Goal: Task Accomplishment & Management: Use online tool/utility

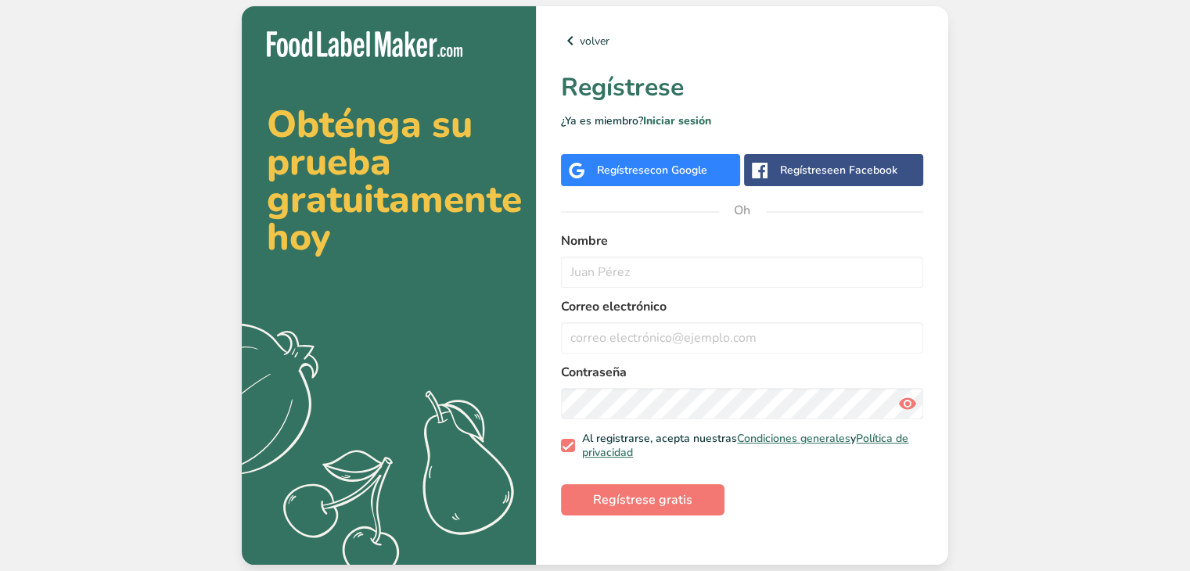
click at [683, 170] on font "con Google" at bounding box center [678, 170] width 57 height 15
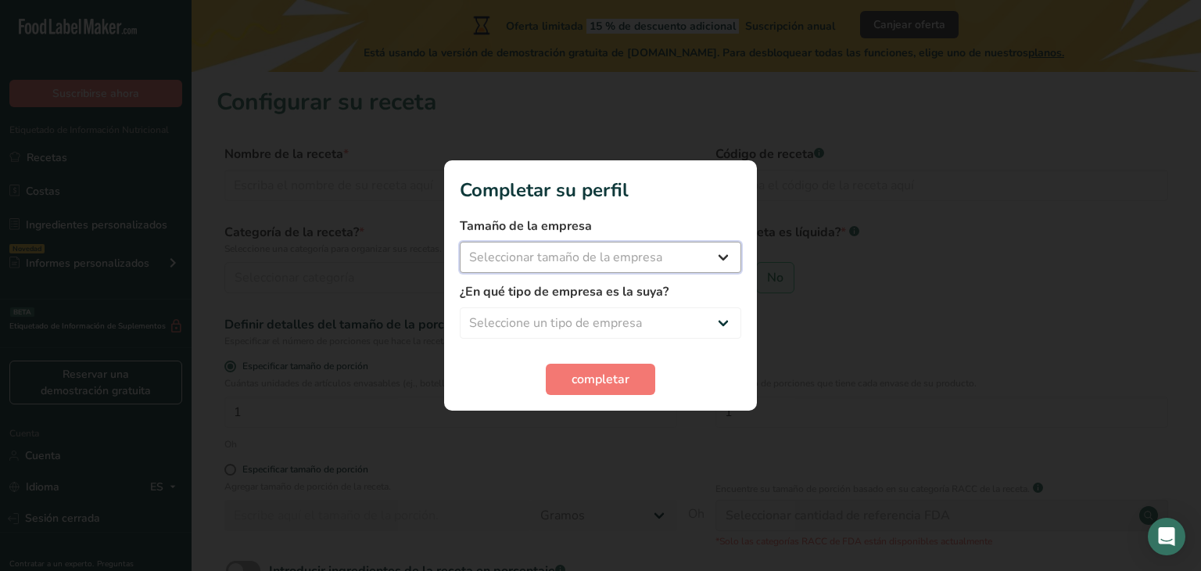
click at [543, 259] on select "Seleccionar tamaño de la empresa Menos de 10 empleados De 10 a 50 empleados De …" at bounding box center [601, 257] width 282 height 31
select select "1"
click at [460, 242] on select "Seleccionar tamaño de la empresa Menos de 10 empleados De 10 a 50 empleados De …" at bounding box center [601, 257] width 282 height 31
click at [541, 323] on select "Seleccione un tipo de empresa Fabricante de alimentos envasados Restaurante y c…" at bounding box center [601, 322] width 282 height 31
select select "2"
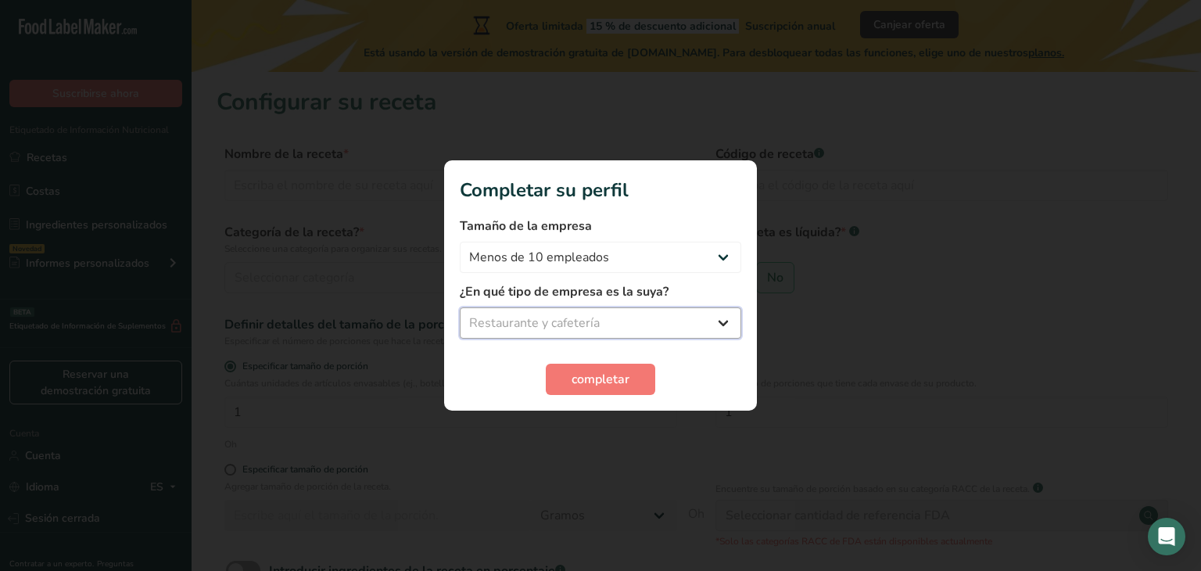
click at [460, 307] on select "Seleccione un tipo de empresa Fabricante de alimentos envasados Restaurante y c…" at bounding box center [601, 322] width 282 height 31
click at [582, 384] on font "completar" at bounding box center [601, 379] width 58 height 17
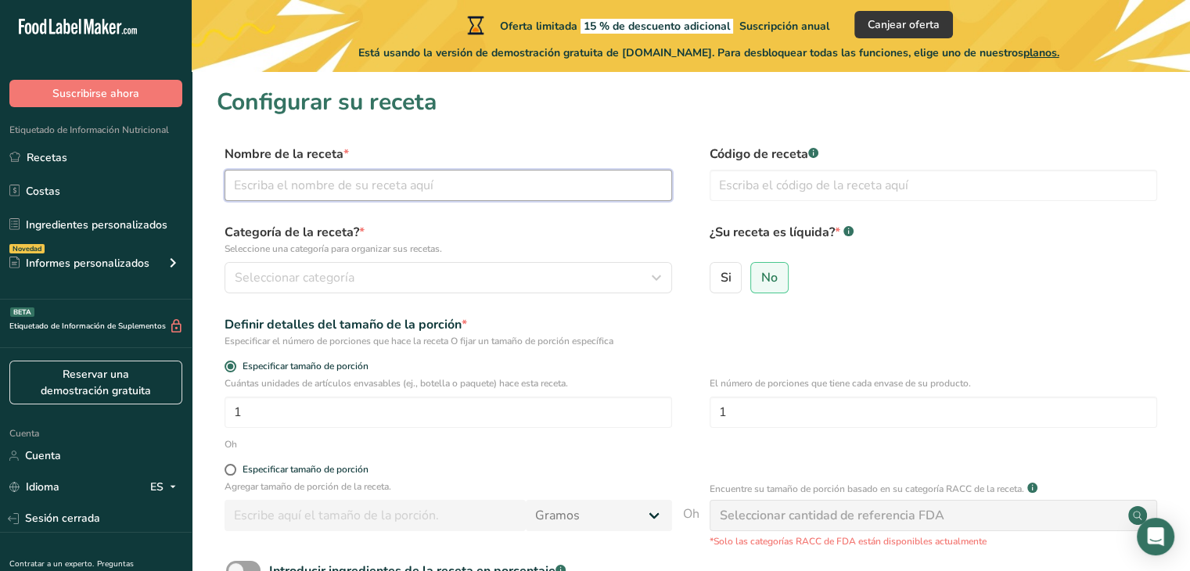
click at [320, 185] on input "text" at bounding box center [447, 185] width 447 height 31
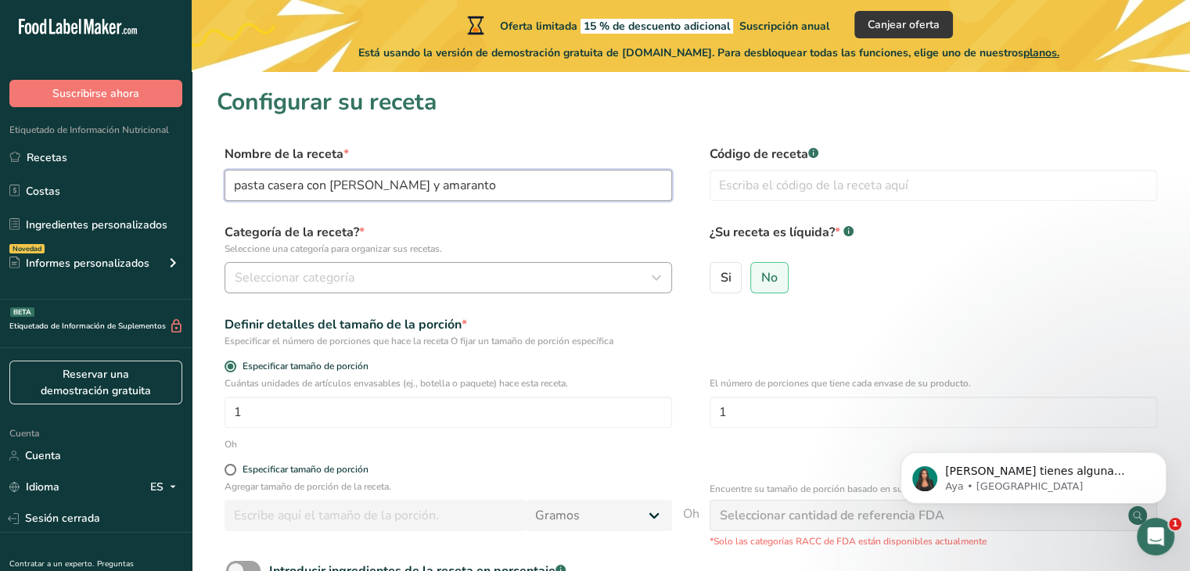
type input "pasta casera con [PERSON_NAME] y amaranto"
click at [382, 263] on button "Seleccionar categoría" at bounding box center [447, 277] width 447 height 31
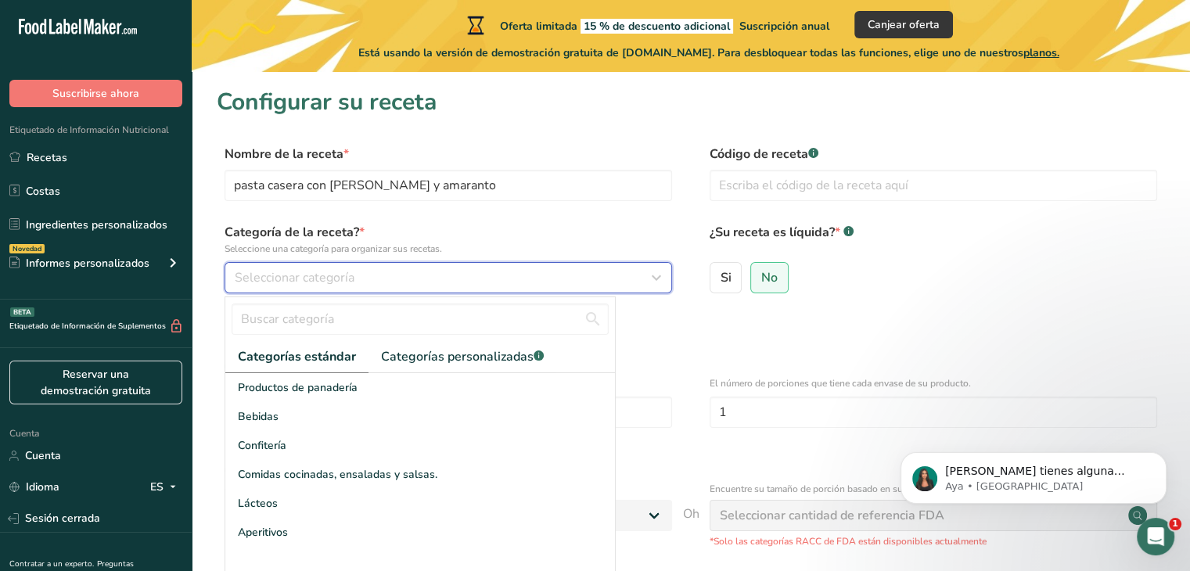
click at [372, 282] on div "Seleccionar categoría" at bounding box center [444, 277] width 418 height 19
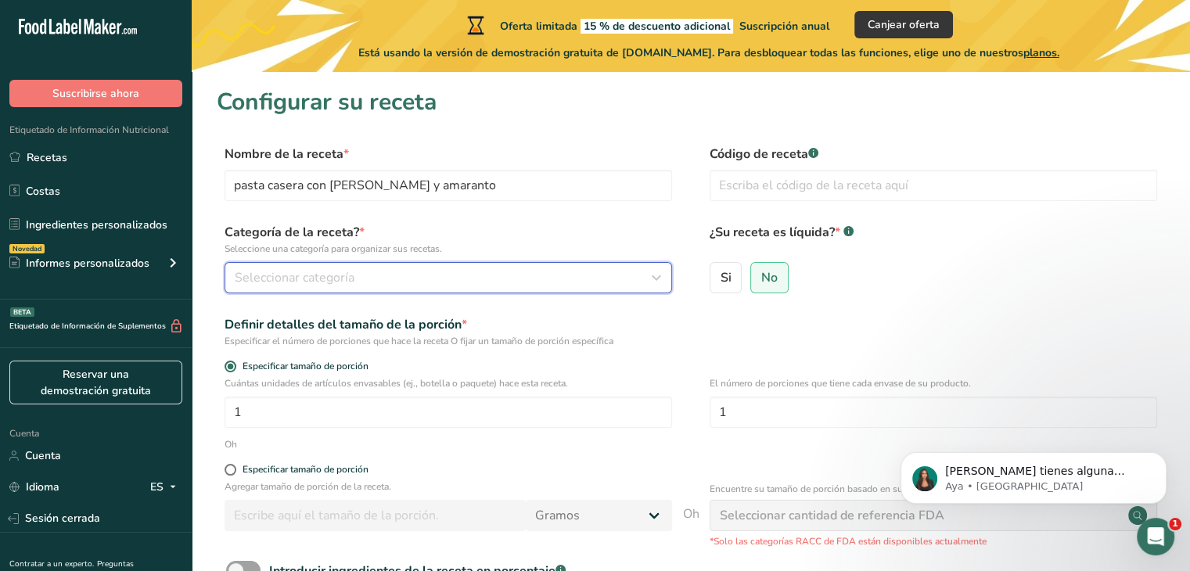
click at [372, 282] on div "Seleccionar categoría" at bounding box center [444, 277] width 418 height 19
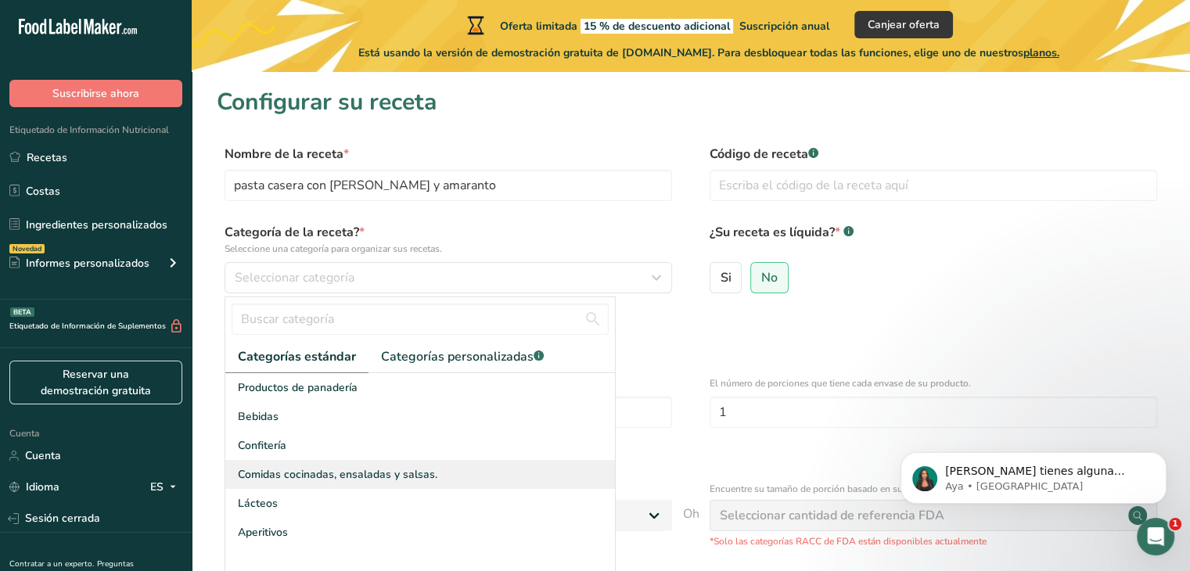
click at [302, 478] on font "Comidas cocinadas, ensaladas y salsas." at bounding box center [337, 474] width 199 height 15
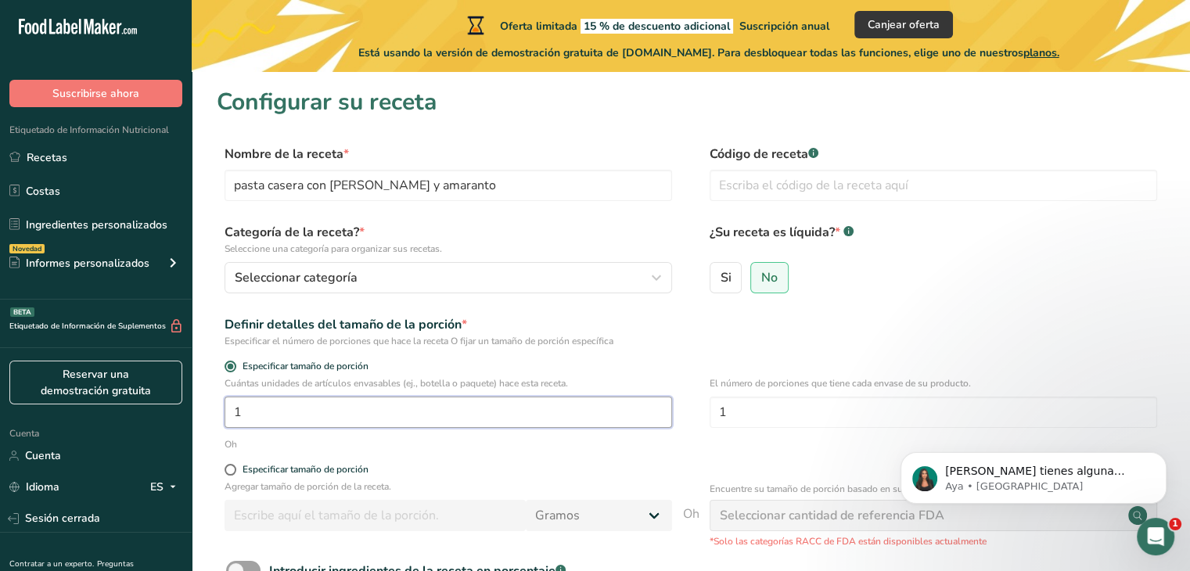
click at [443, 414] on input "1" at bounding box center [447, 412] width 447 height 31
type input "5"
click at [237, 470] on span "Especificar tamaño de porción" at bounding box center [302, 470] width 132 height 12
click at [235, 470] on input "Especificar tamaño de porción" at bounding box center [229, 470] width 10 height 10
radio input "true"
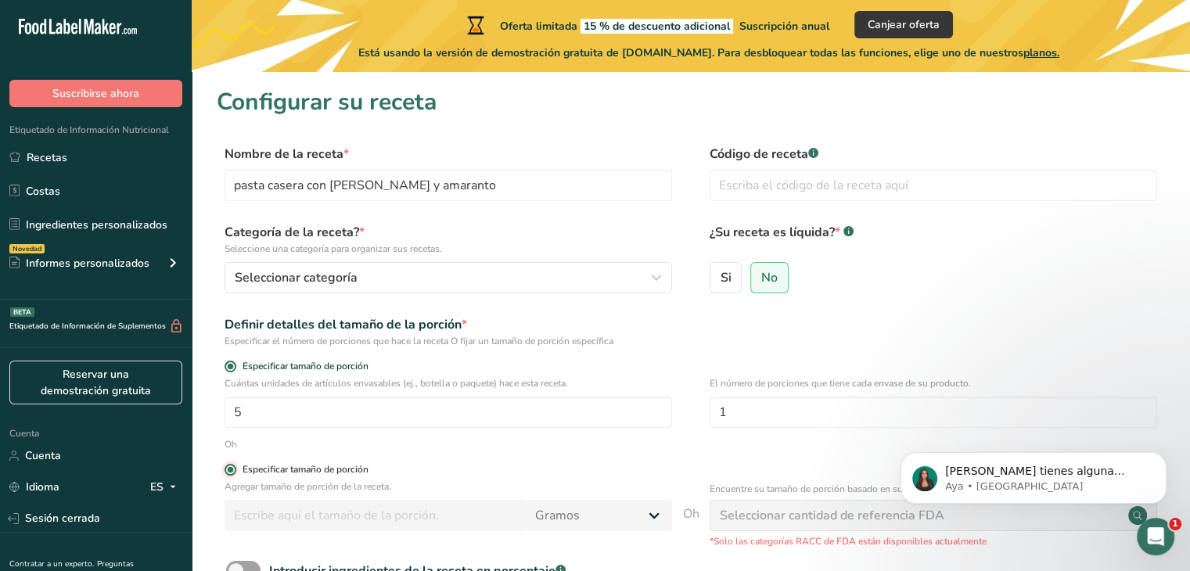
radio input "false"
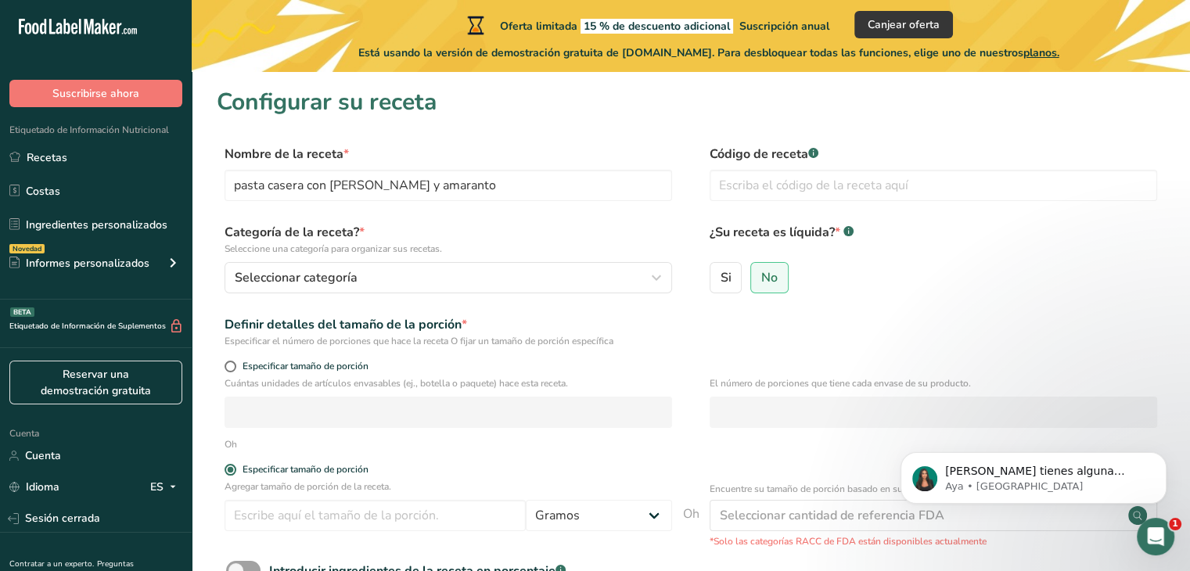
click at [229, 377] on font "Cuántas unidades de artículos envasables (ej., botella o paquete) hace esta rec…" at bounding box center [395, 383] width 343 height 13
click at [229, 368] on span at bounding box center [230, 367] width 12 height 12
click at [229, 368] on input "Especificar tamaño de porción" at bounding box center [229, 366] width 10 height 10
radio input "true"
radio input "false"
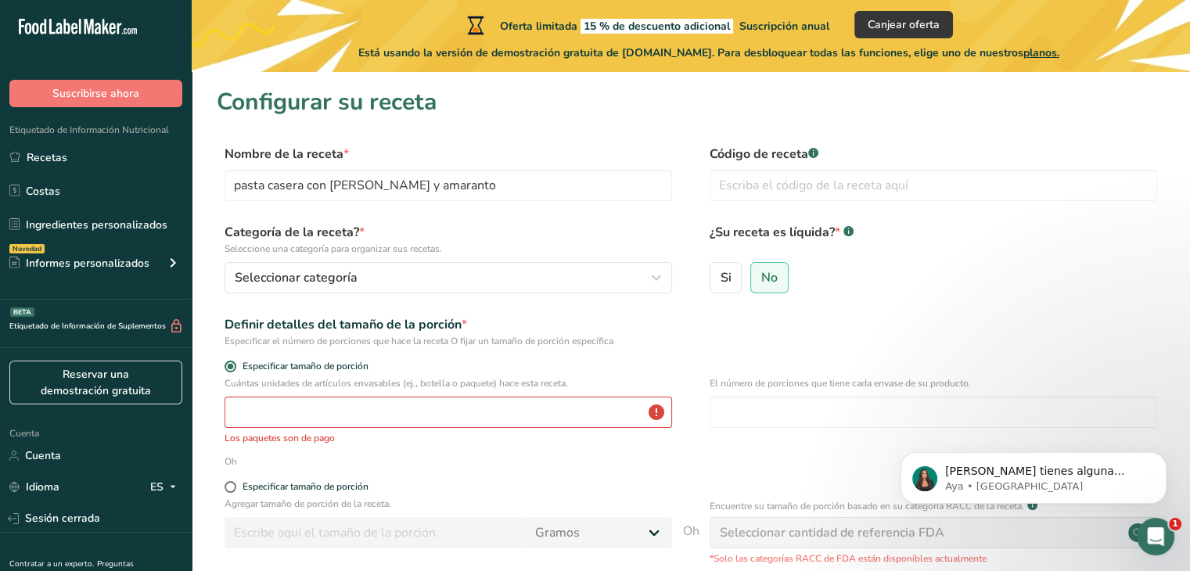
click at [276, 436] on font "Los paquetes son de pago" at bounding box center [279, 438] width 110 height 13
click at [288, 413] on input "number" at bounding box center [447, 412] width 447 height 31
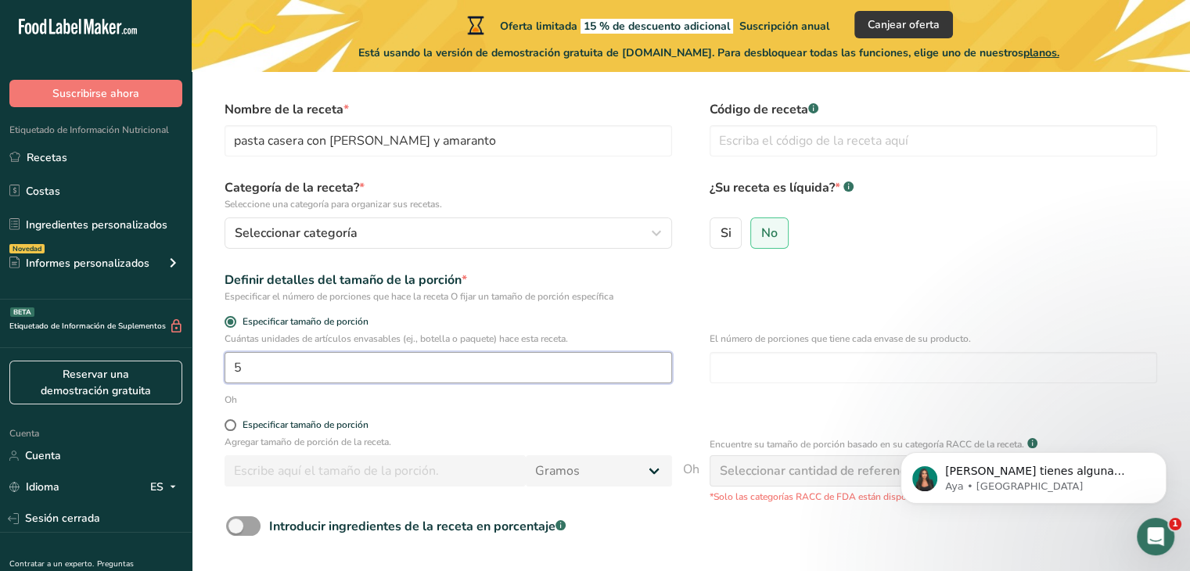
scroll to position [48, 0]
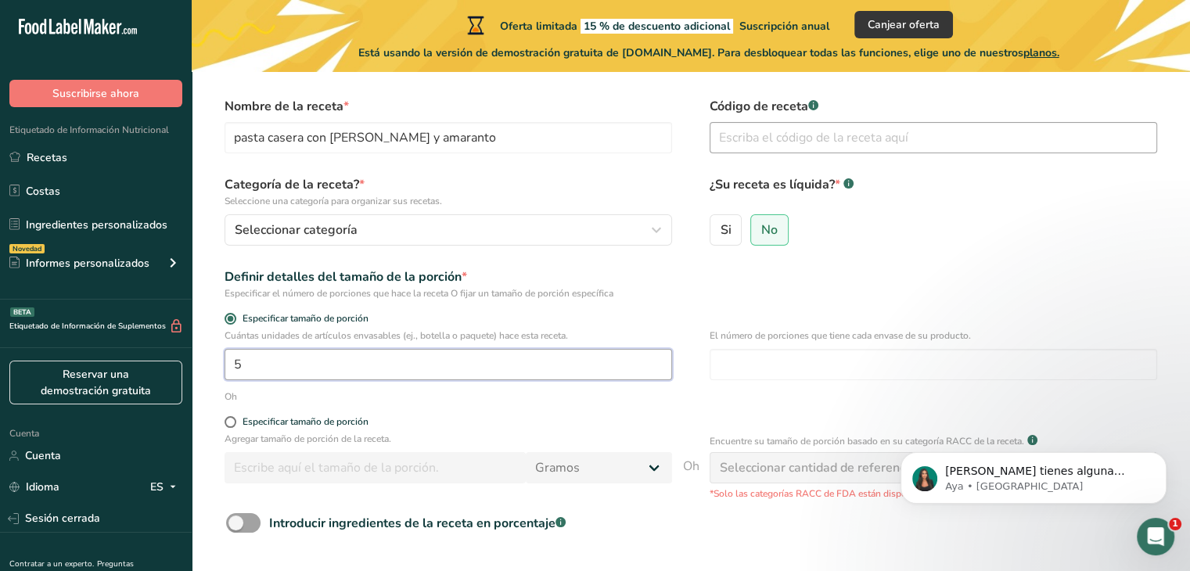
type input "5"
click at [821, 143] on input "text" at bounding box center [932, 137] width 447 height 31
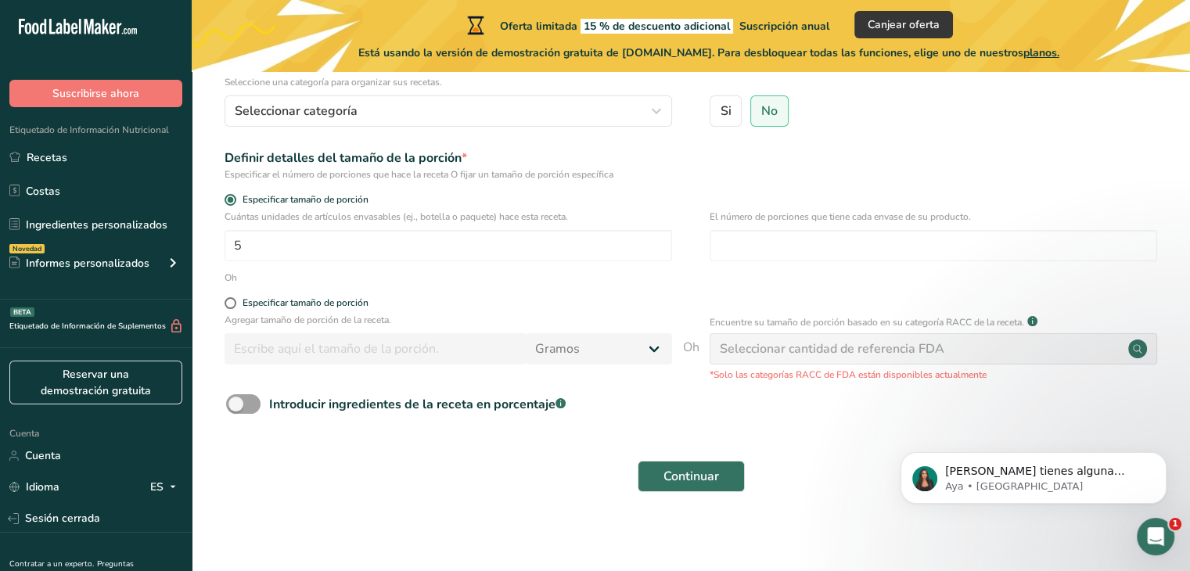
scroll to position [172, 0]
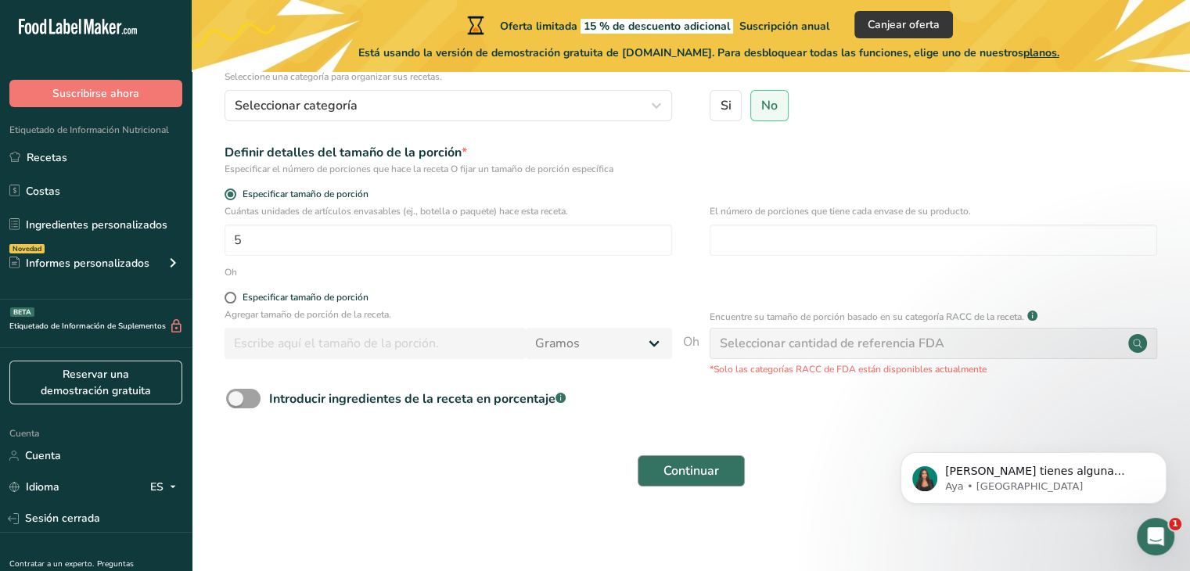
type input "gjvthnjbfh"
click at [713, 479] on span "Continuar" at bounding box center [691, 470] width 56 height 19
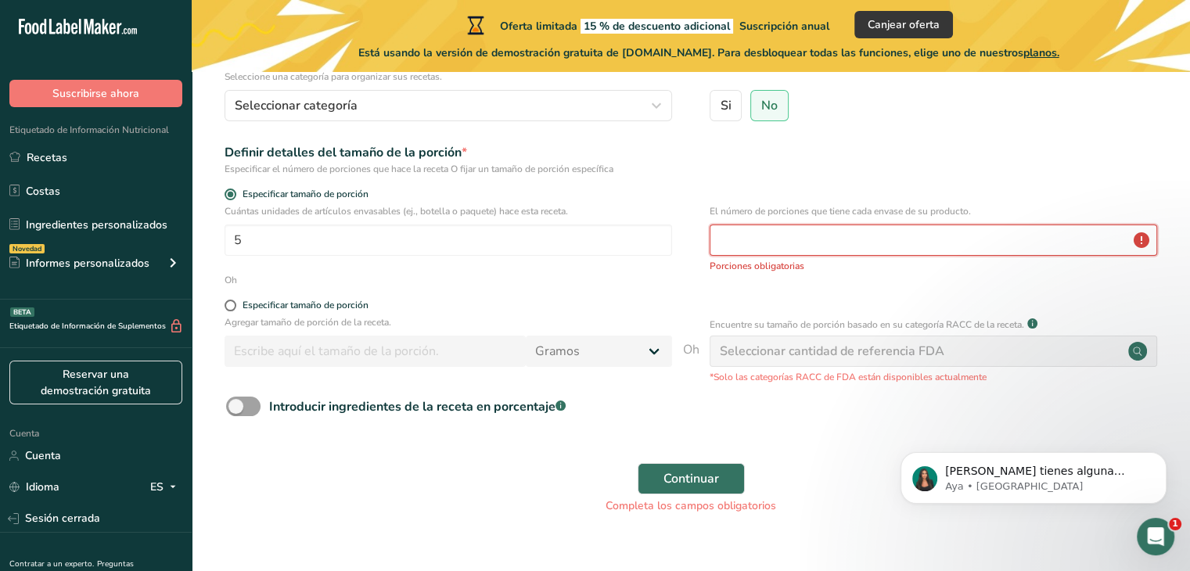
click at [787, 248] on input "number" at bounding box center [932, 239] width 447 height 31
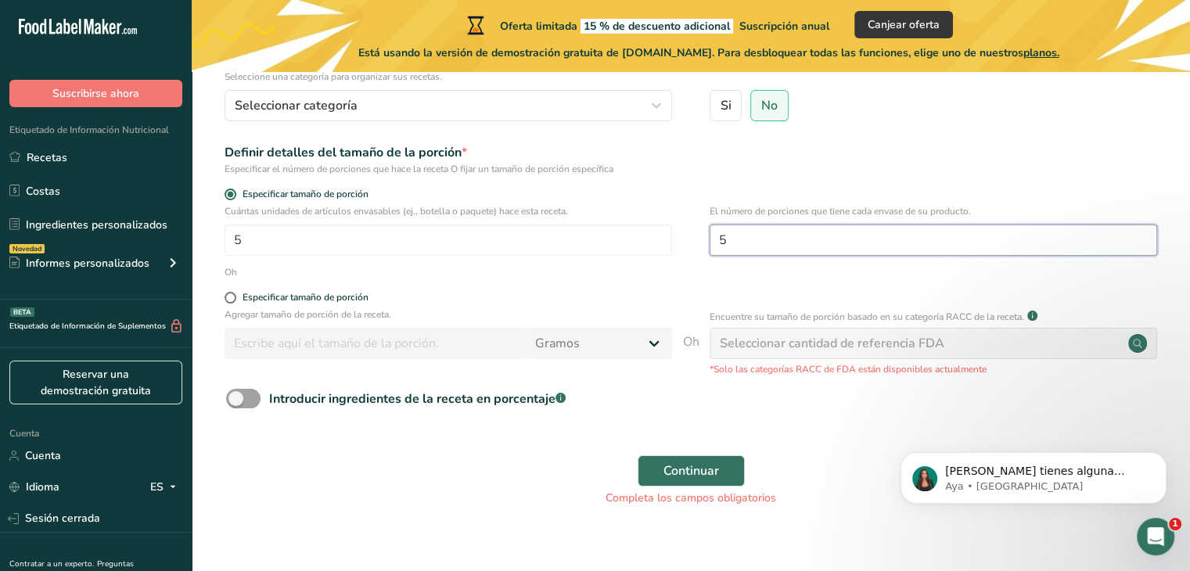
type input "5"
click at [776, 348] on font "Seleccionar cantidad de referencia FDA" at bounding box center [832, 343] width 224 height 17
click at [691, 479] on span "Continuar" at bounding box center [691, 470] width 56 height 19
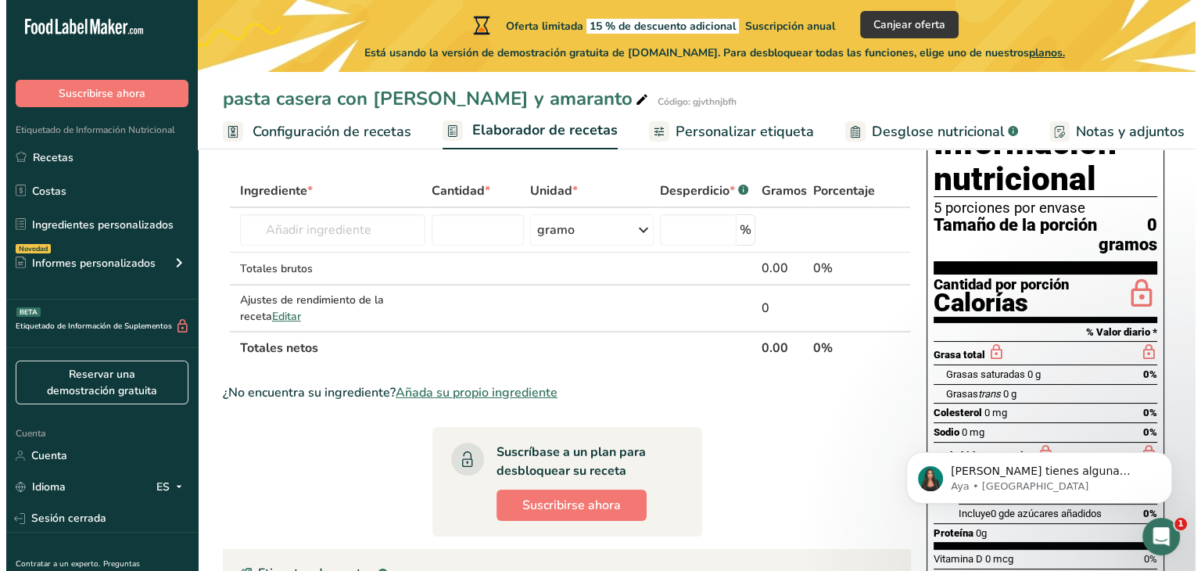
scroll to position [75, 0]
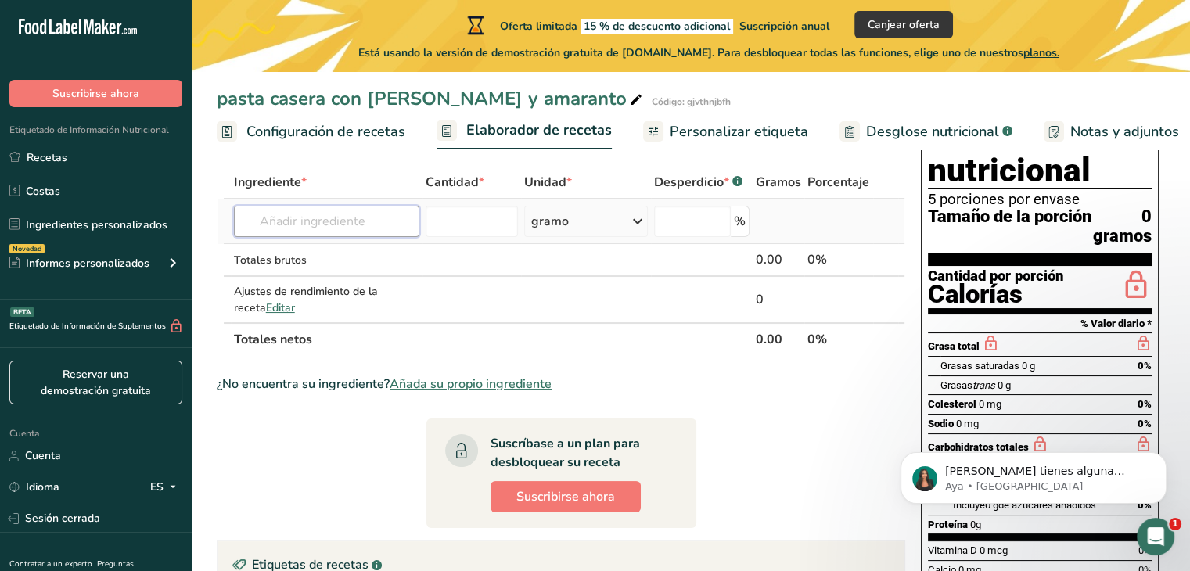
click at [297, 234] on input "text" at bounding box center [326, 221] width 185 height 31
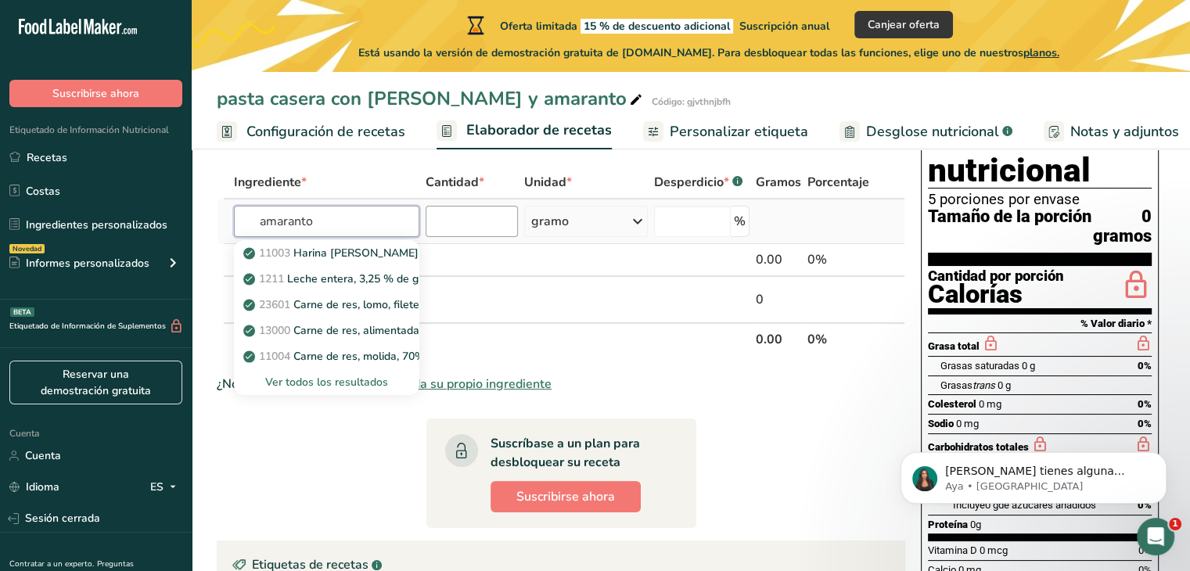
type input "amaranto"
click at [491, 217] on input "number" at bounding box center [471, 221] width 92 height 31
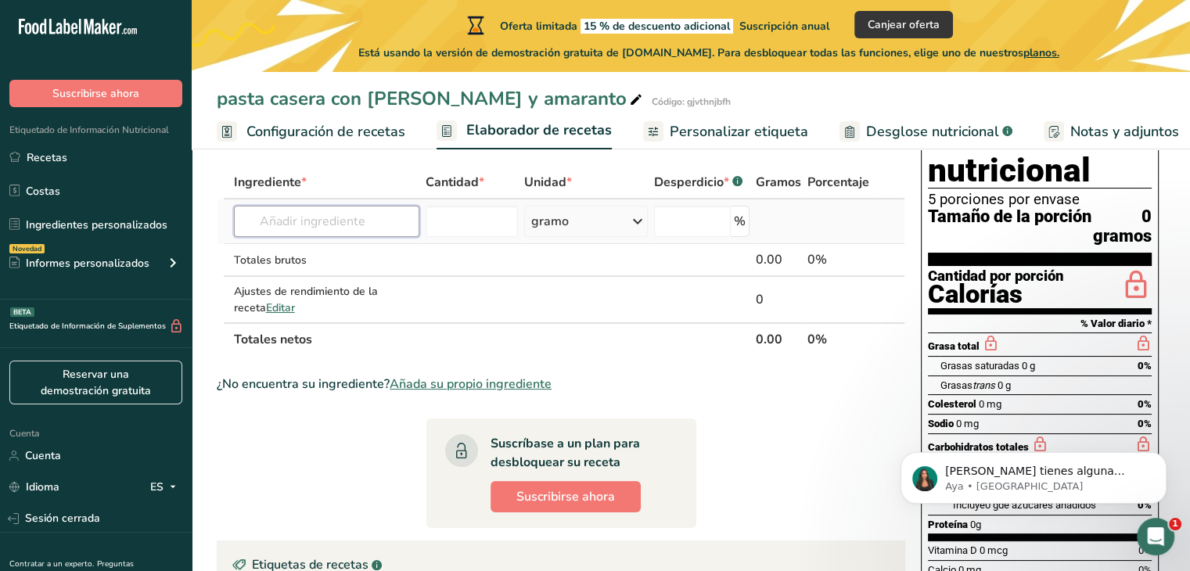
click at [407, 223] on input "text" at bounding box center [326, 221] width 185 height 31
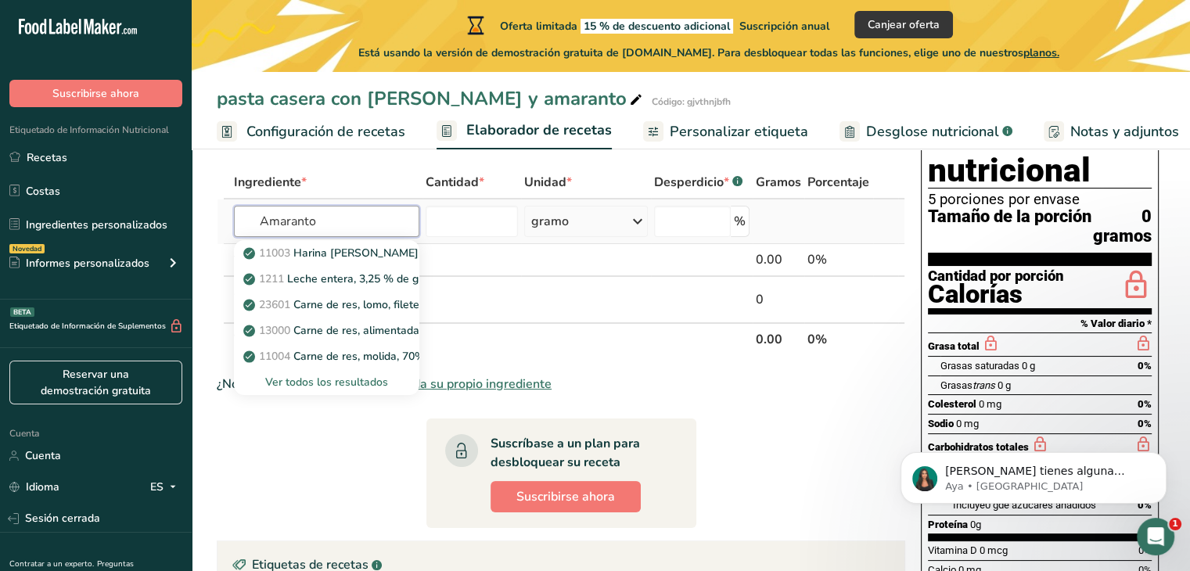
type input "Amaranto"
click at [360, 386] on font "Ver todos los resultados" at bounding box center [326, 382] width 123 height 15
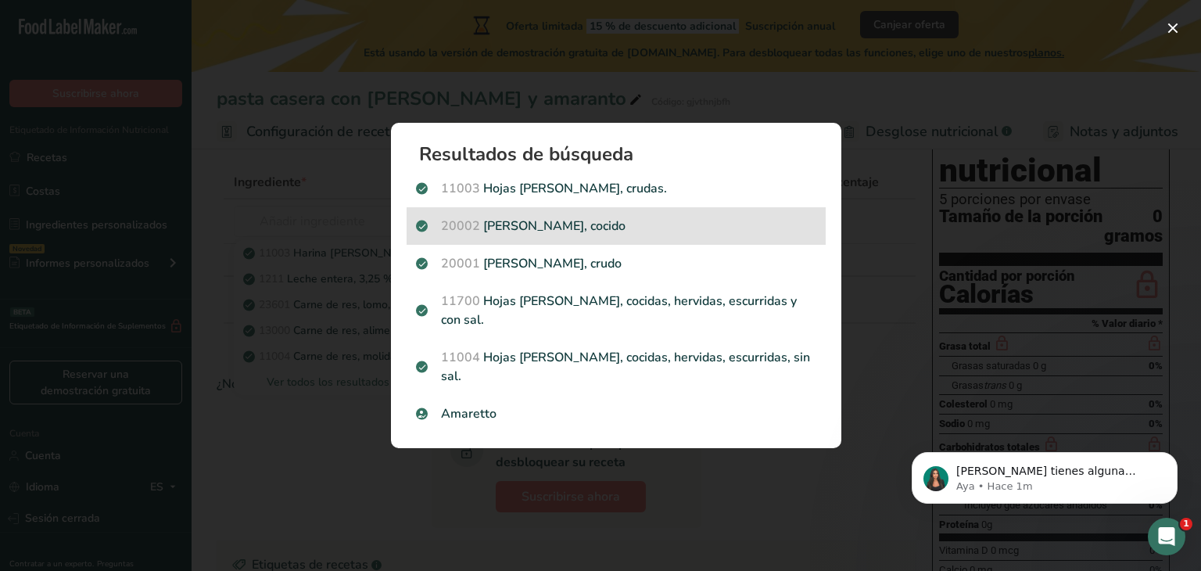
click at [555, 235] on font "[PERSON_NAME], cocido" at bounding box center [554, 225] width 142 height 17
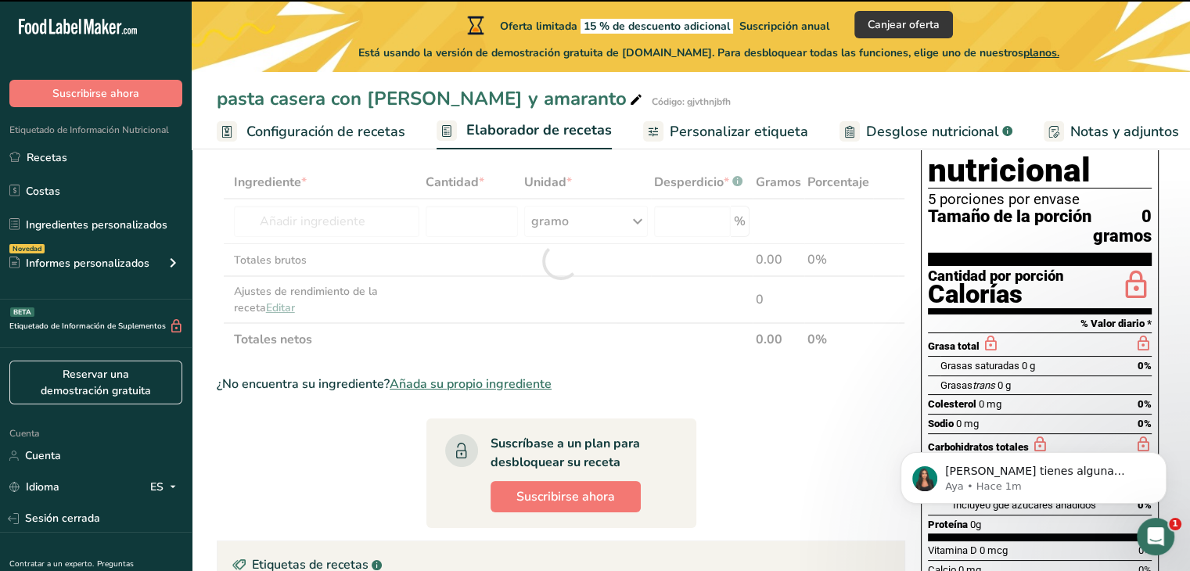
type input "0"
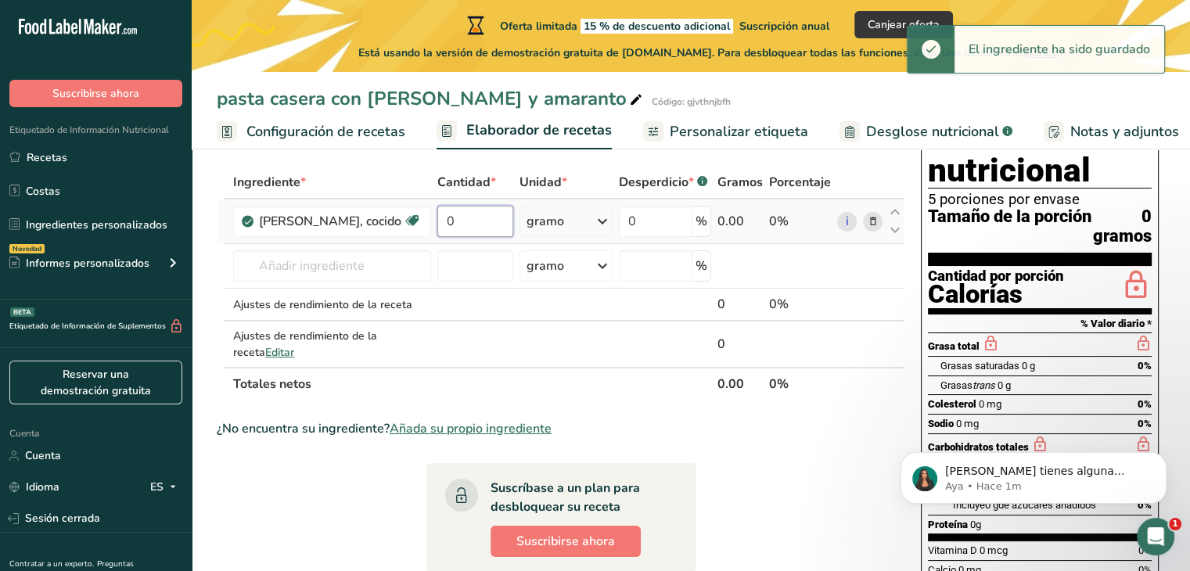
click at [482, 217] on input "0" at bounding box center [474, 221] width 75 height 31
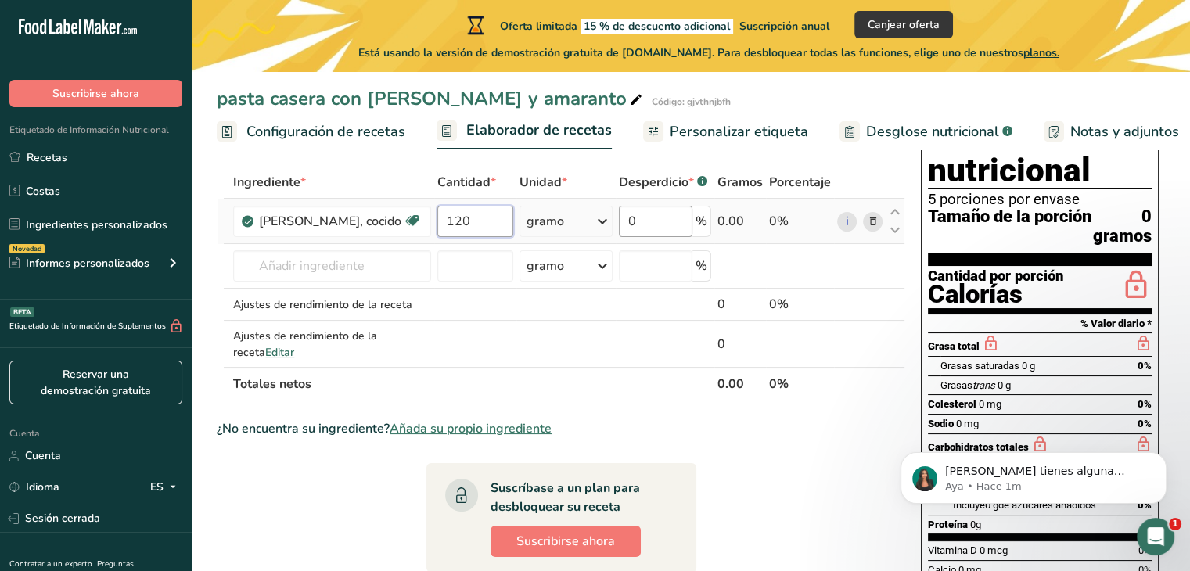
type input "120"
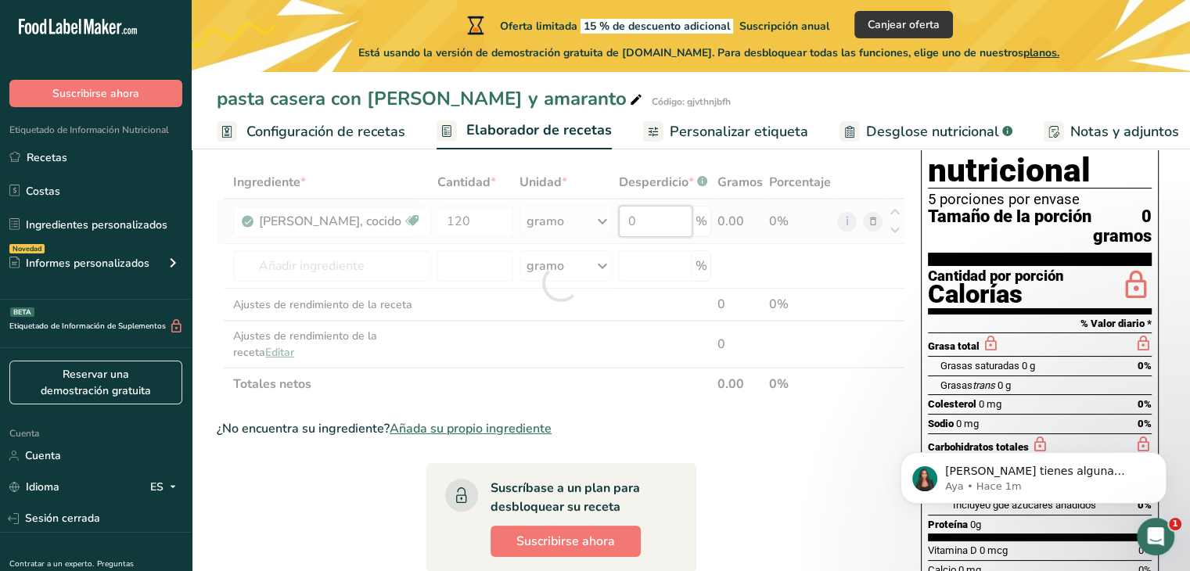
click at [650, 227] on div "Ingrediente * Cantidad * Unidad * Desperdicio * .a-a{fill:#347362;}.b-a{fill:#f…" at bounding box center [561, 283] width 688 height 235
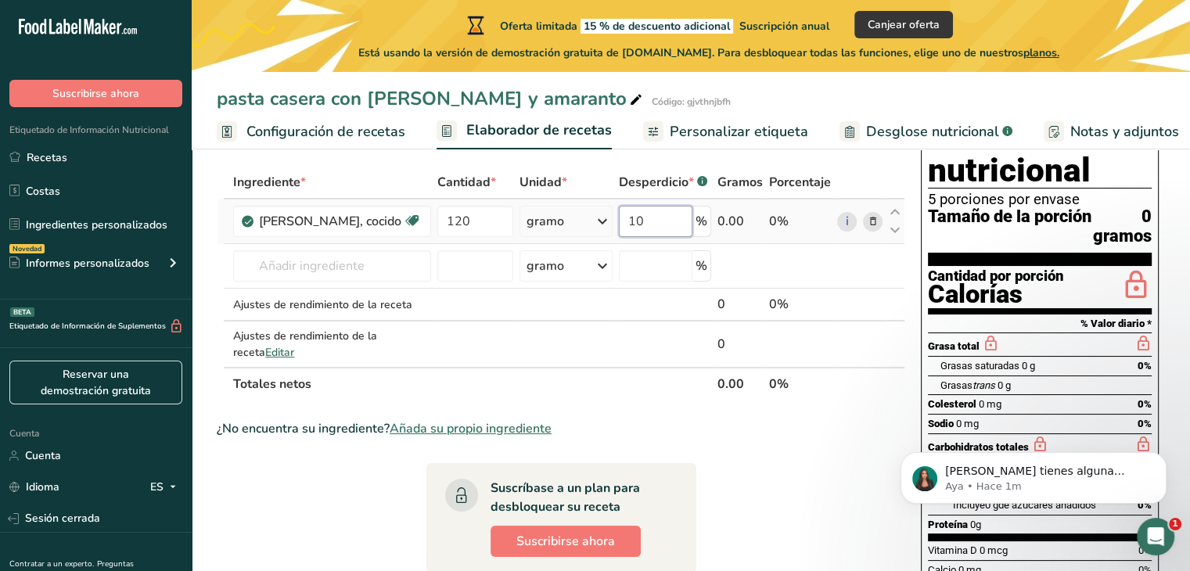
type input "1"
type input "0"
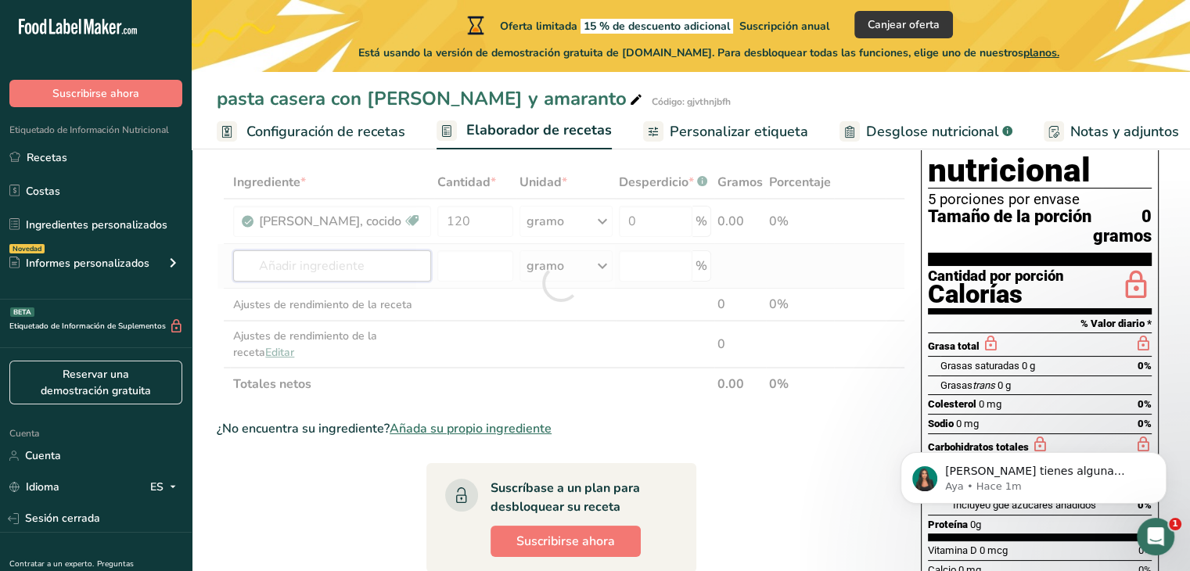
click at [350, 269] on div "Ingrediente * Cantidad * Unidad * Desperdicio * .a-a{fill:#347362;}.b-a{fill:#f…" at bounding box center [561, 283] width 688 height 235
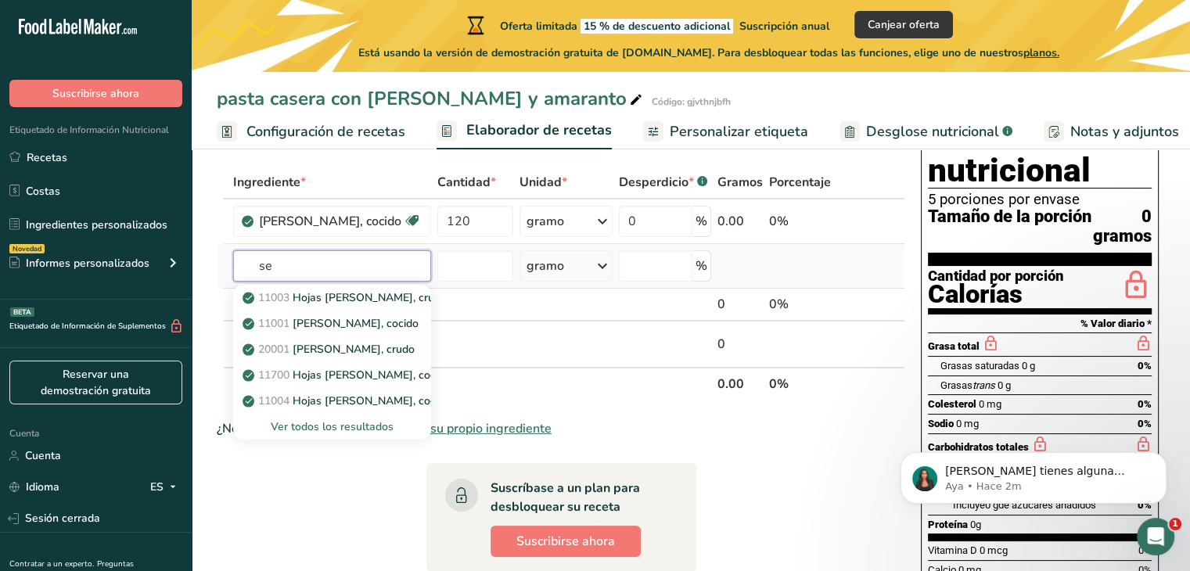
type input "s"
type input "chia"
click at [336, 419] on font "Ver todos los resultados" at bounding box center [332, 426] width 123 height 15
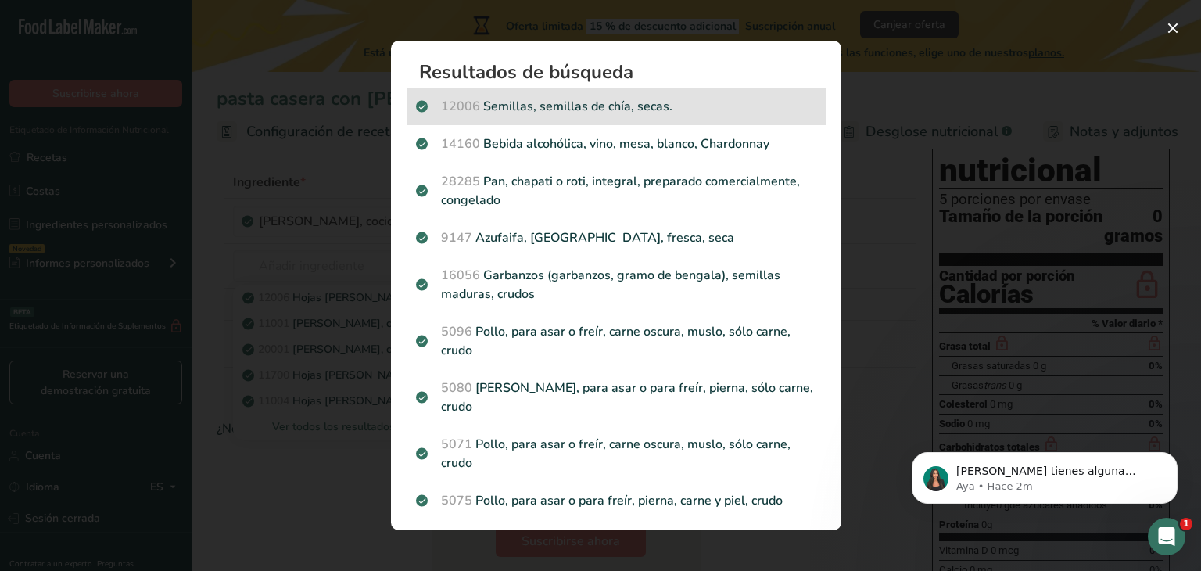
click at [603, 113] on p "12006 Semillas, semillas [PERSON_NAME], secas." at bounding box center [616, 106] width 400 height 19
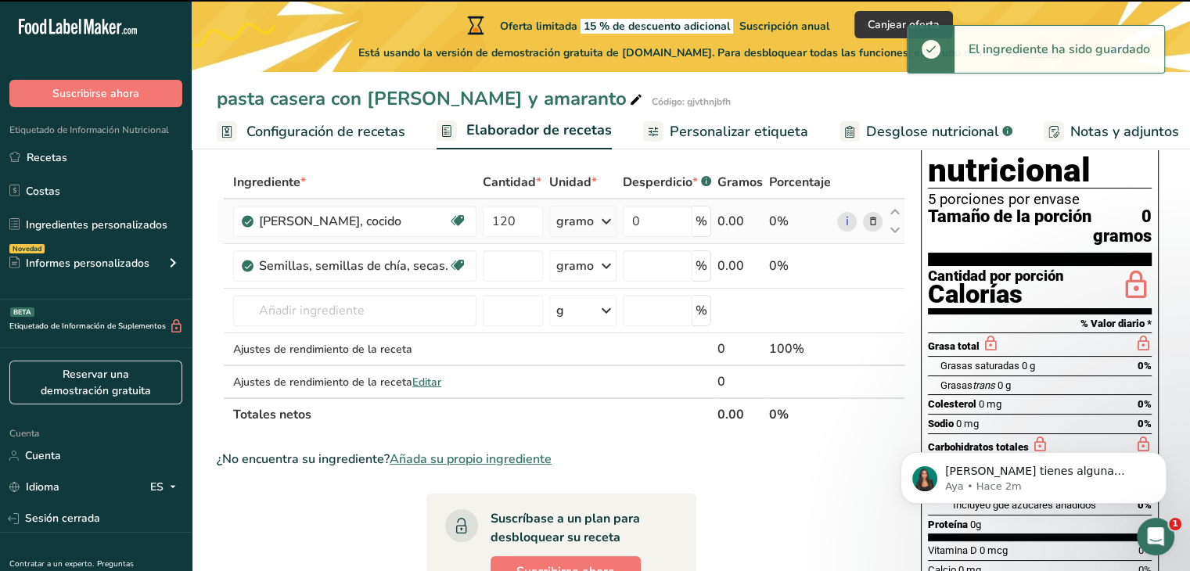
type input "0"
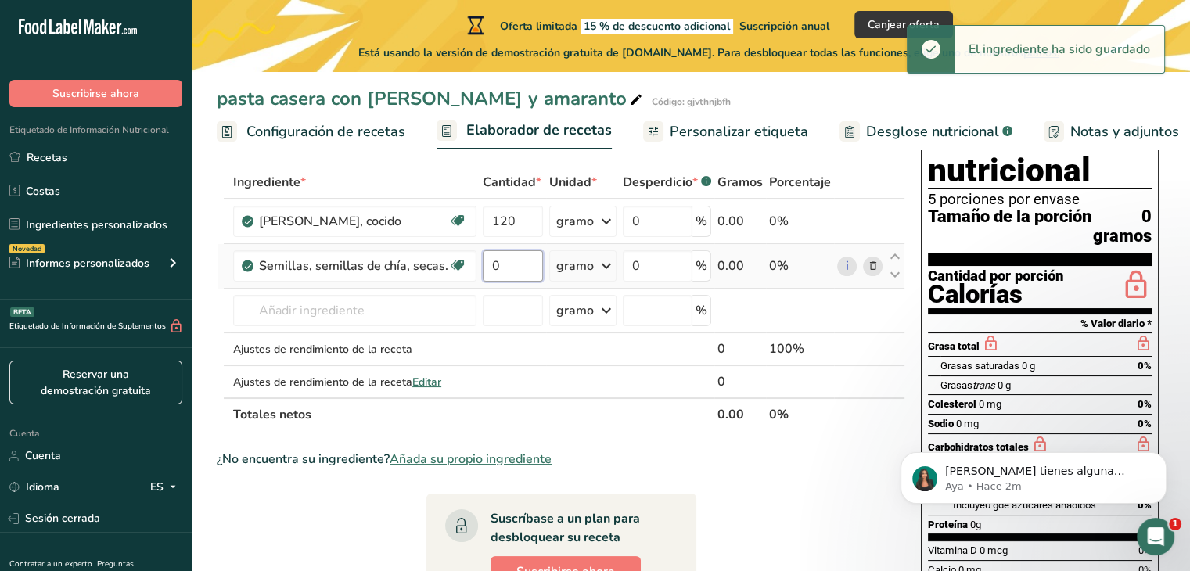
click at [500, 281] on input "0" at bounding box center [513, 265] width 60 height 31
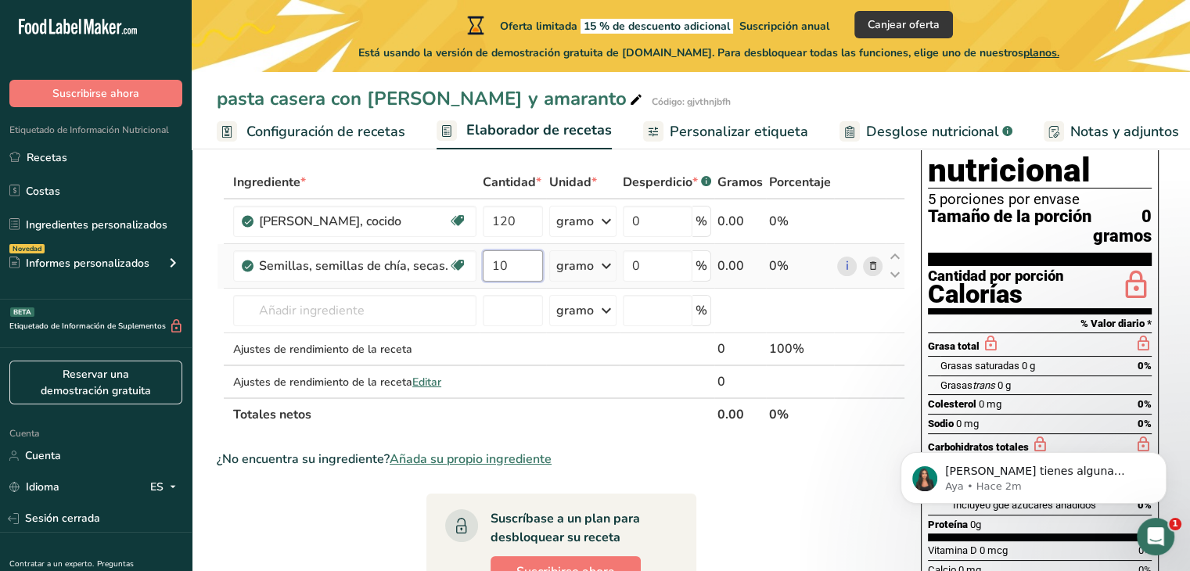
type input "1"
type input "80"
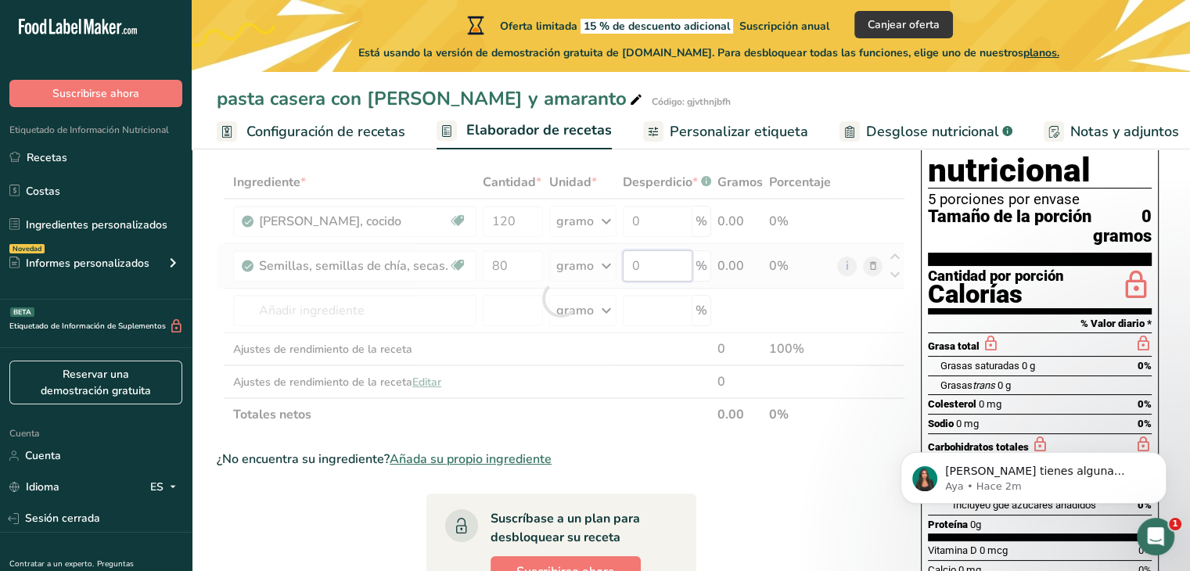
click at [660, 286] on div "Ingrediente * Cantidad * Unidad * Desperdicio * .a-a{fill:#347362;}.b-a{fill:#f…" at bounding box center [561, 298] width 688 height 265
click at [330, 333] on div "Ingrediente * Cantidad * Unidad * Desperdicio * .a-a{fill:#347362;}.b-a{fill:#f…" at bounding box center [561, 298] width 688 height 265
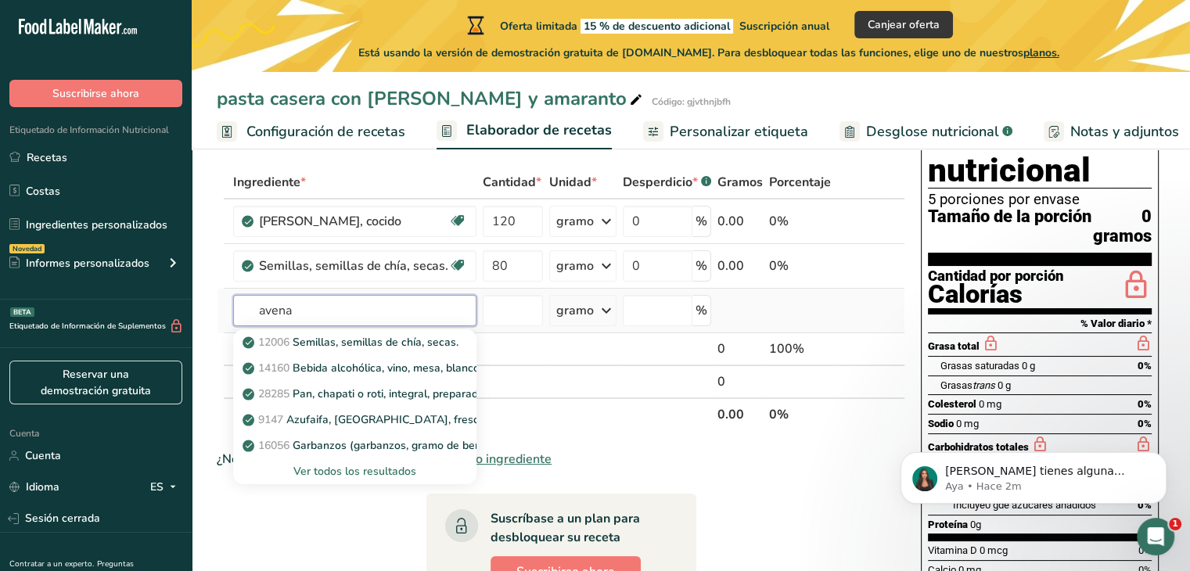
type input "avena"
click at [327, 479] on font "Ver todos los resultados" at bounding box center [354, 471] width 123 height 15
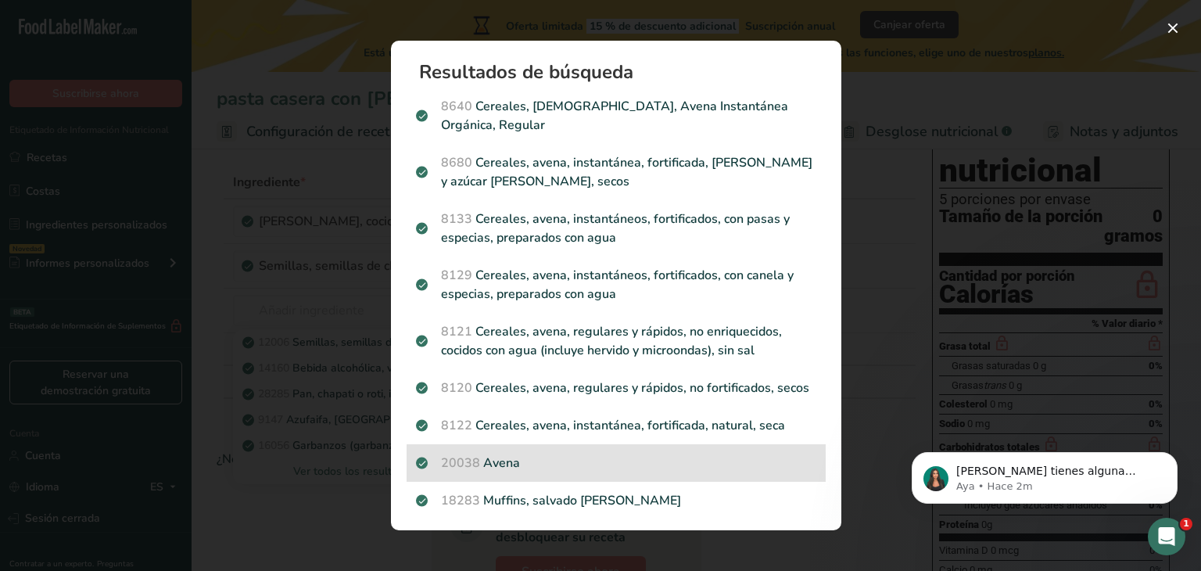
click at [540, 473] on div "20038 [GEOGRAPHIC_DATA]" at bounding box center [616, 463] width 419 height 38
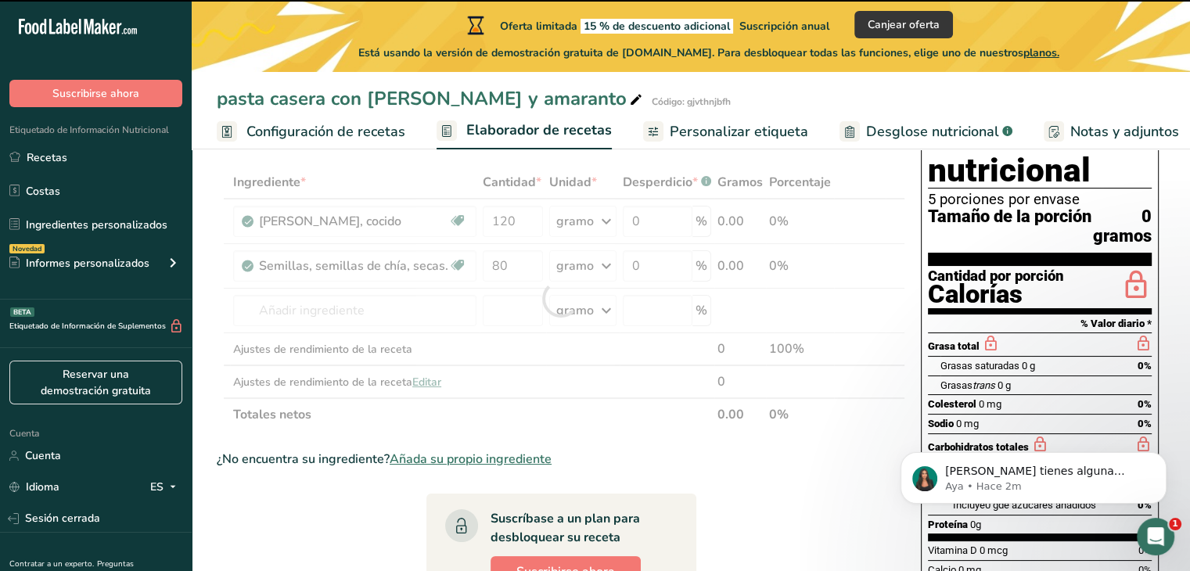
type input "0"
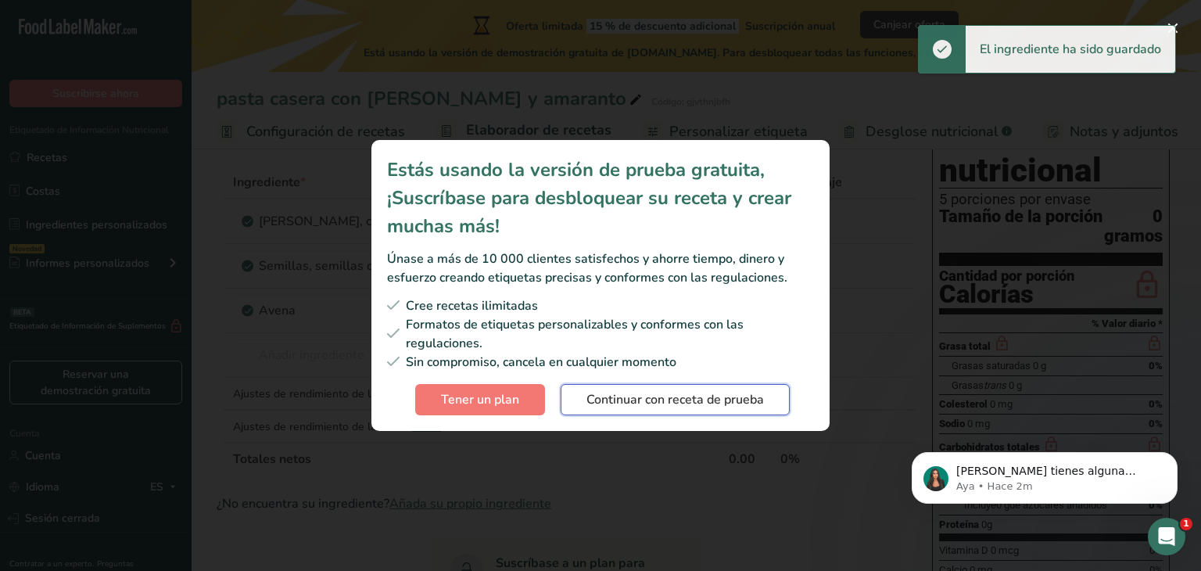
click at [647, 392] on font "Continuar con receta de prueba" at bounding box center [676, 399] width 178 height 17
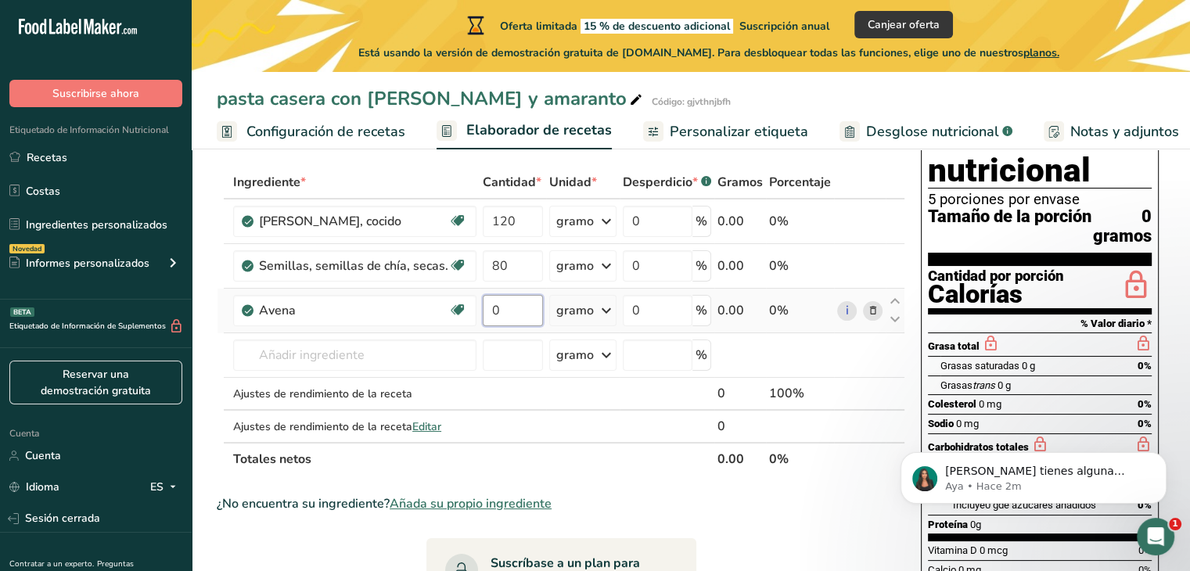
click at [510, 326] on input "0" at bounding box center [513, 310] width 60 height 31
type input "2"
type input "250"
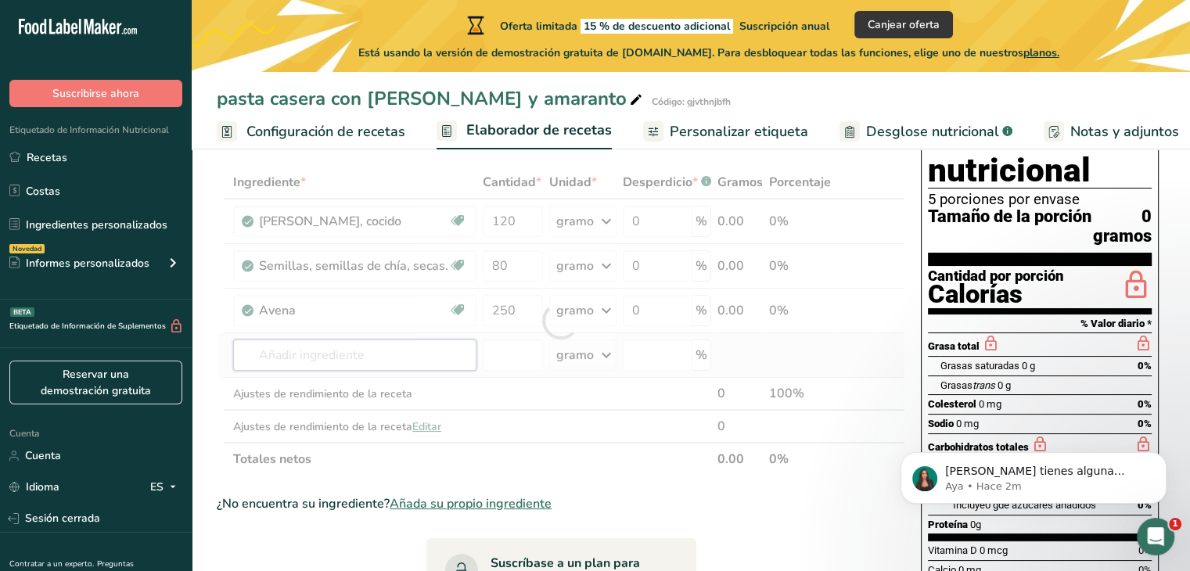
click at [314, 375] on div "Ingrediente * Cantidad * Unidad * Desperdicio * .a-a{fill:#347362;}.b-a{fill:#f…" at bounding box center [561, 321] width 688 height 310
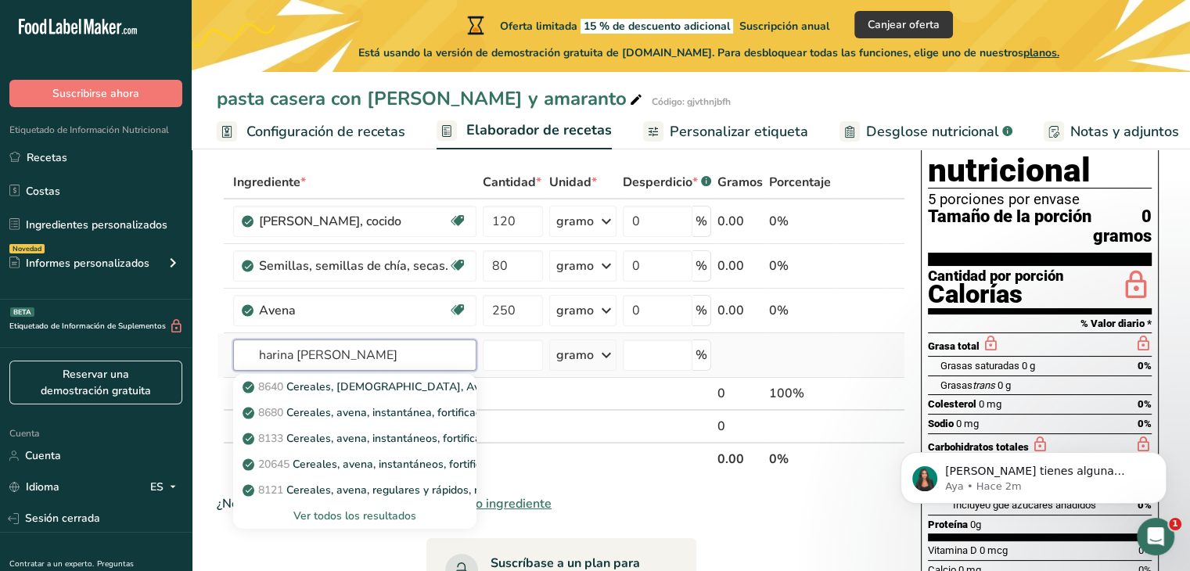
type input "harina [PERSON_NAME]"
click at [303, 523] on font "Ver todos los resultados" at bounding box center [354, 515] width 123 height 15
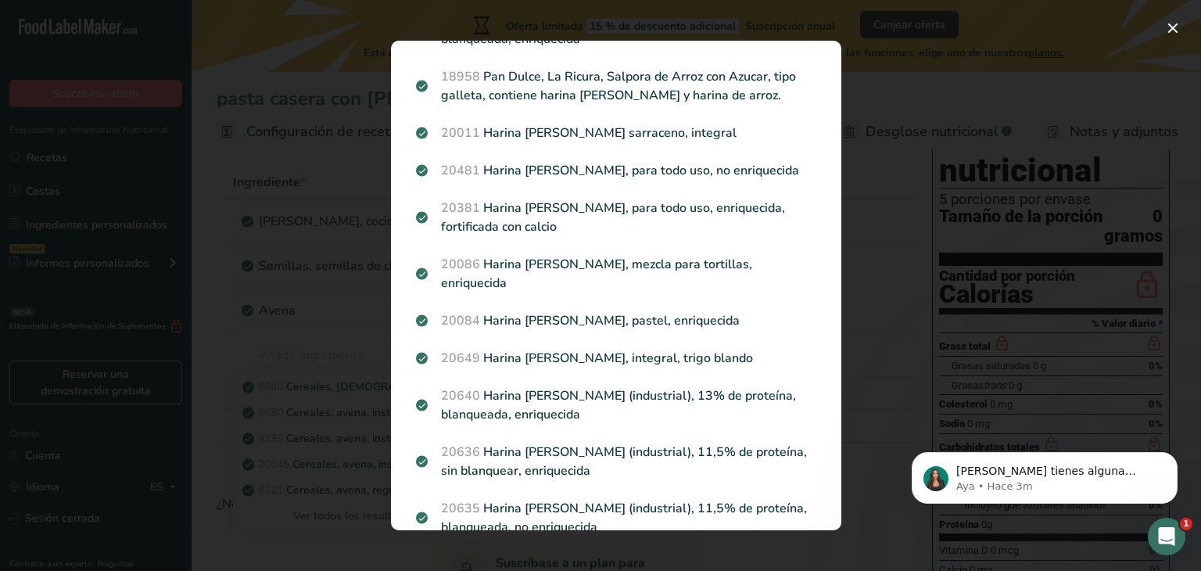
scroll to position [516, 0]
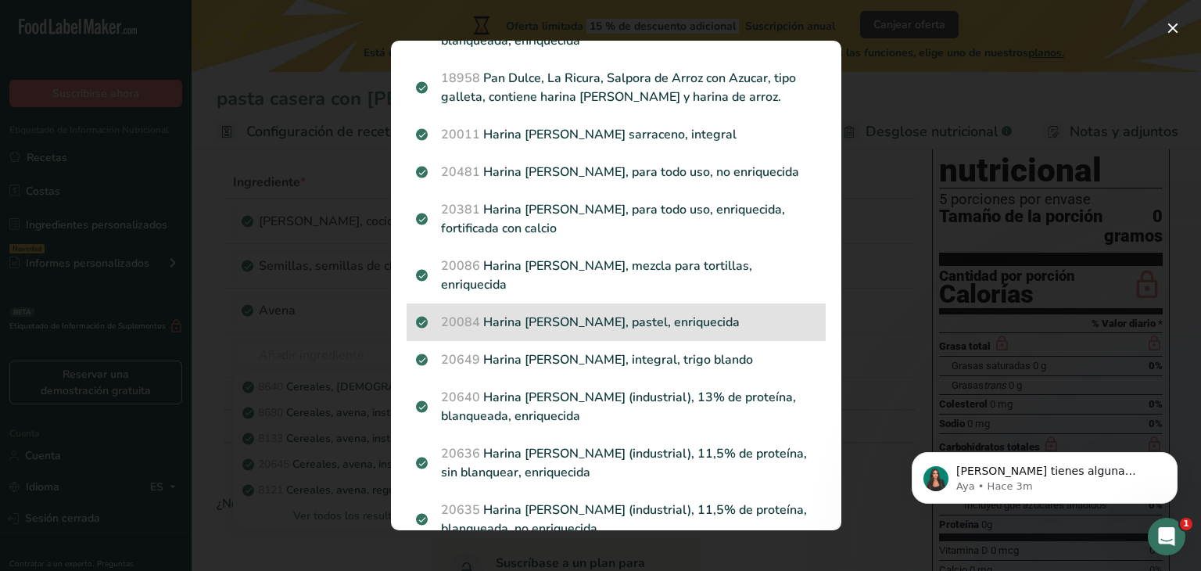
click at [699, 314] on p "20084 Harina [PERSON_NAME], pastel, enriquecida" at bounding box center [616, 322] width 400 height 19
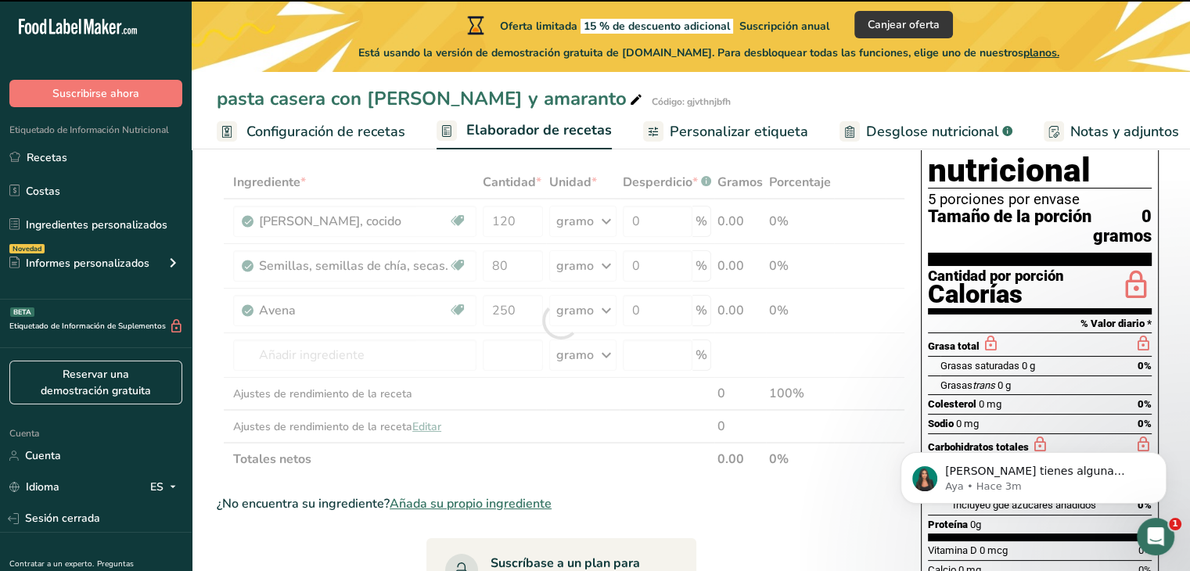
type input "0"
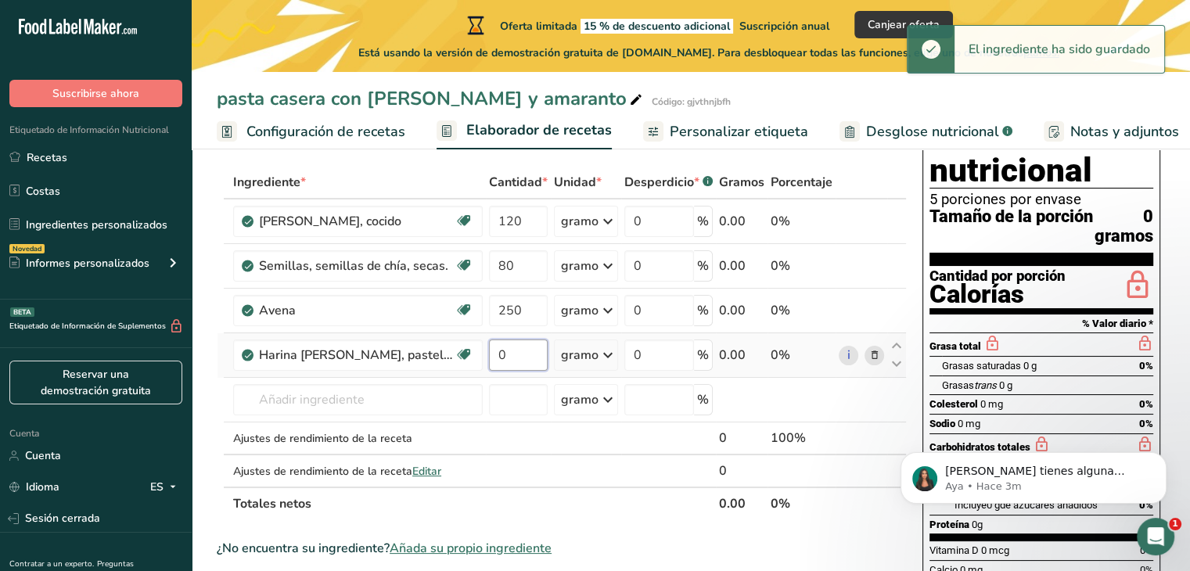
click at [520, 371] on input "0" at bounding box center [518, 354] width 59 height 31
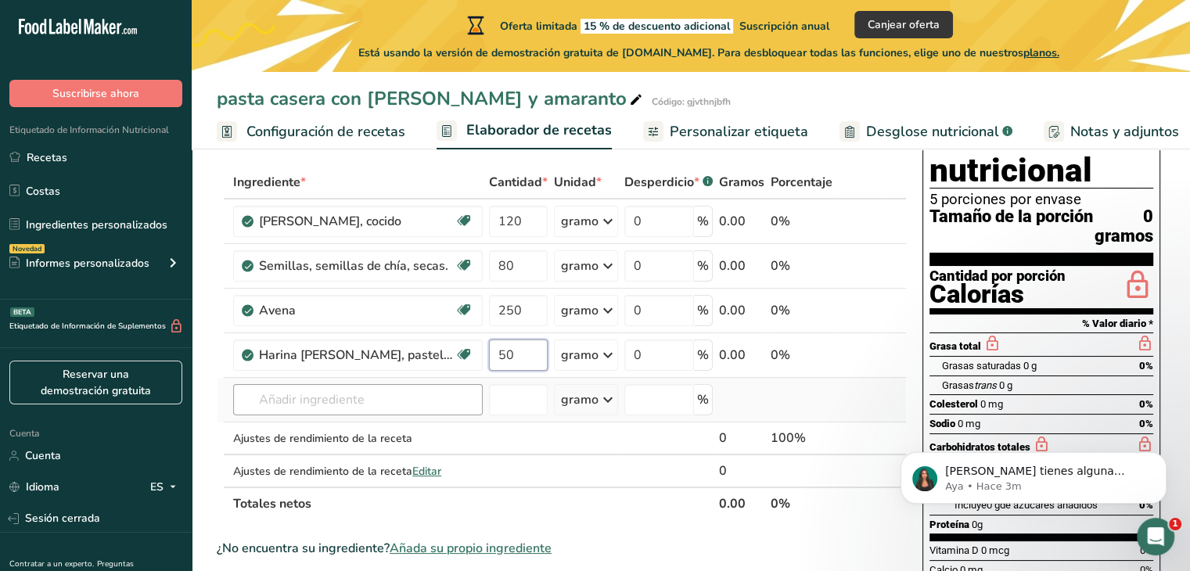
type input "50"
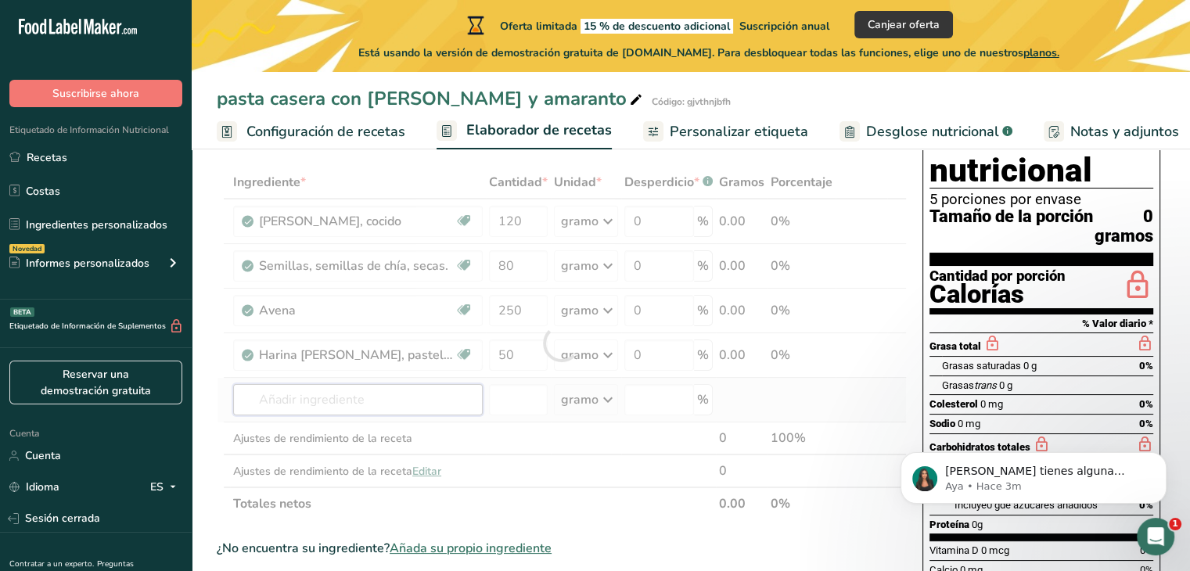
click at [413, 425] on div "Ingrediente * Cantidad * Unidad * Desperdicio * .a-a{fill:#347362;}.b-a{fill:#f…" at bounding box center [562, 343] width 690 height 354
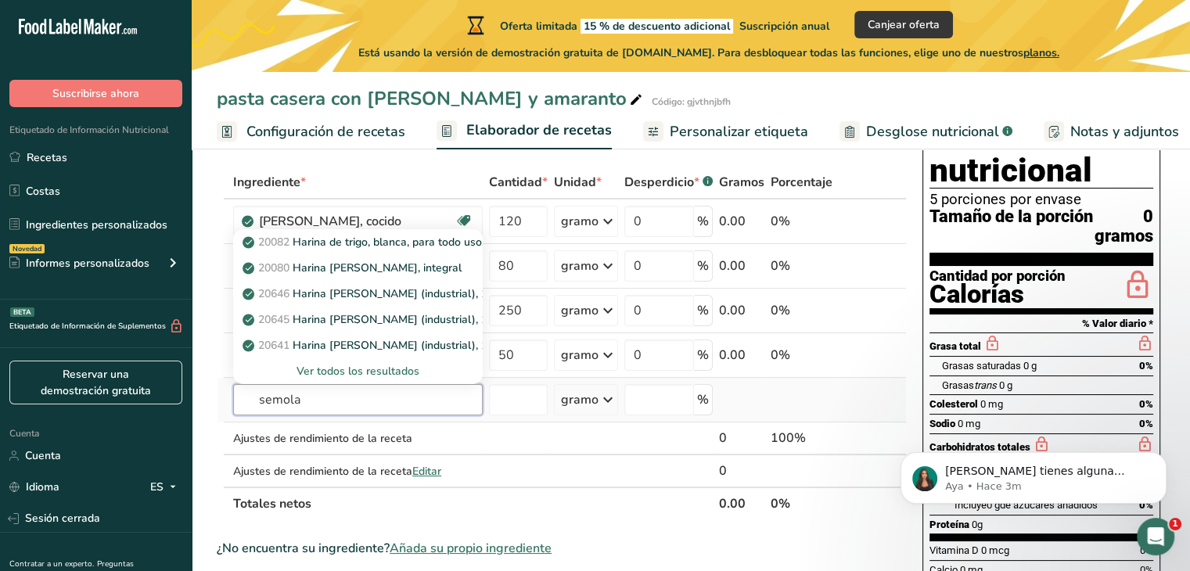
type input "semola"
click at [381, 379] on font "Ver todos los resultados" at bounding box center [357, 371] width 123 height 15
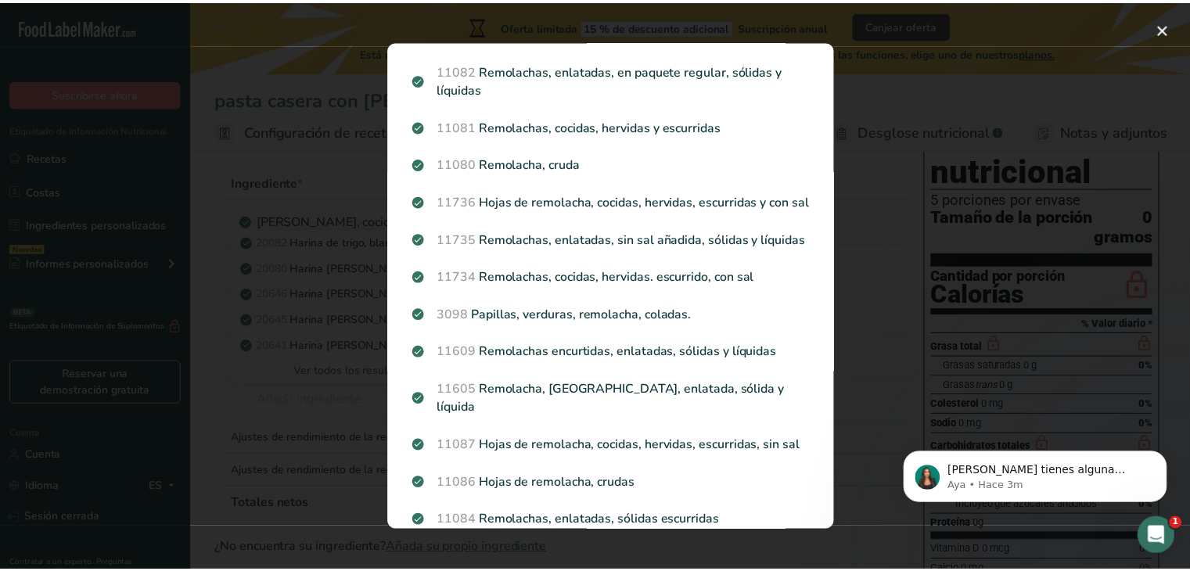
scroll to position [1337, 0]
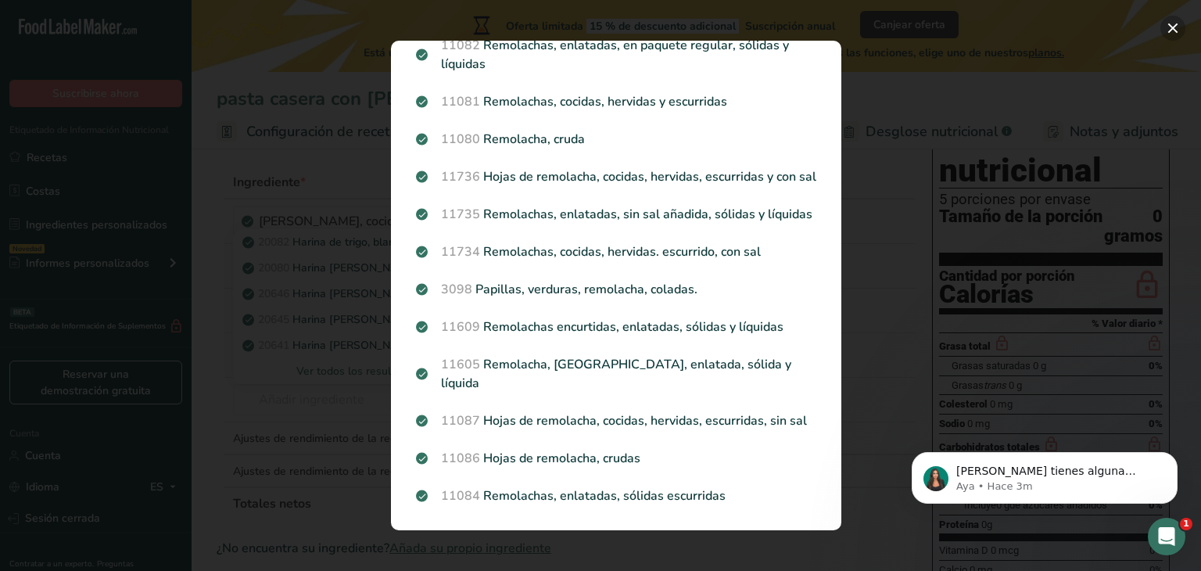
click at [1161, 32] on button "Resultados de búsqueda modal" at bounding box center [1173, 28] width 25 height 25
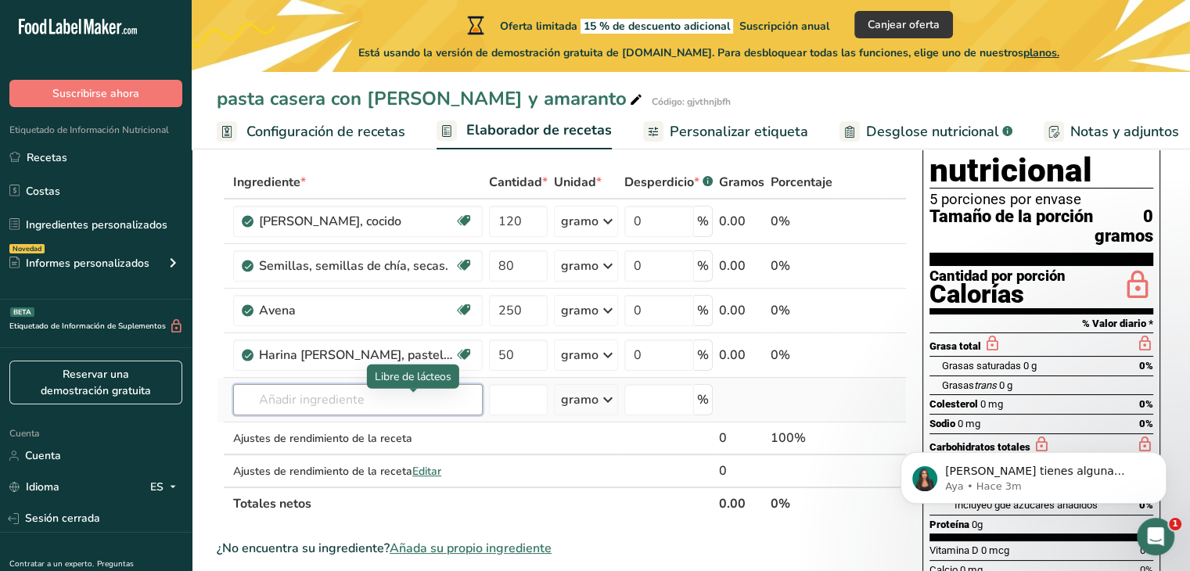
click at [338, 415] on input "text" at bounding box center [357, 399] width 249 height 31
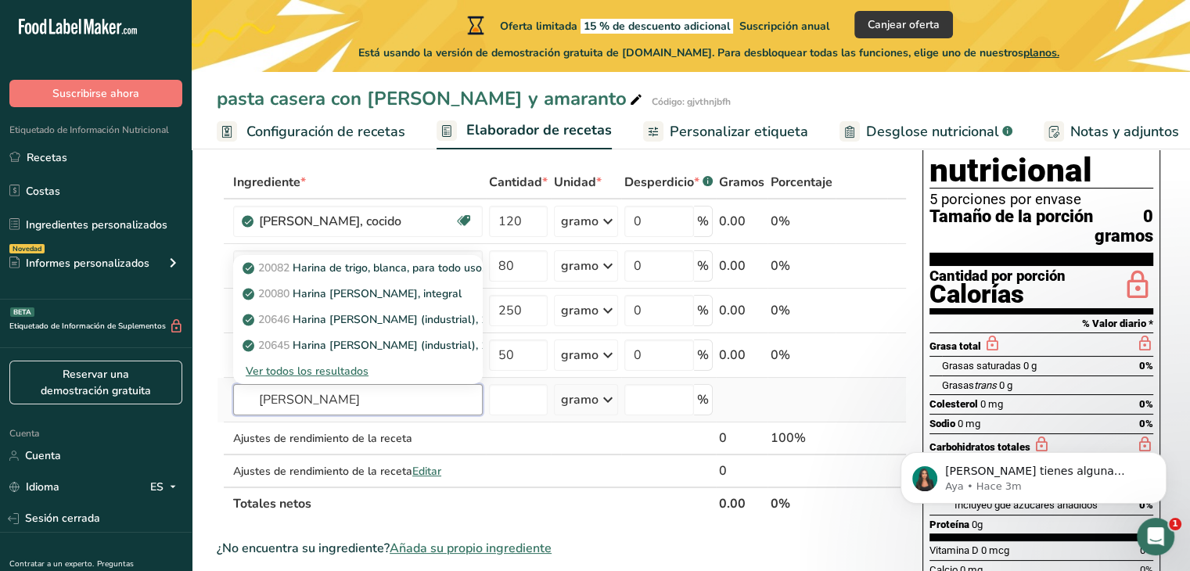
type input "[PERSON_NAME]"
click at [337, 379] on font "Ver todos los resultados" at bounding box center [307, 371] width 123 height 15
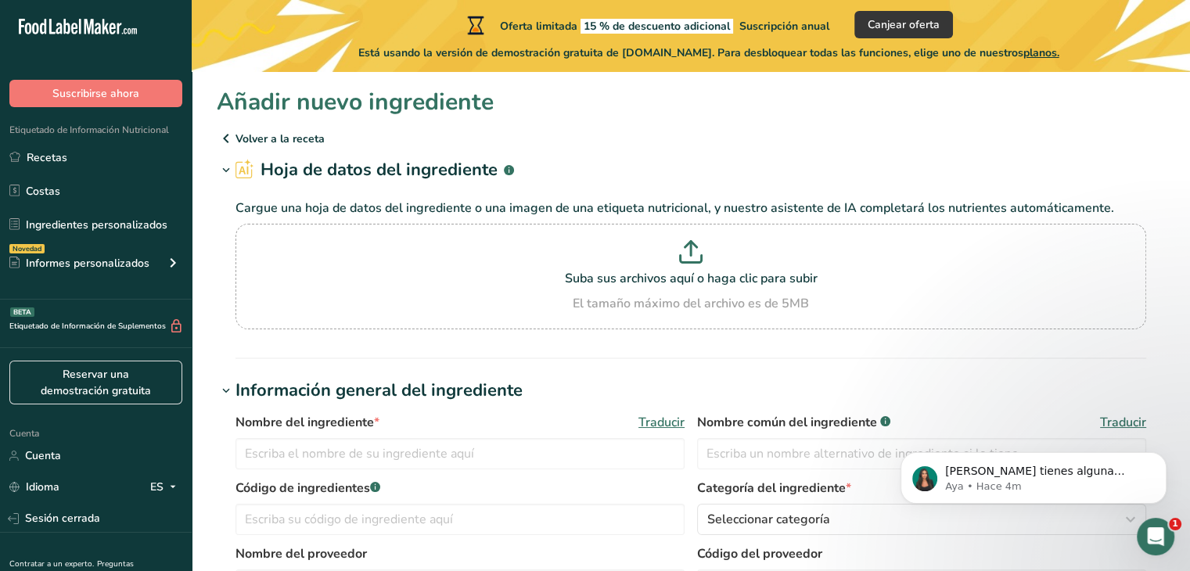
click at [227, 172] on icon at bounding box center [226, 171] width 14 height 22
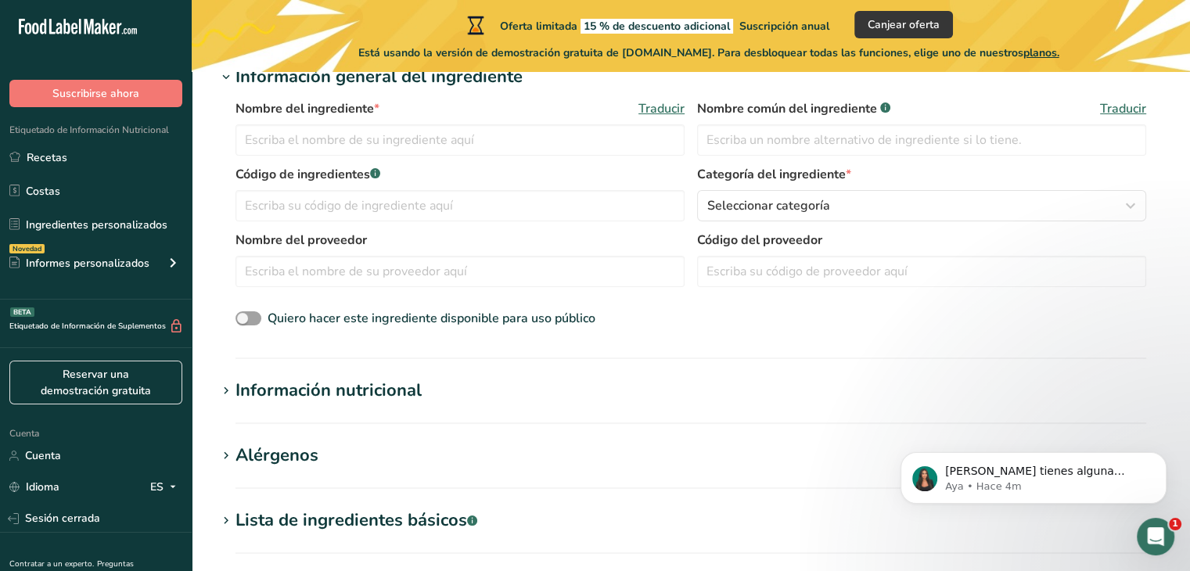
scroll to position [177, 0]
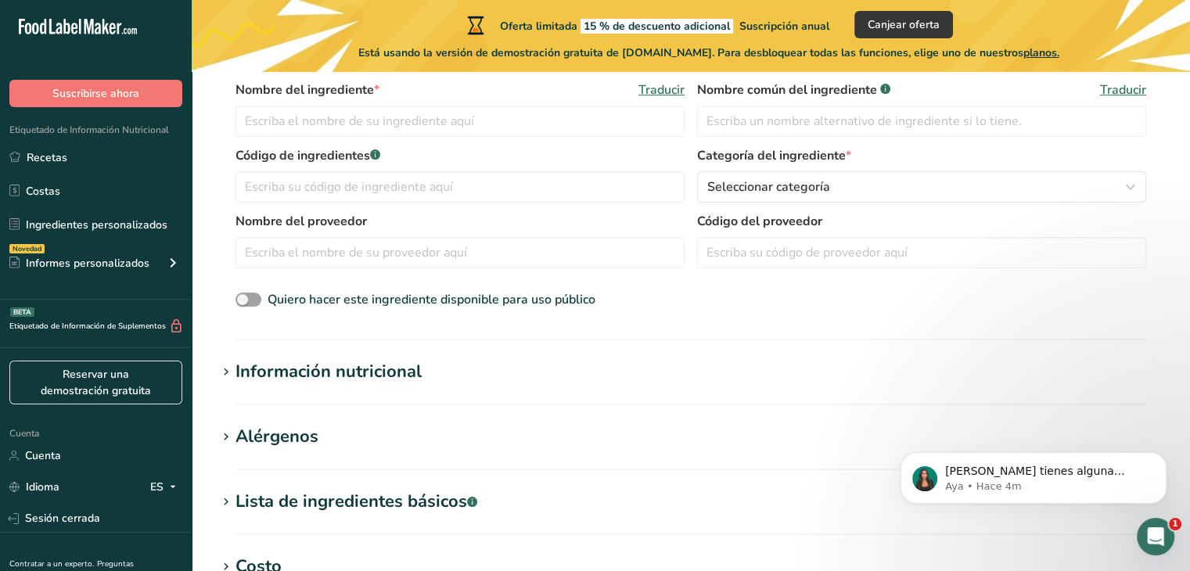
click at [462, 370] on h1 "Información nutricional" at bounding box center [691, 372] width 948 height 26
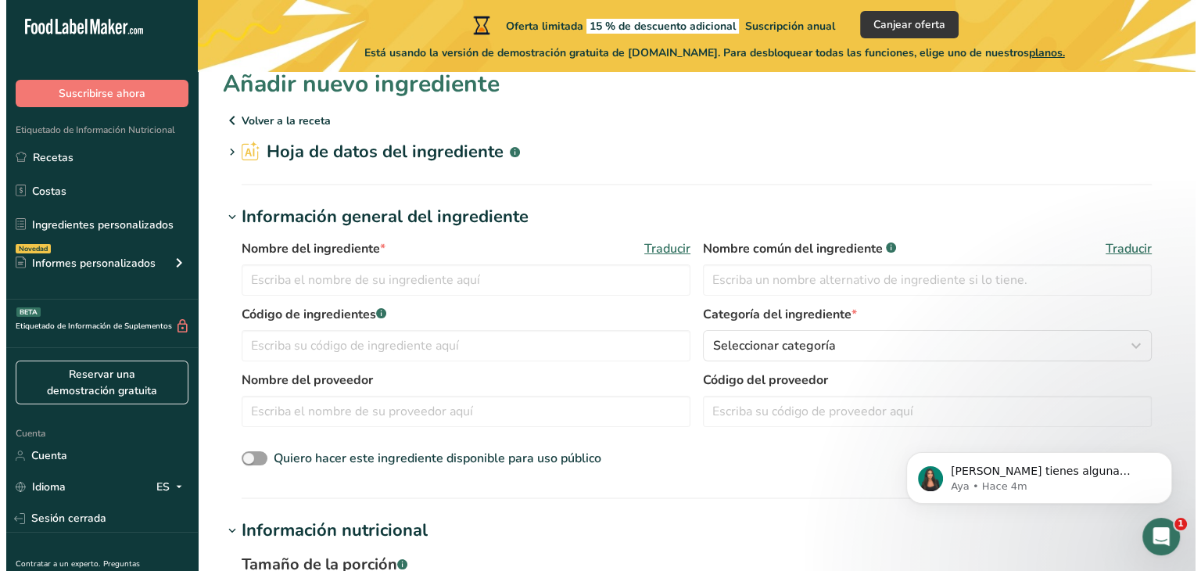
scroll to position [0, 0]
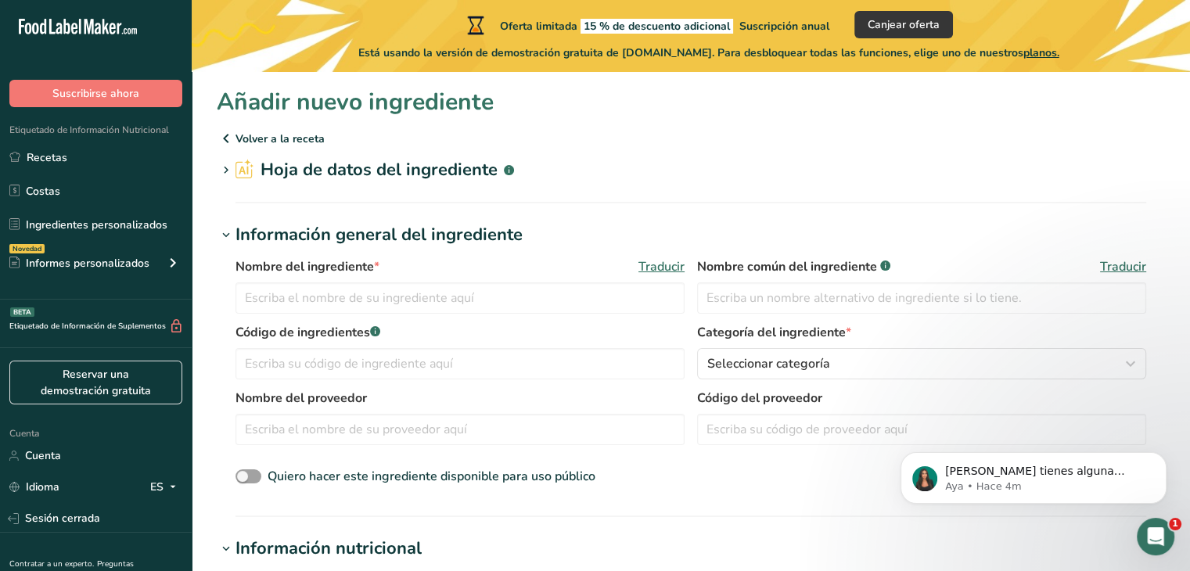
click at [225, 134] on icon at bounding box center [226, 138] width 19 height 28
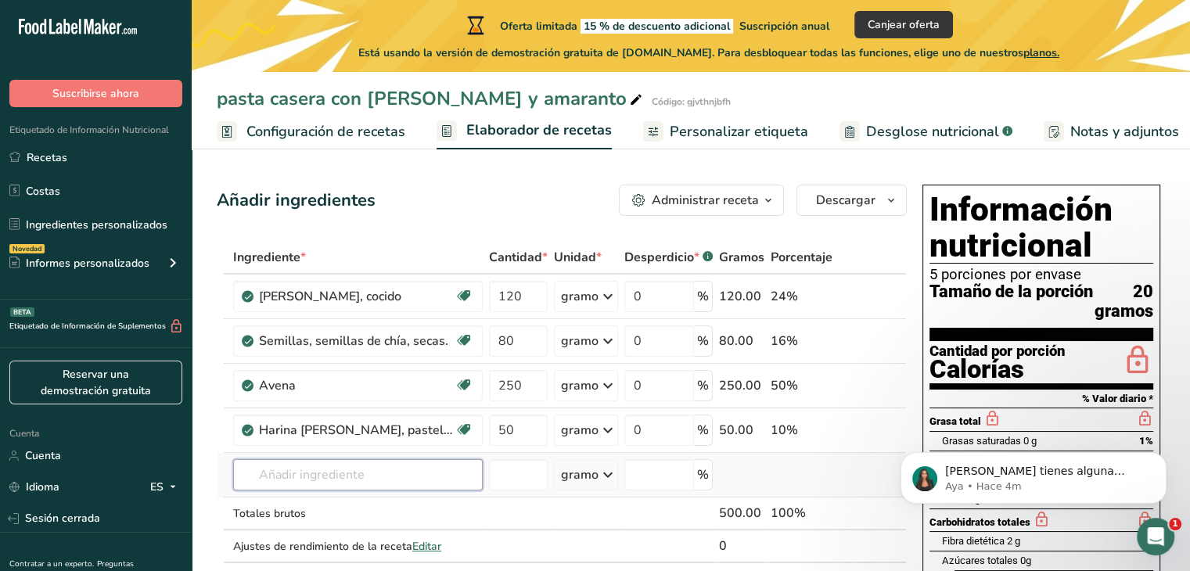
click at [388, 490] on input "text" at bounding box center [357, 474] width 249 height 31
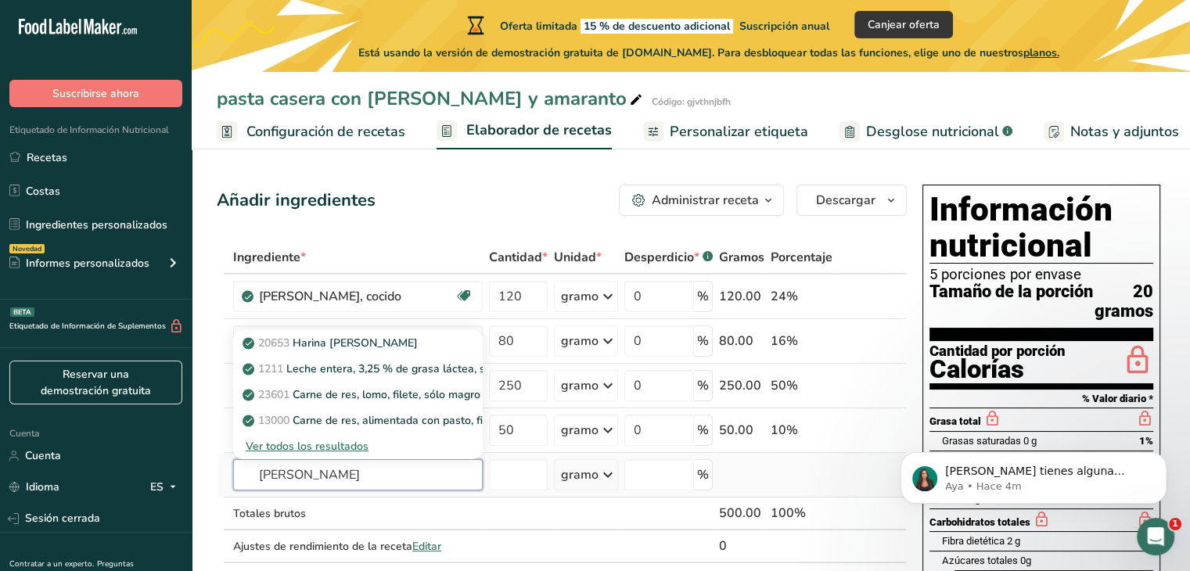
type input "[PERSON_NAME]"
click at [346, 454] on font "Ver todos los resultados" at bounding box center [307, 446] width 123 height 15
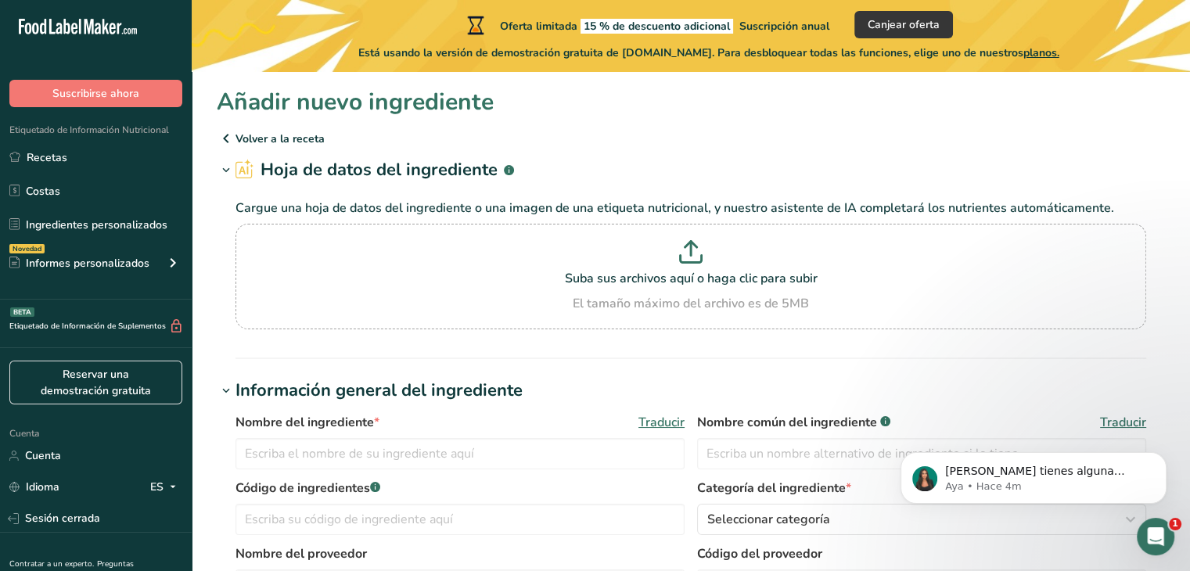
click at [228, 137] on icon at bounding box center [226, 138] width 19 height 28
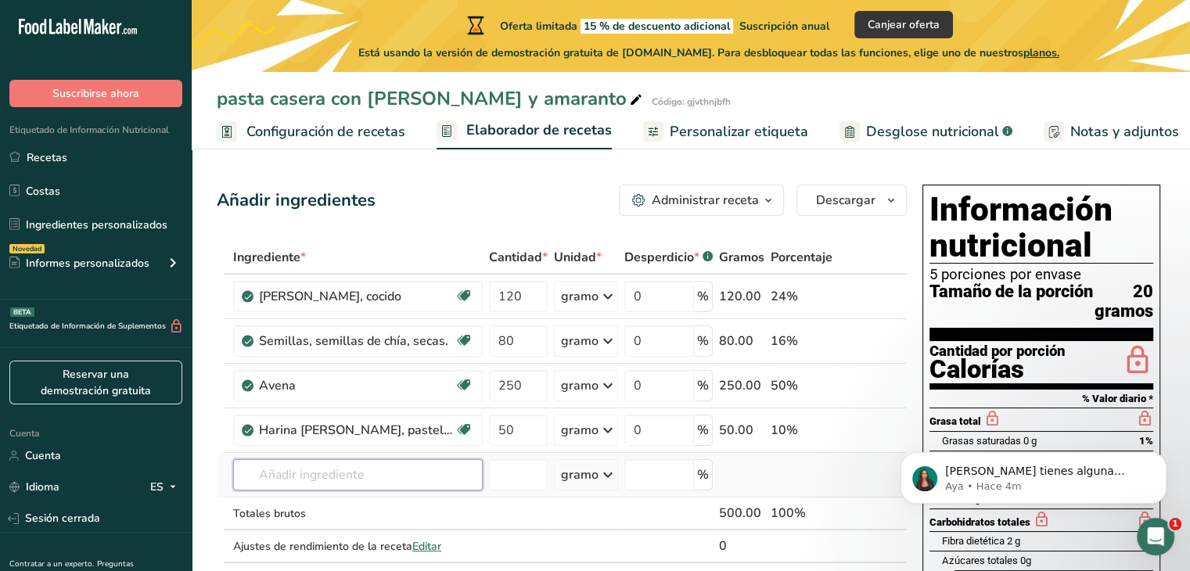
click at [382, 490] on input "text" at bounding box center [357, 474] width 249 height 31
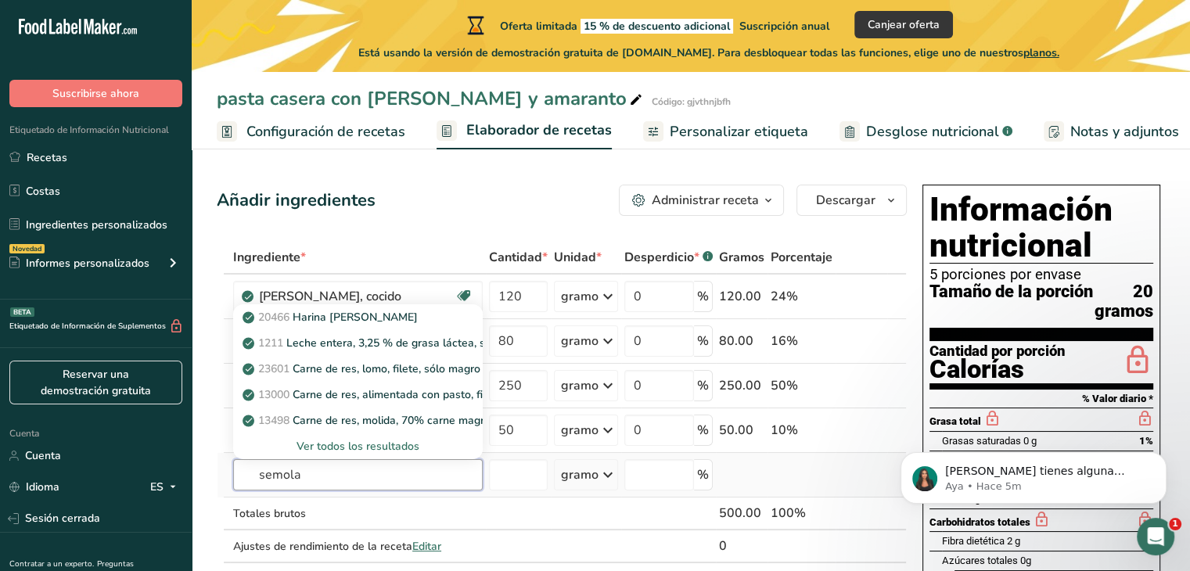
type input "semola"
click at [370, 454] on font "Ver todos los resultados" at bounding box center [357, 446] width 123 height 15
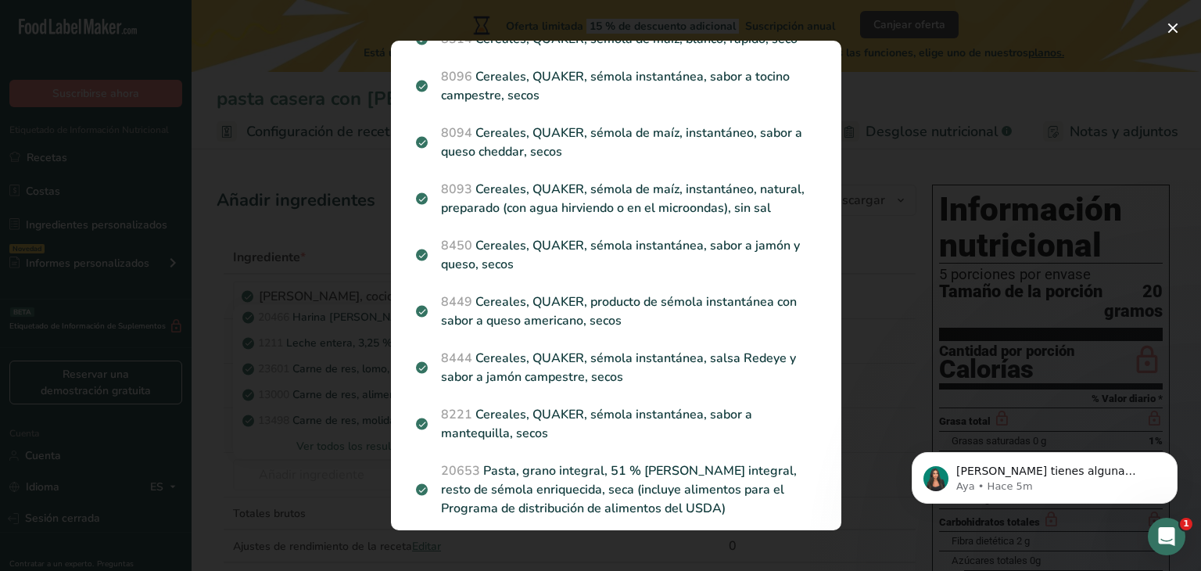
scroll to position [307, 0]
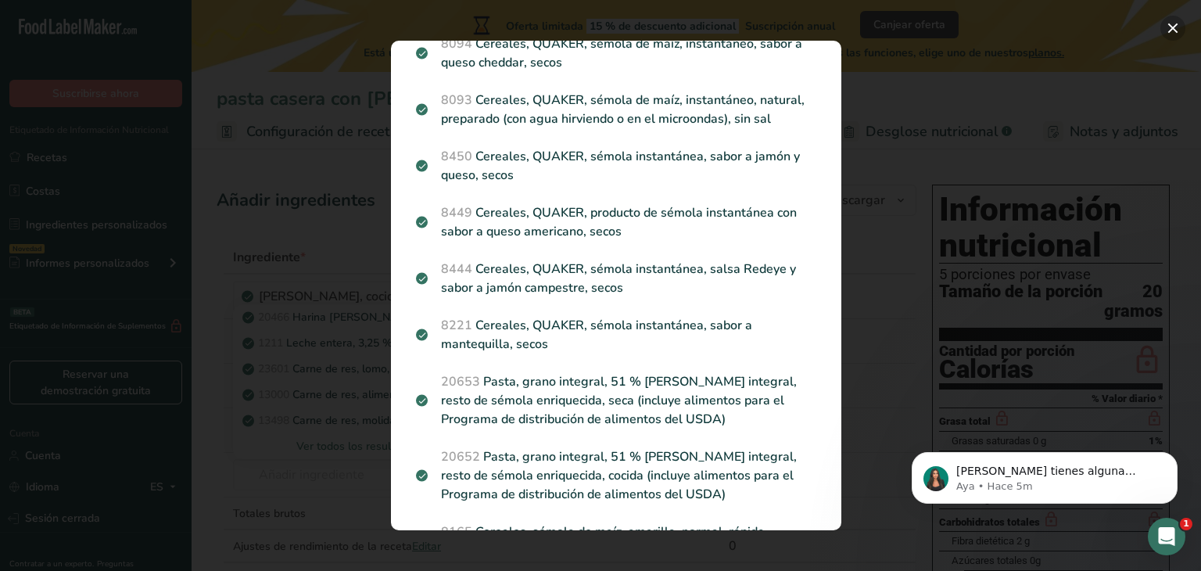
click at [1170, 28] on button "Resultados de búsqueda modal" at bounding box center [1173, 28] width 25 height 25
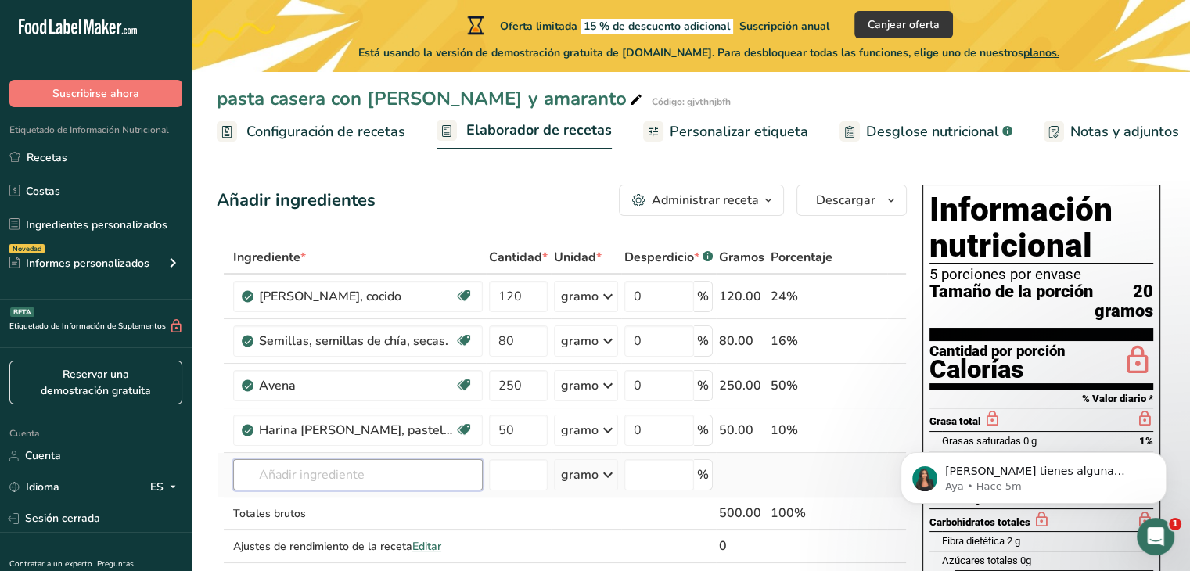
click at [314, 477] on input "text" at bounding box center [357, 474] width 249 height 31
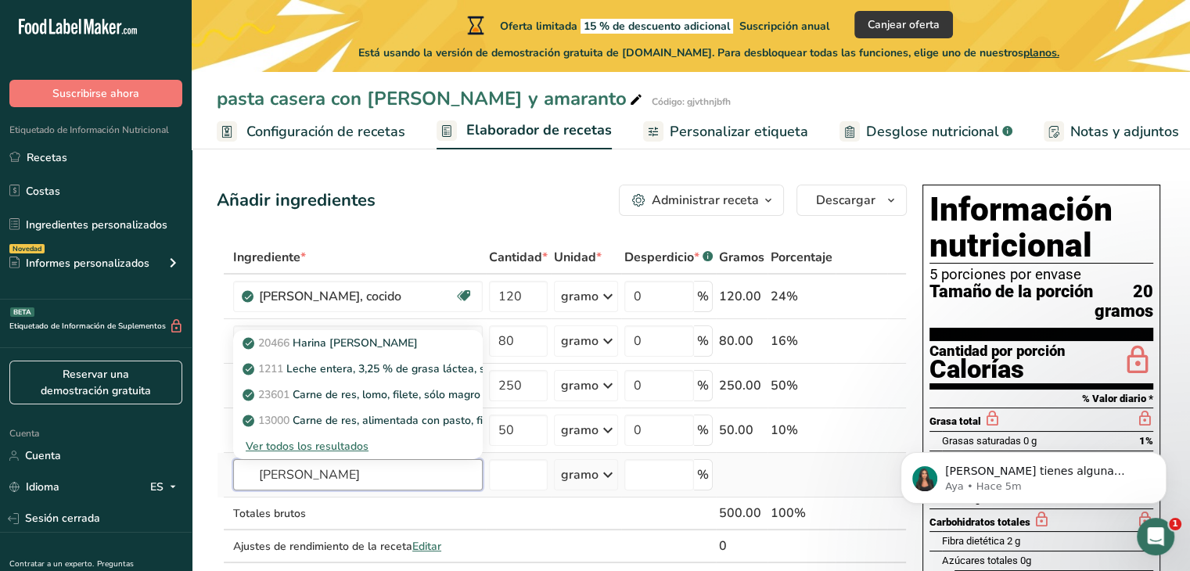
type input "[PERSON_NAME]"
click at [321, 454] on font "Ver todos los resultados" at bounding box center [307, 446] width 123 height 15
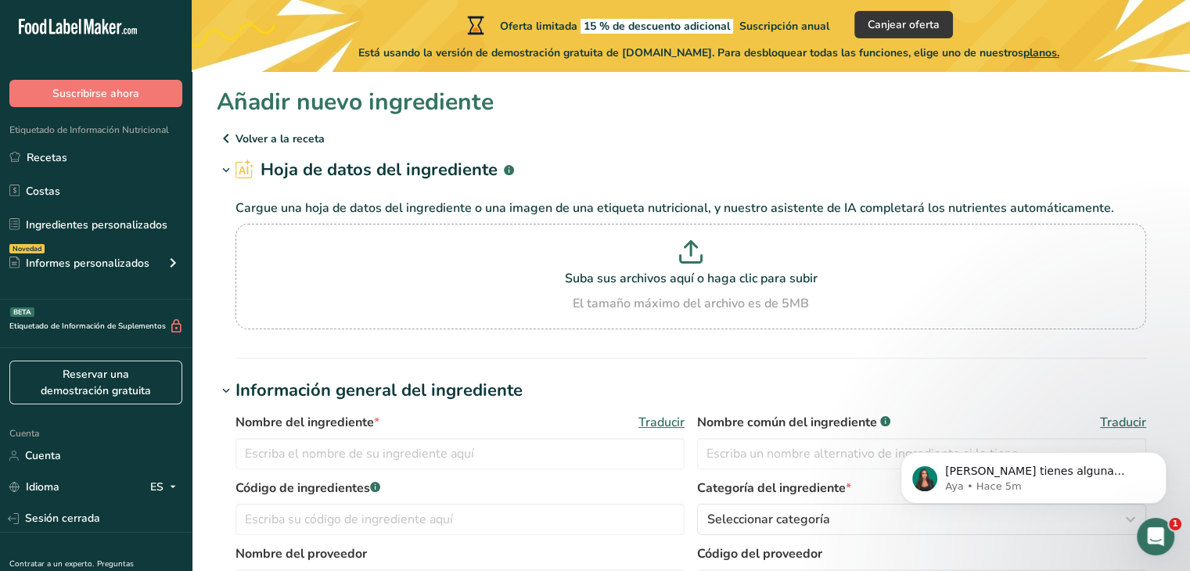
click at [232, 143] on icon at bounding box center [226, 138] width 19 height 28
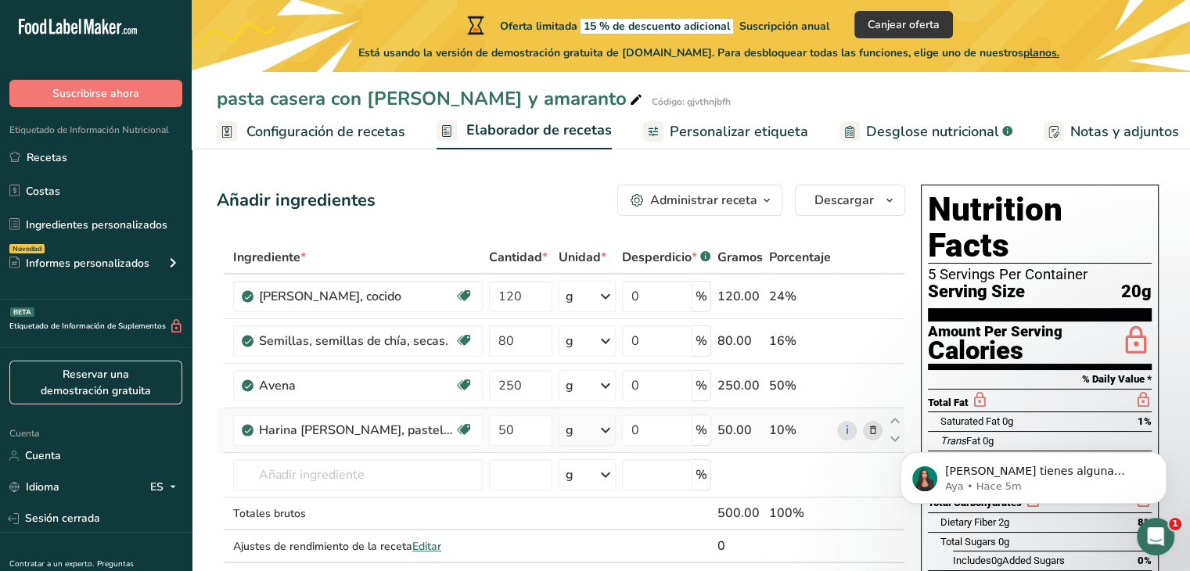
click at [389, 453] on td "Harina [PERSON_NAME], pastel, enriquecida Libre de lácteos [GEOGRAPHIC_DATA] Ve…" at bounding box center [358, 430] width 256 height 45
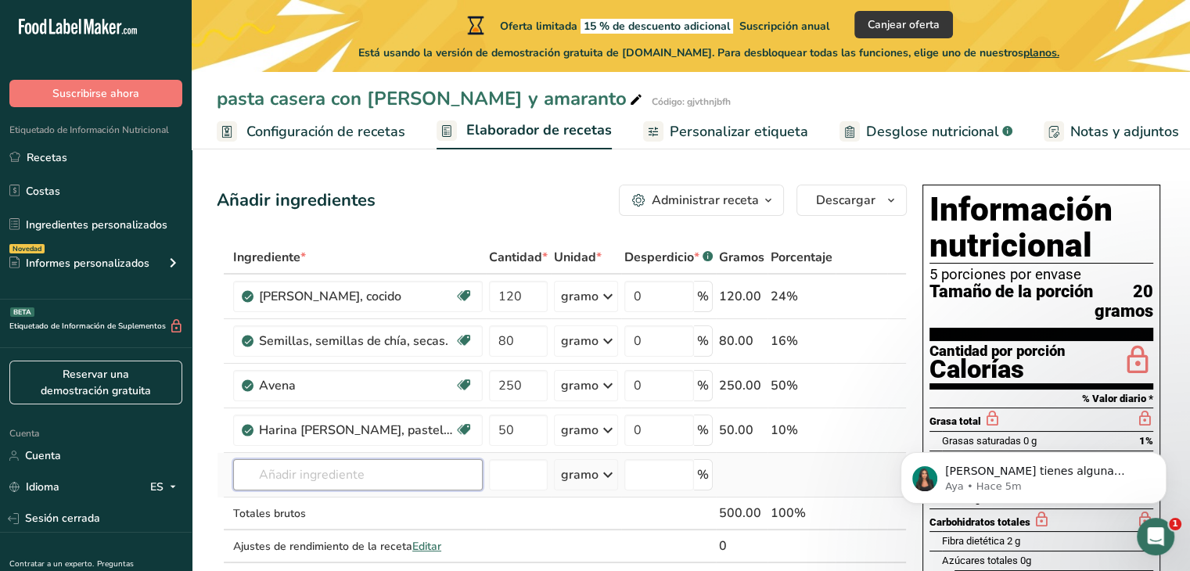
click at [384, 479] on input "text" at bounding box center [357, 474] width 249 height 31
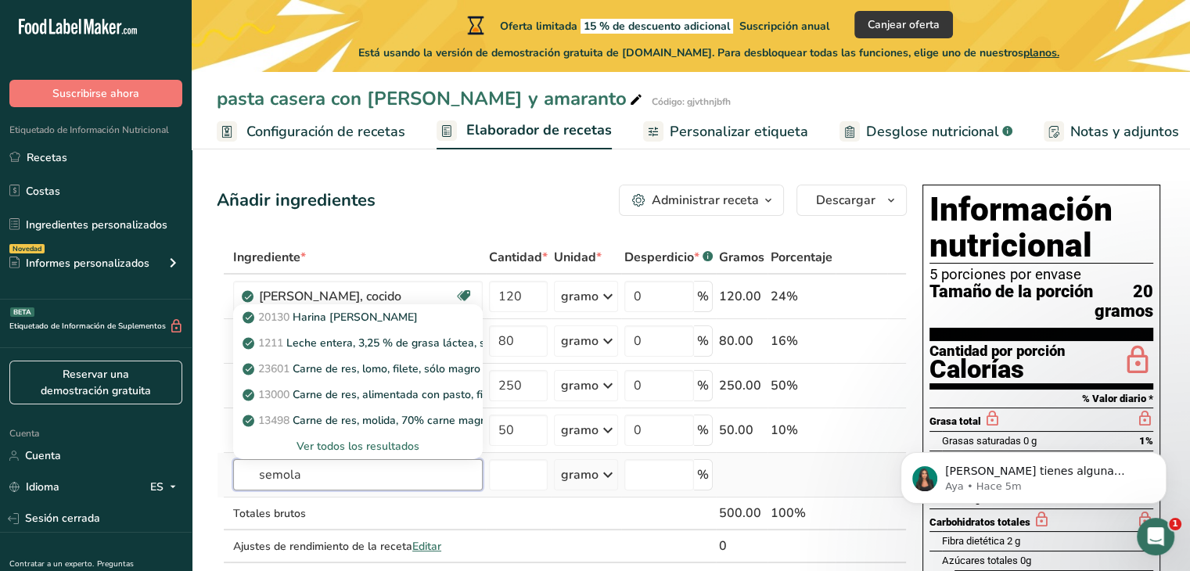
type input "semola"
click at [379, 454] on font "Ver todos los resultados" at bounding box center [357, 446] width 123 height 15
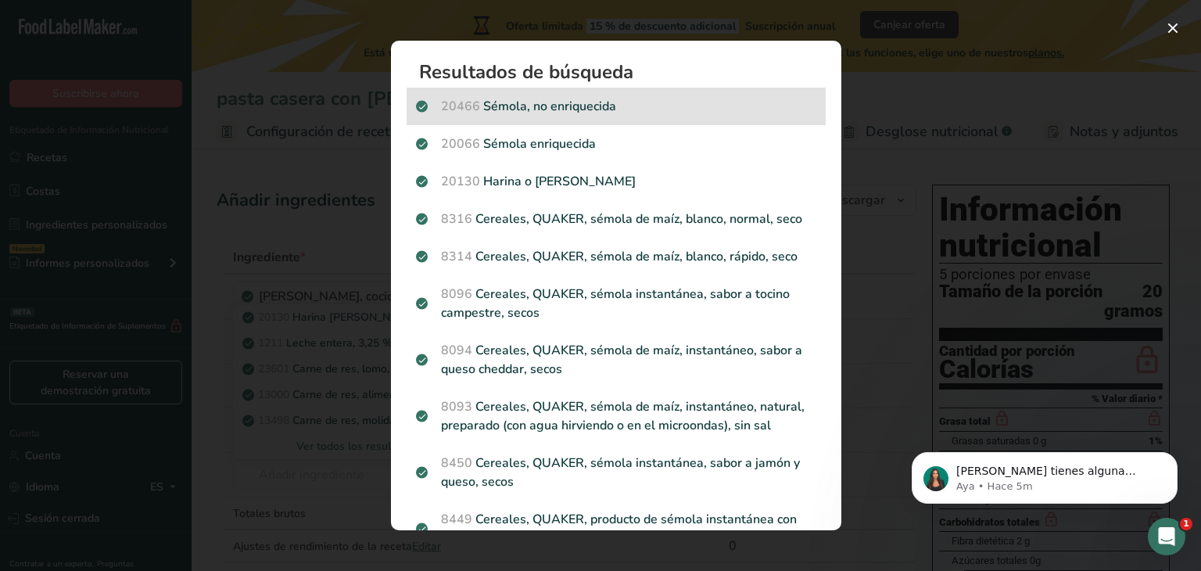
click at [534, 103] on font "Sémola, no enriquecida" at bounding box center [549, 106] width 133 height 17
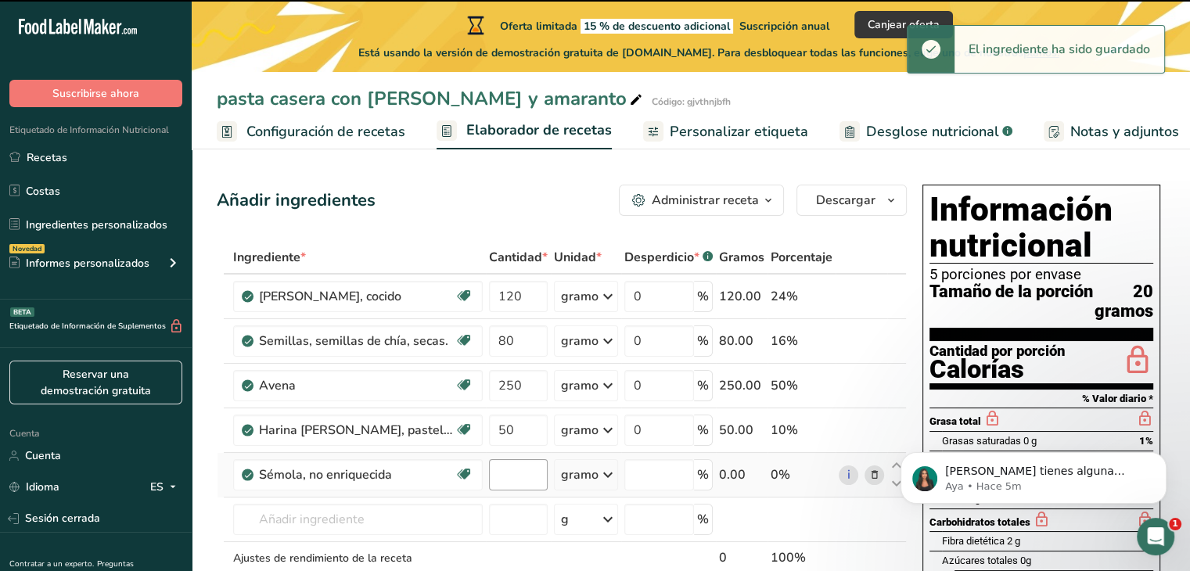
type input "0"
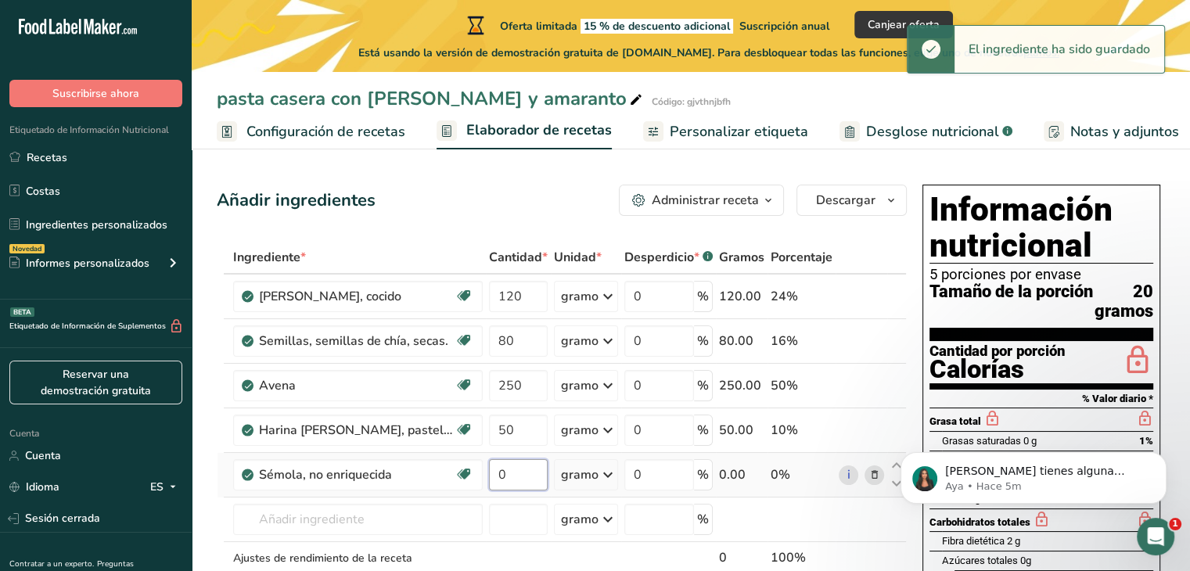
click at [524, 490] on input "0" at bounding box center [518, 474] width 59 height 31
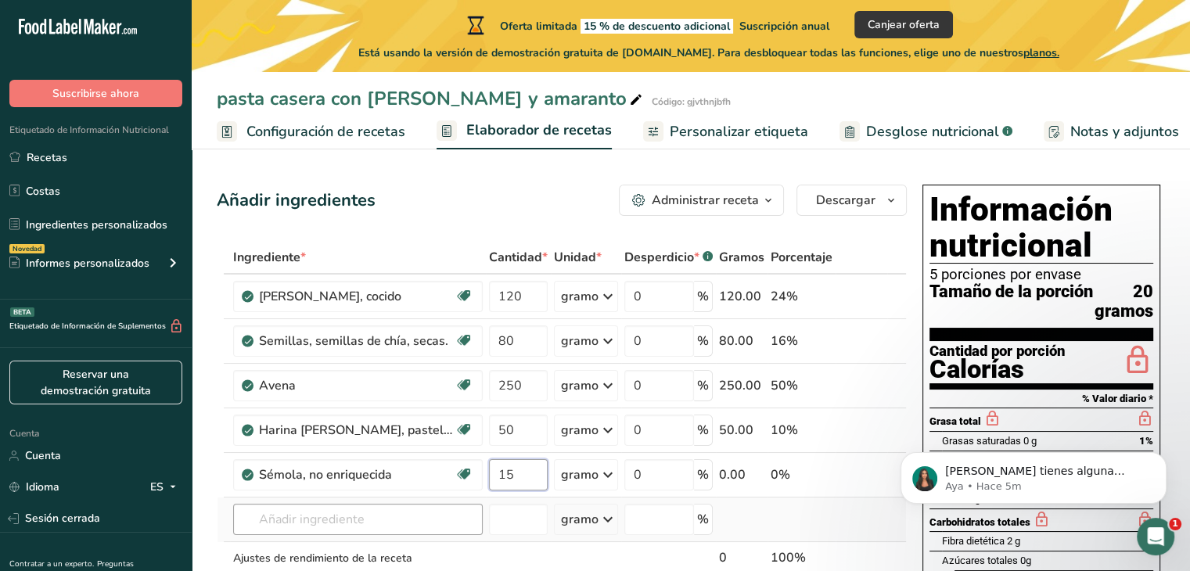
type input "15"
click at [375, 537] on div "Ingrediente * Cantidad * Unidad * Desperdicio * .a-a{fill:#347362;}.b-a{fill:#f…" at bounding box center [562, 440] width 690 height 399
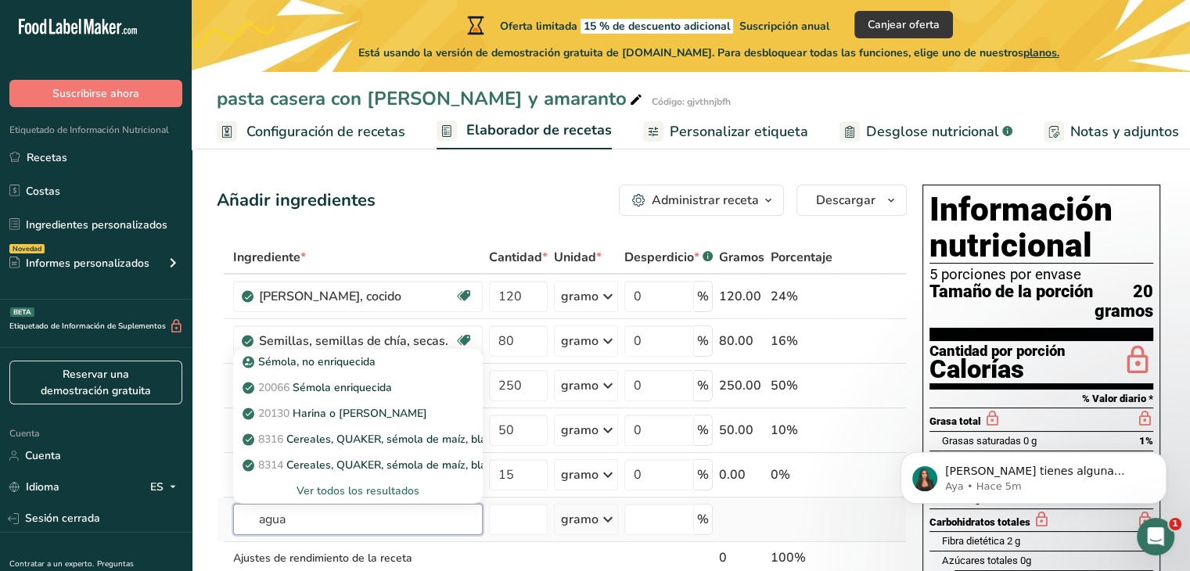
type input "agua"
click at [356, 498] on font "Ver todos los resultados" at bounding box center [357, 490] width 123 height 15
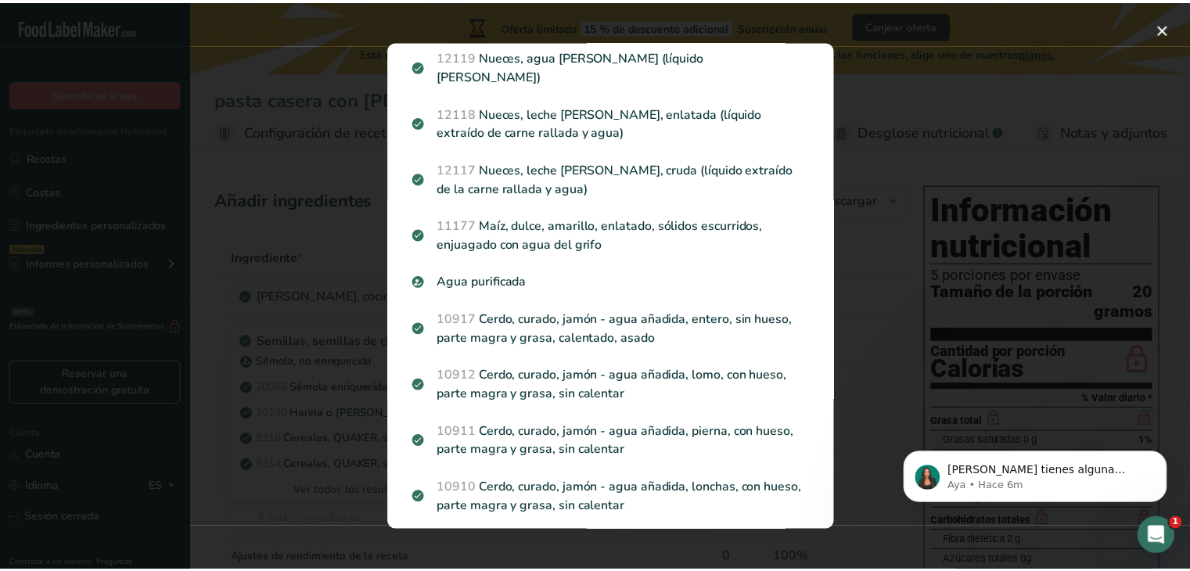
scroll to position [451, 0]
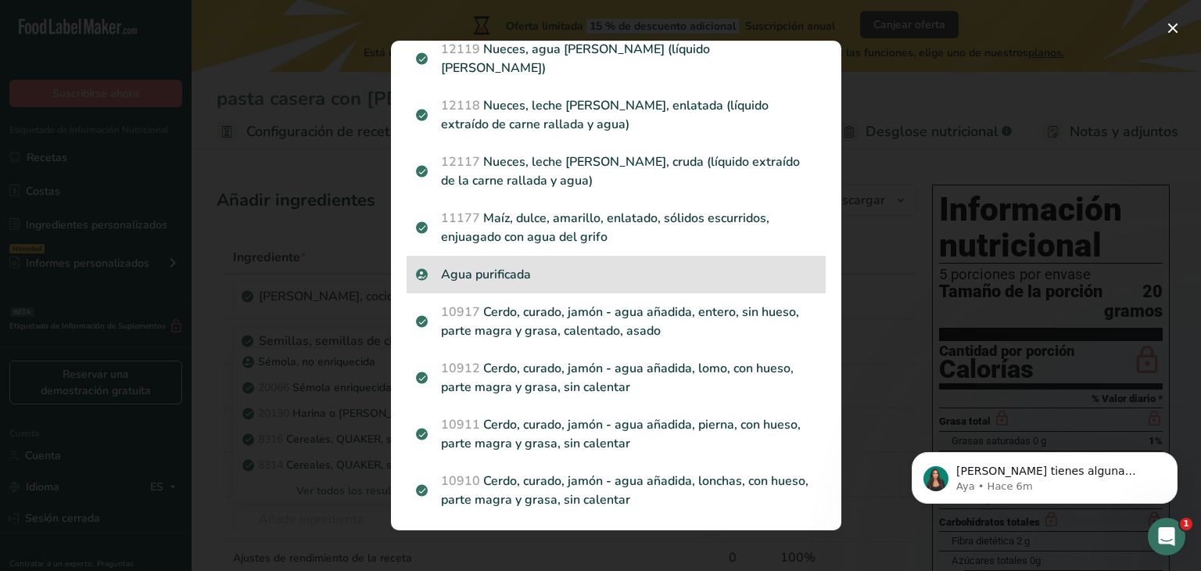
click at [525, 267] on div "Agua purificada" at bounding box center [616, 275] width 419 height 38
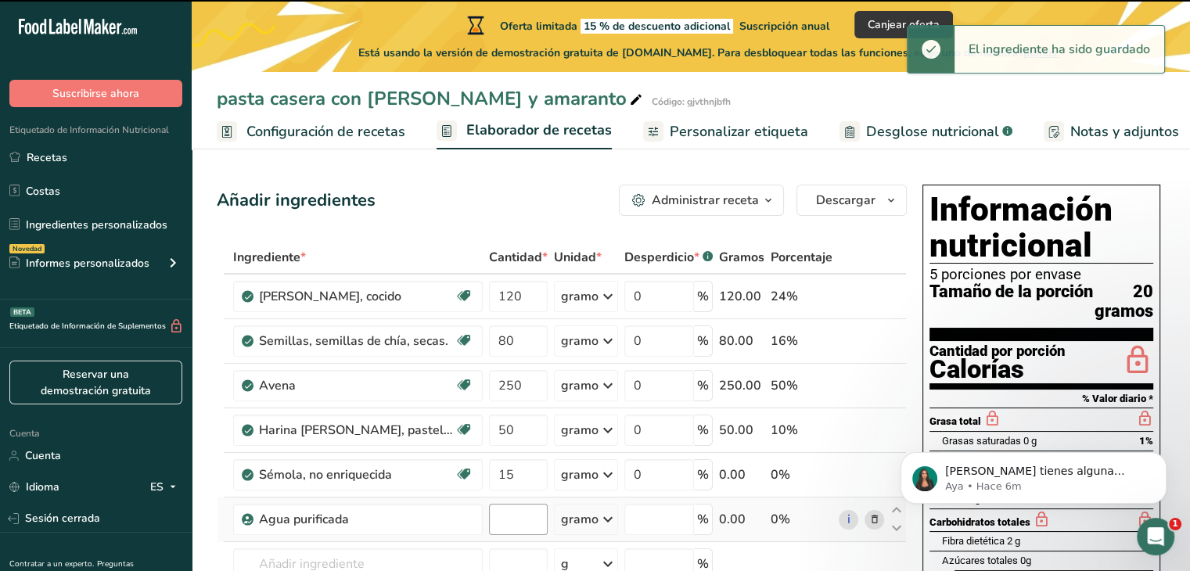
type input "0"
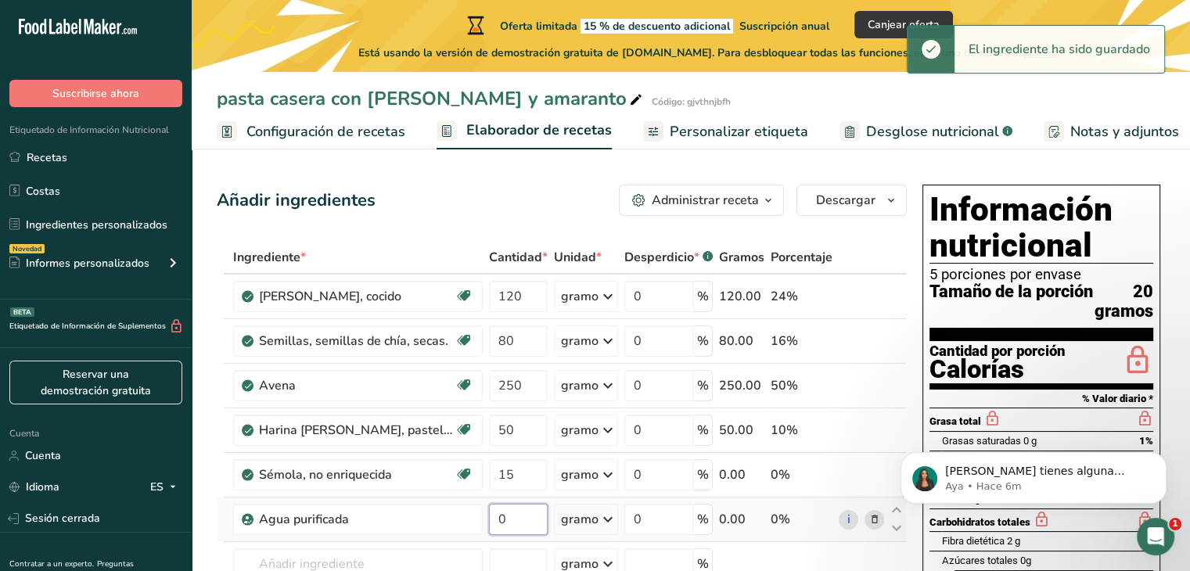
click at [508, 535] on input "0" at bounding box center [518, 519] width 59 height 31
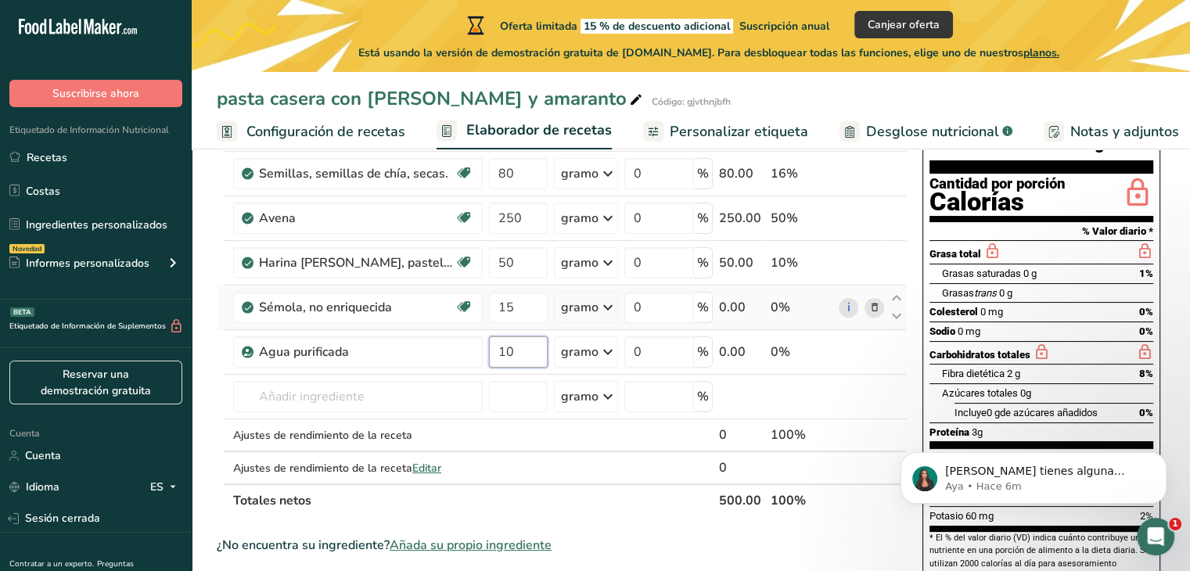
scroll to position [203, 0]
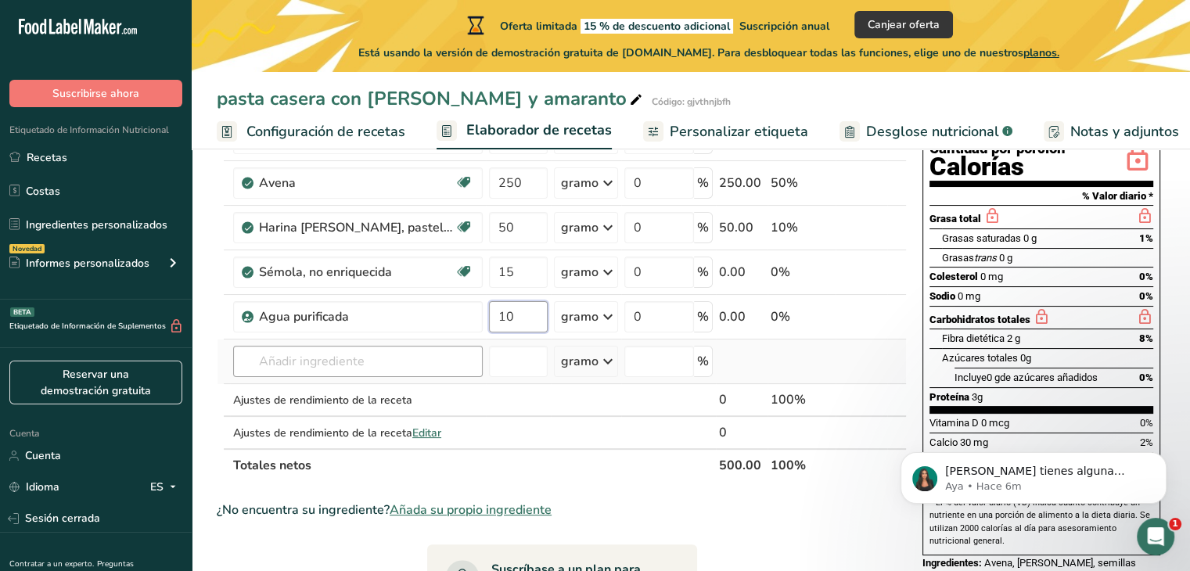
type input "10"
click at [290, 380] on div "Ingrediente * Cantidad * Unidad * Desperdicio * .a-a{fill:#347362;}.b-a{fill:#f…" at bounding box center [562, 259] width 690 height 443
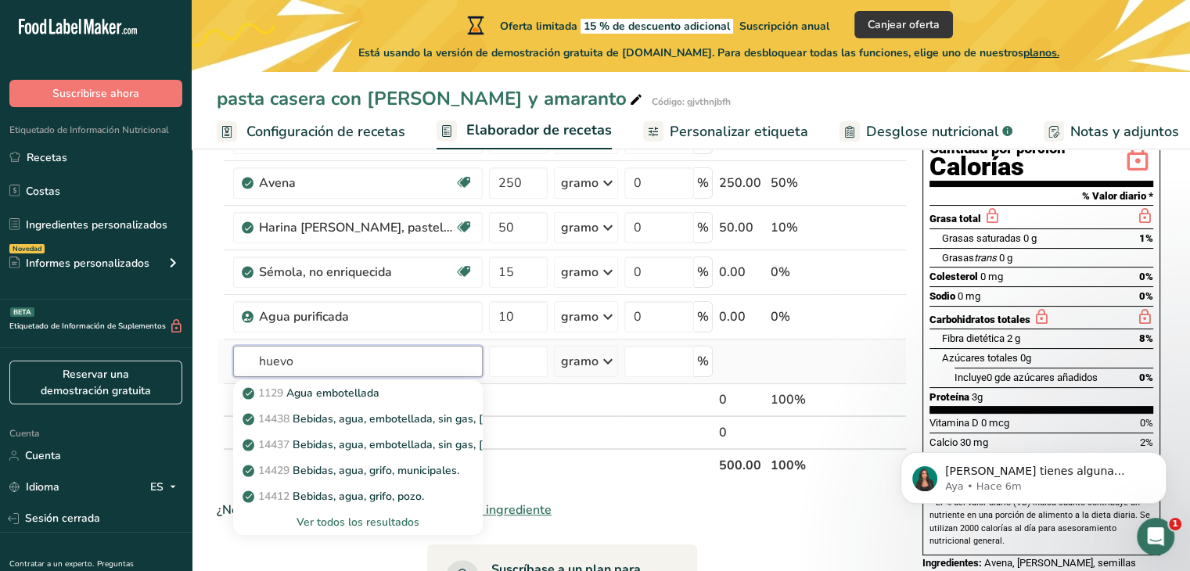
type input "huevo"
click at [346, 530] on font "Ver todos los resultados" at bounding box center [357, 522] width 123 height 15
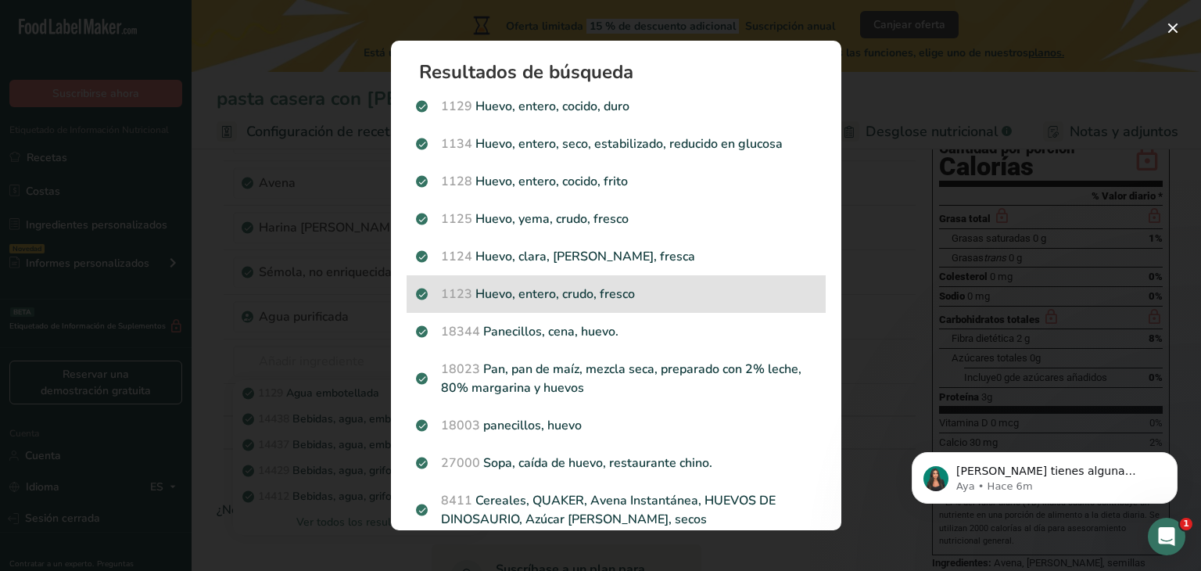
click at [604, 298] on p "1123 Huevo, entero, crudo, fresco" at bounding box center [616, 294] width 400 height 19
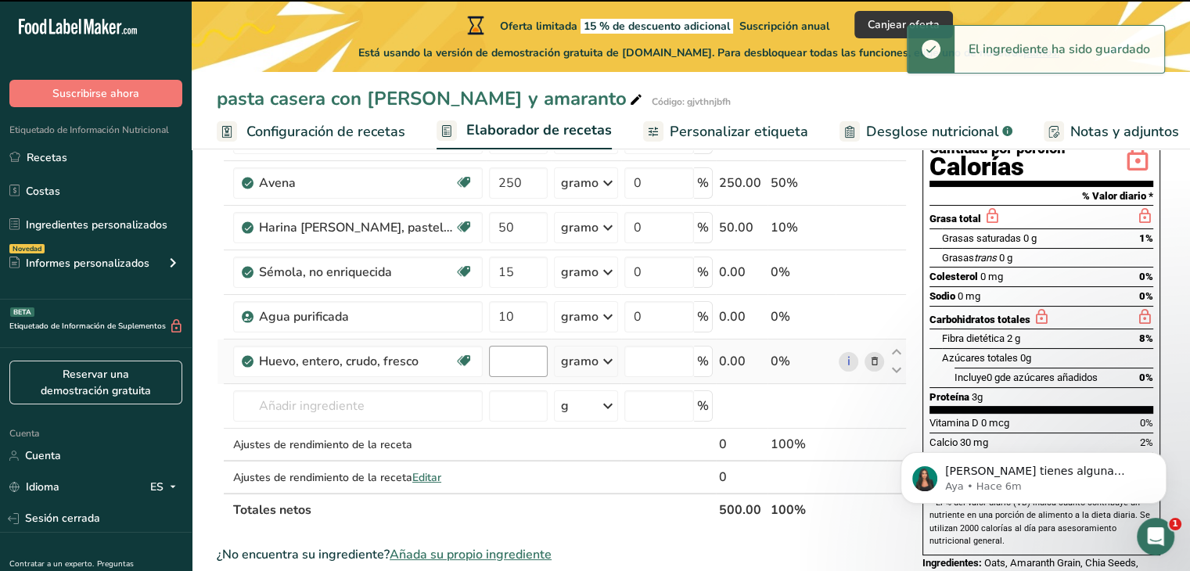
type input "0"
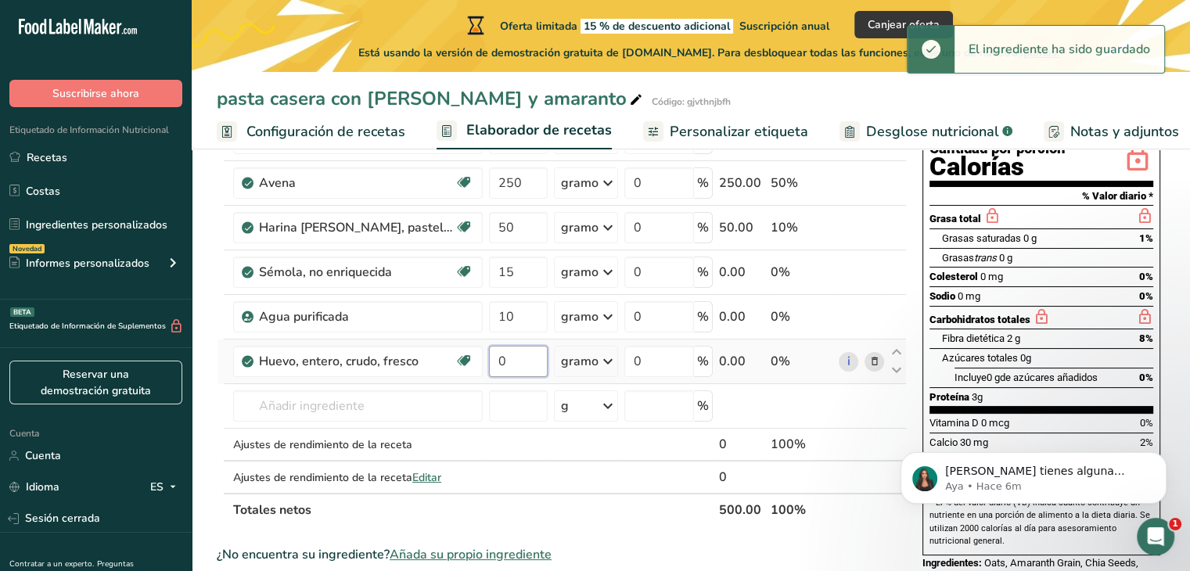
click at [515, 377] on input "0" at bounding box center [518, 361] width 59 height 31
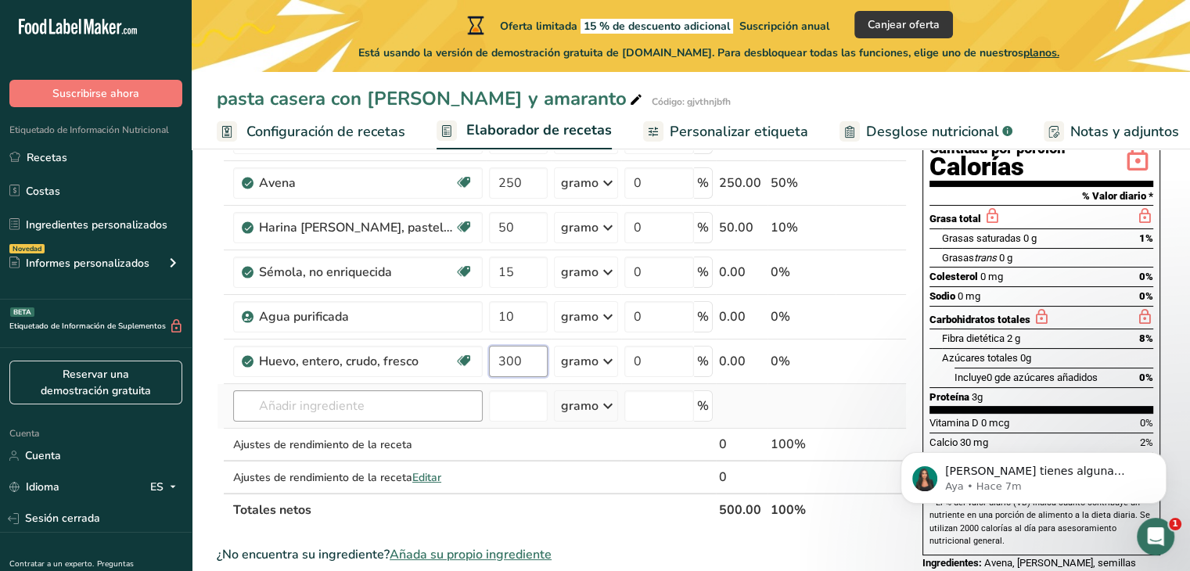
type input "300"
click at [404, 430] on div "Ingrediente * Cantidad * Unidad * Desperdicio * .a-a{fill:#347362;}.b-a{fill:#f…" at bounding box center [562, 282] width 690 height 488
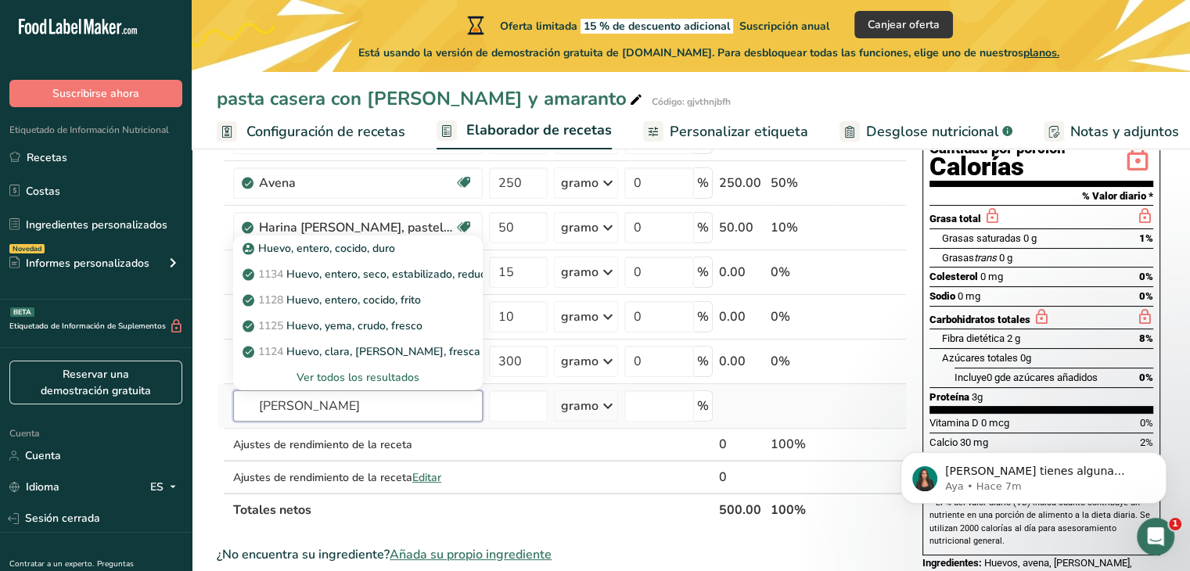
type input "[PERSON_NAME]"
click at [382, 385] on font "Ver todos los resultados" at bounding box center [357, 377] width 123 height 15
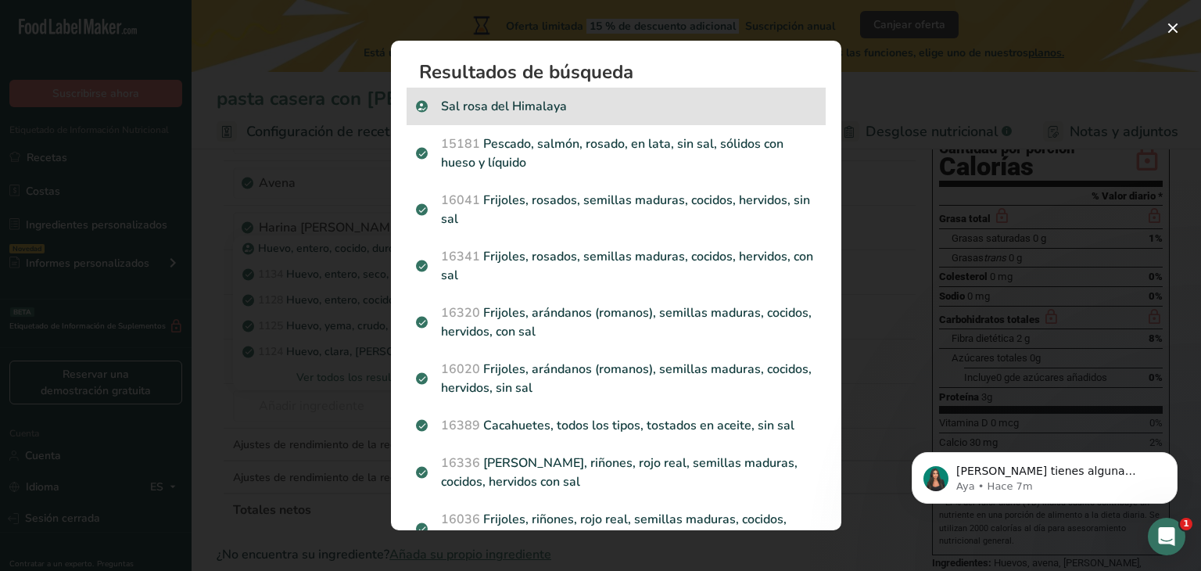
click at [568, 110] on p "Sal rosa del Himalaya" at bounding box center [616, 106] width 400 height 19
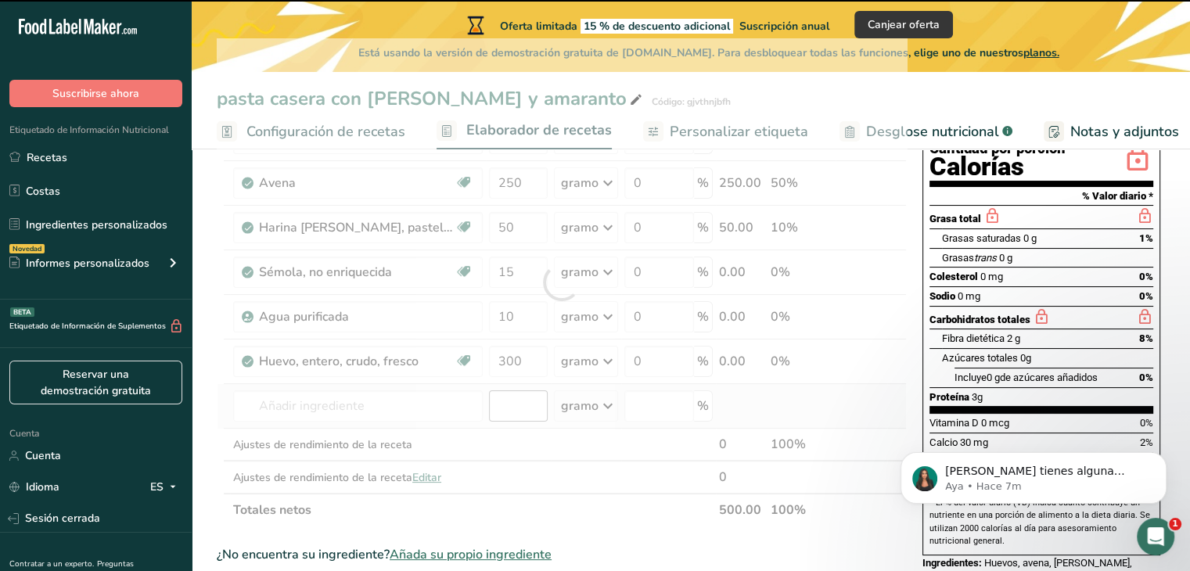
type input "0"
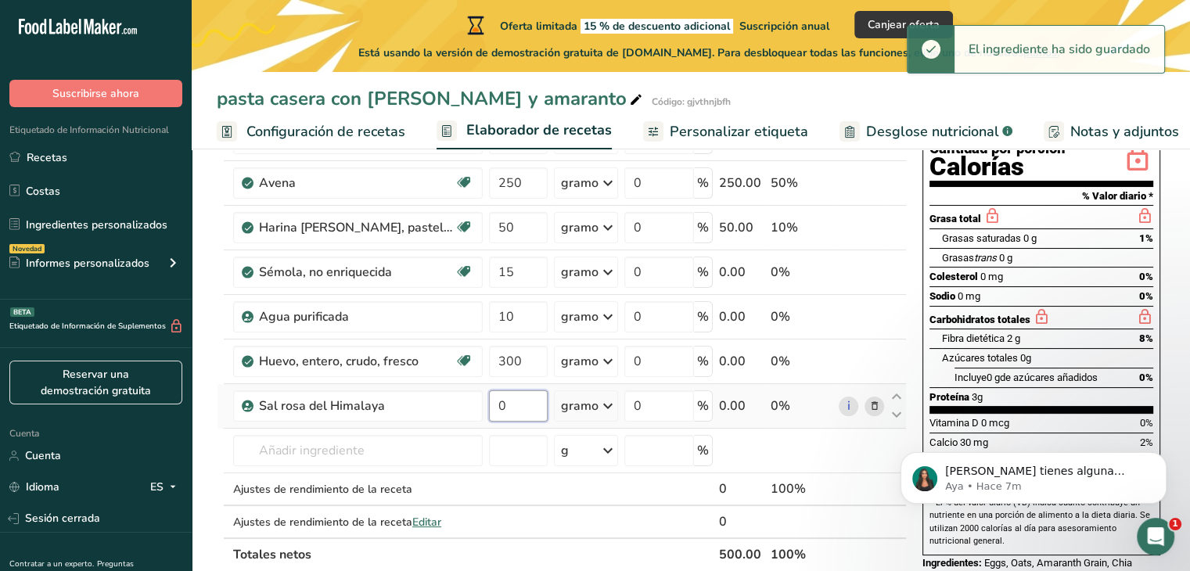
click at [515, 422] on input "0" at bounding box center [518, 405] width 59 height 31
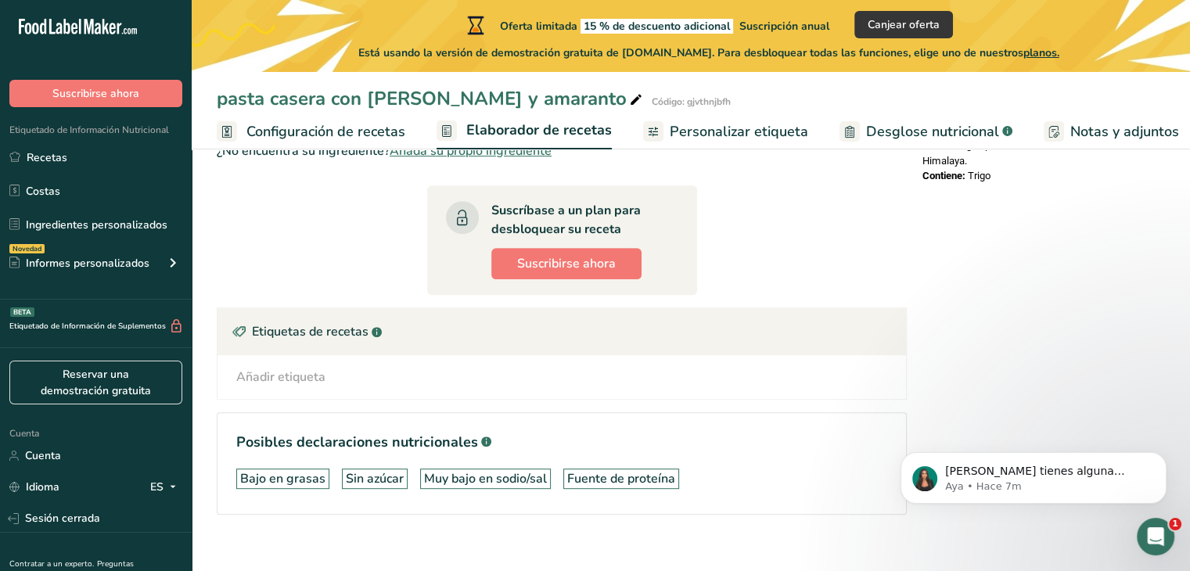
scroll to position [685, 0]
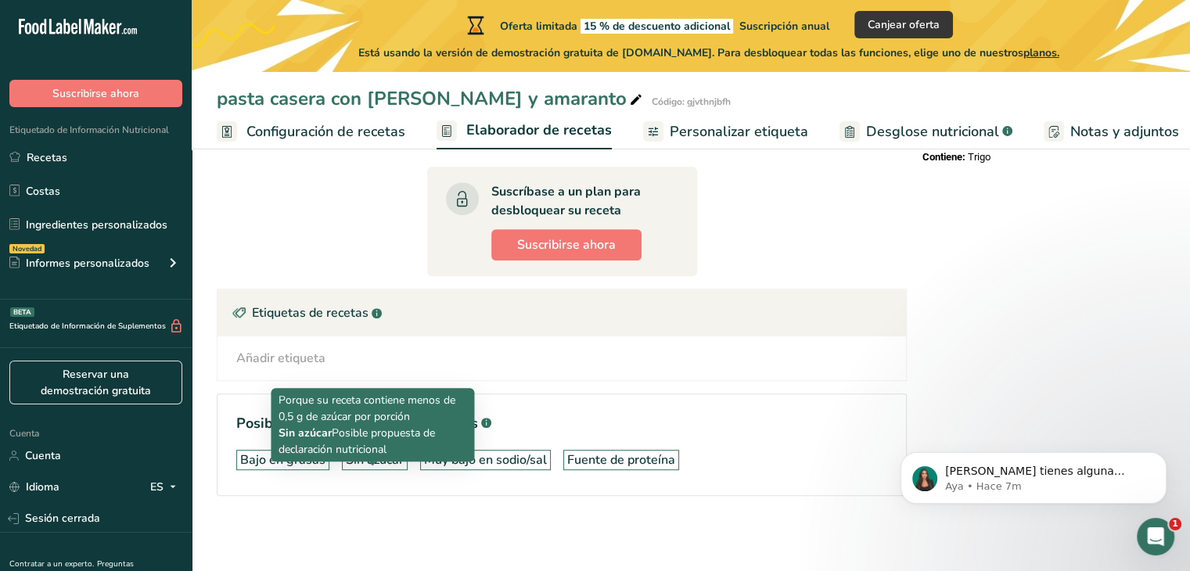
type input "10"
click at [392, 468] on div "Sin azúcar" at bounding box center [375, 460] width 58 height 19
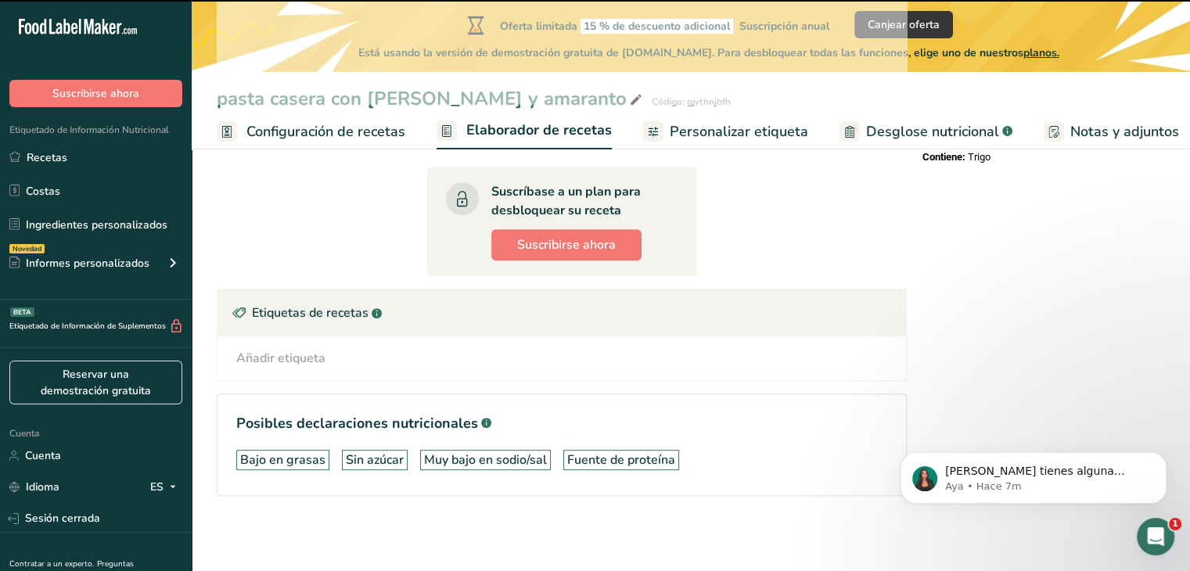
click at [382, 463] on font "Sin azúcar" at bounding box center [375, 459] width 58 height 17
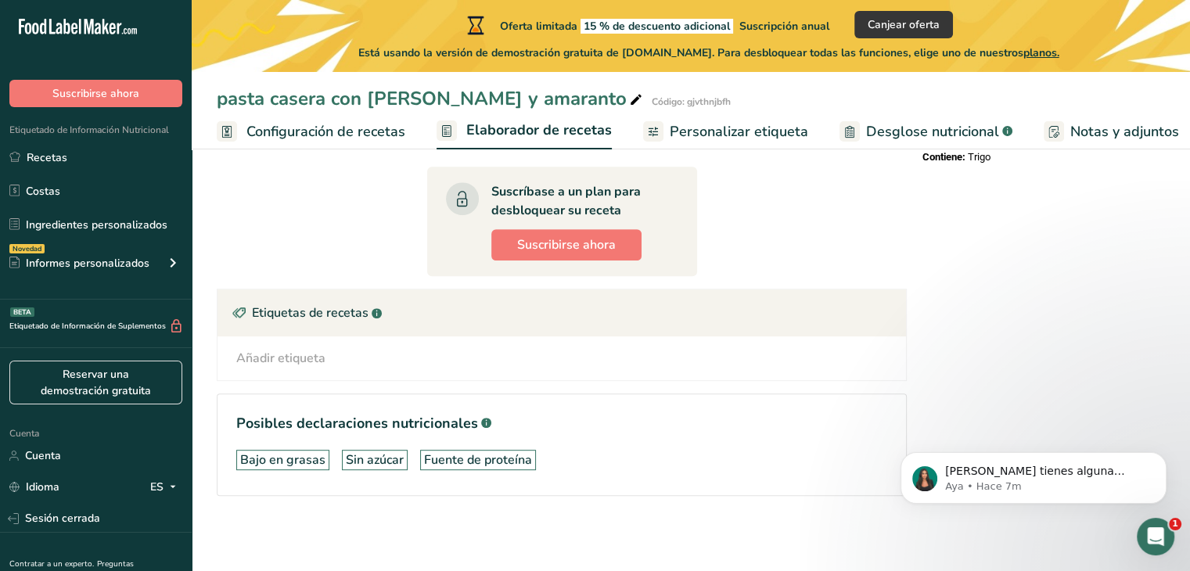
scroll to position [666, 0]
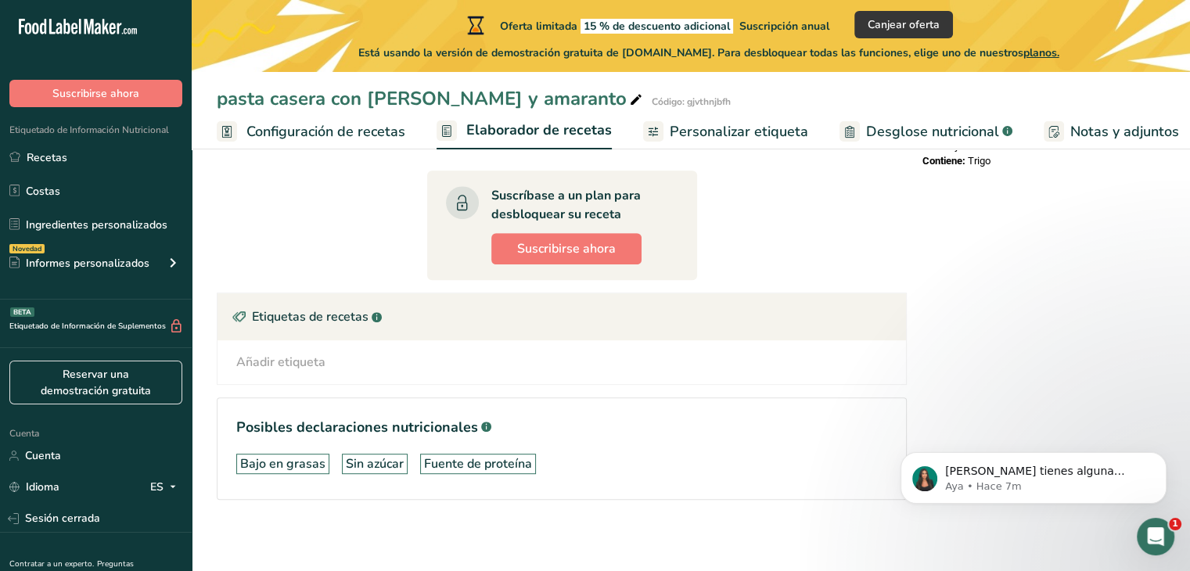
click at [349, 384] on div "Añadir etiqueta Etiquetas estándar Etiquetas personalizadas Fuente de antioxida…" at bounding box center [561, 362] width 688 height 44
click at [314, 371] on font "Añadir etiqueta" at bounding box center [280, 362] width 89 height 17
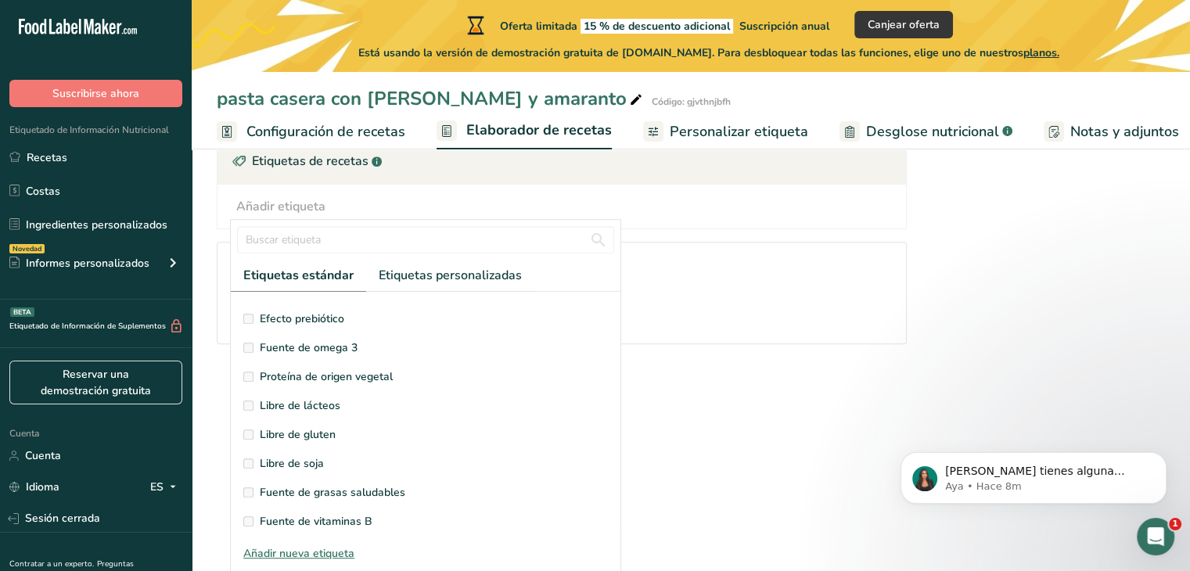
scroll to position [0, 0]
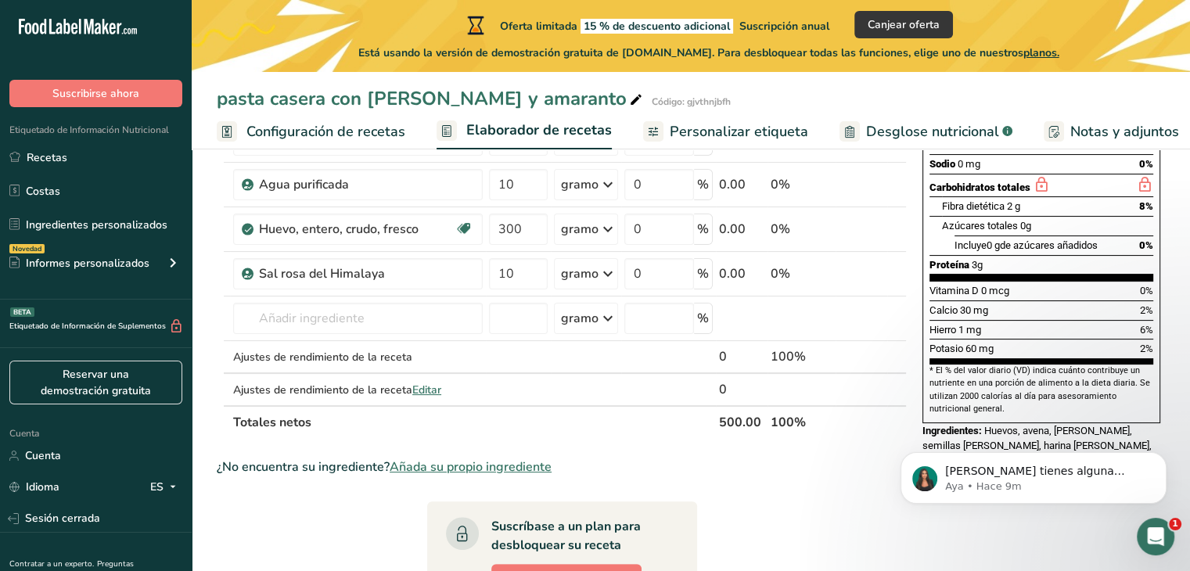
scroll to position [341, 0]
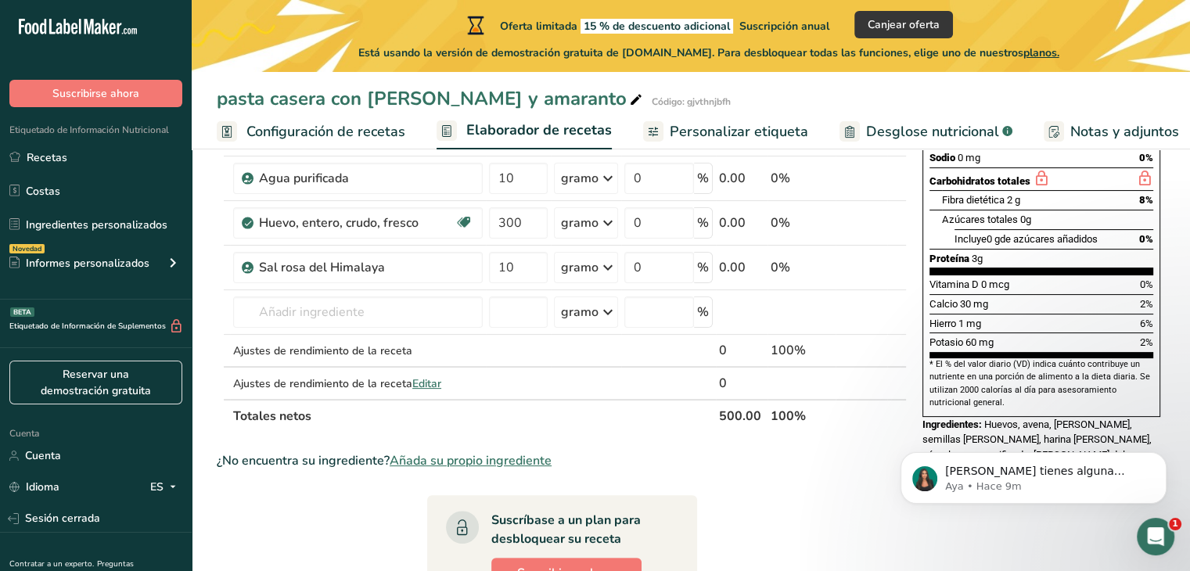
click at [713, 132] on font "Personalizar etiqueta" at bounding box center [739, 131] width 138 height 19
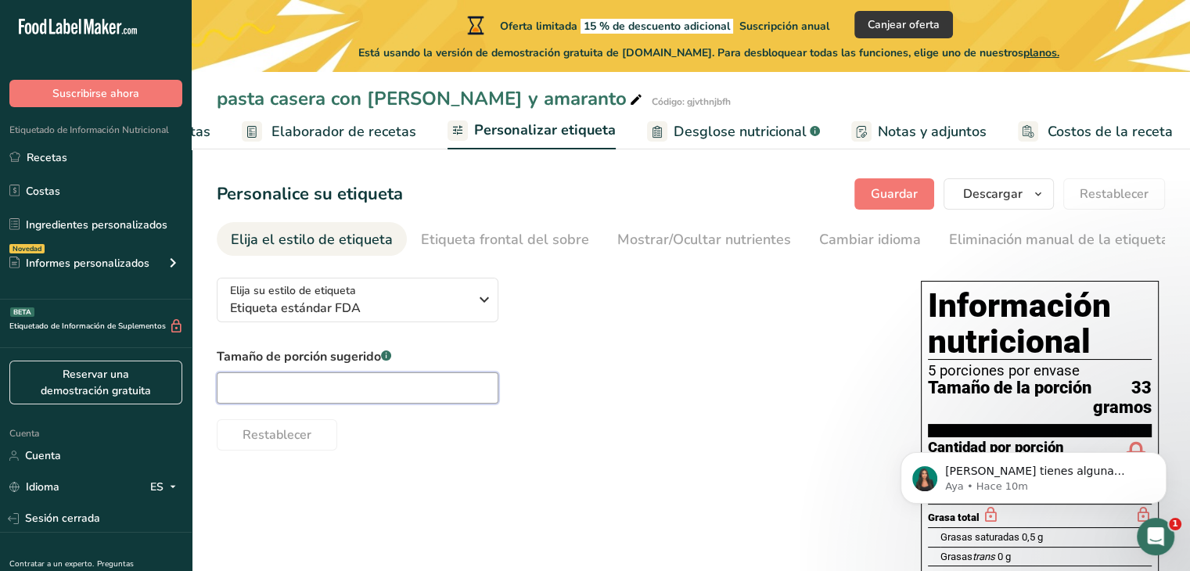
click at [303, 389] on input "text" at bounding box center [358, 387] width 282 height 31
click at [480, 237] on font "Etiqueta frontal del sobre" at bounding box center [505, 239] width 168 height 19
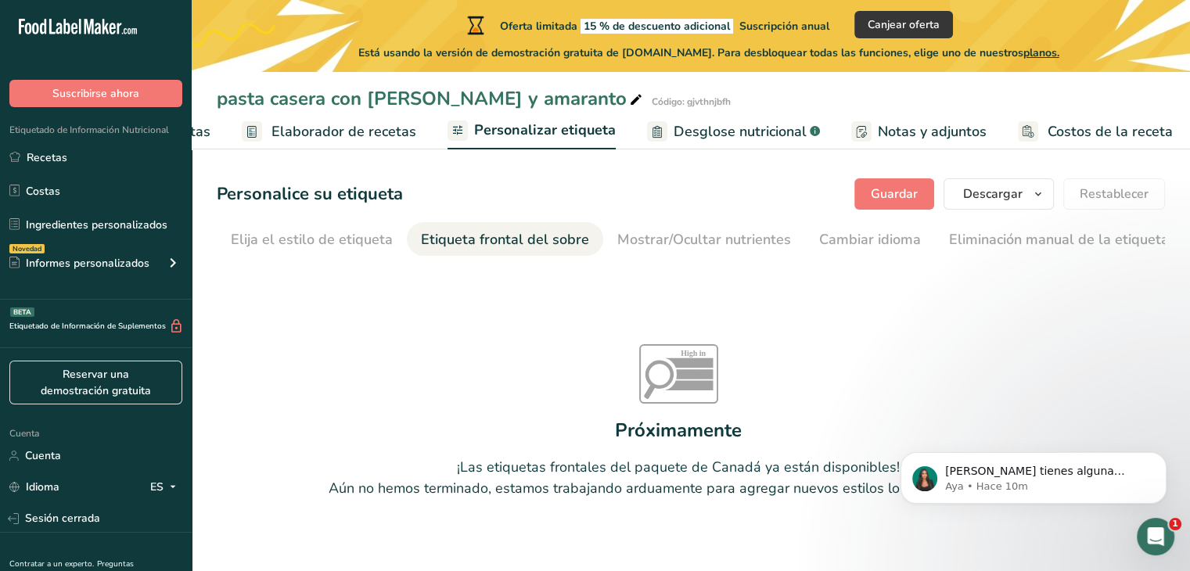
scroll to position [0, 186]
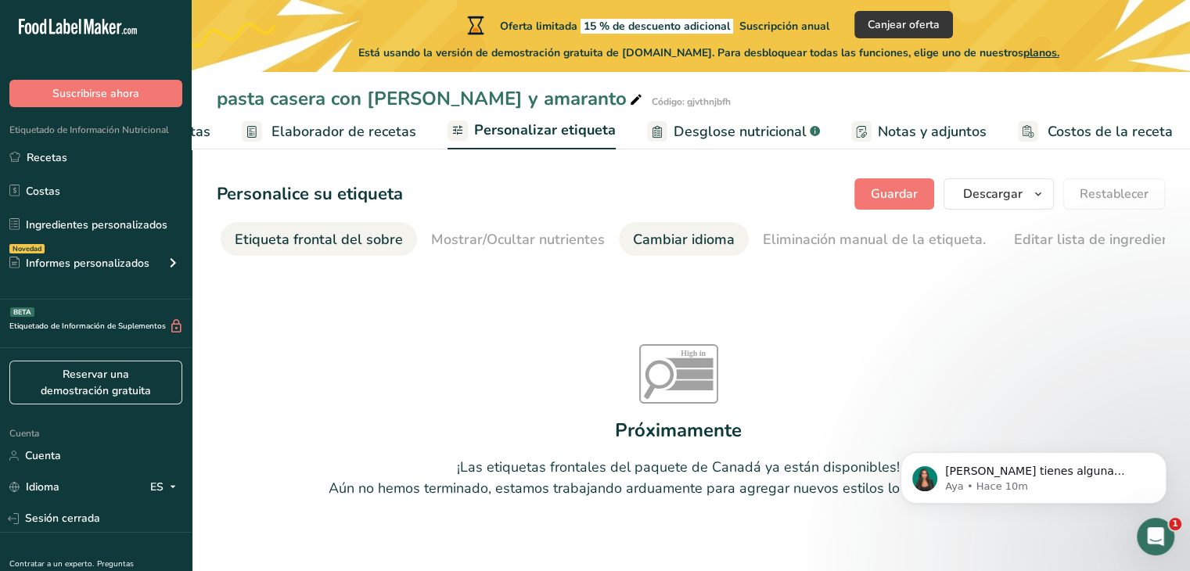
click at [676, 239] on font "Cambiar idioma" at bounding box center [684, 239] width 102 height 19
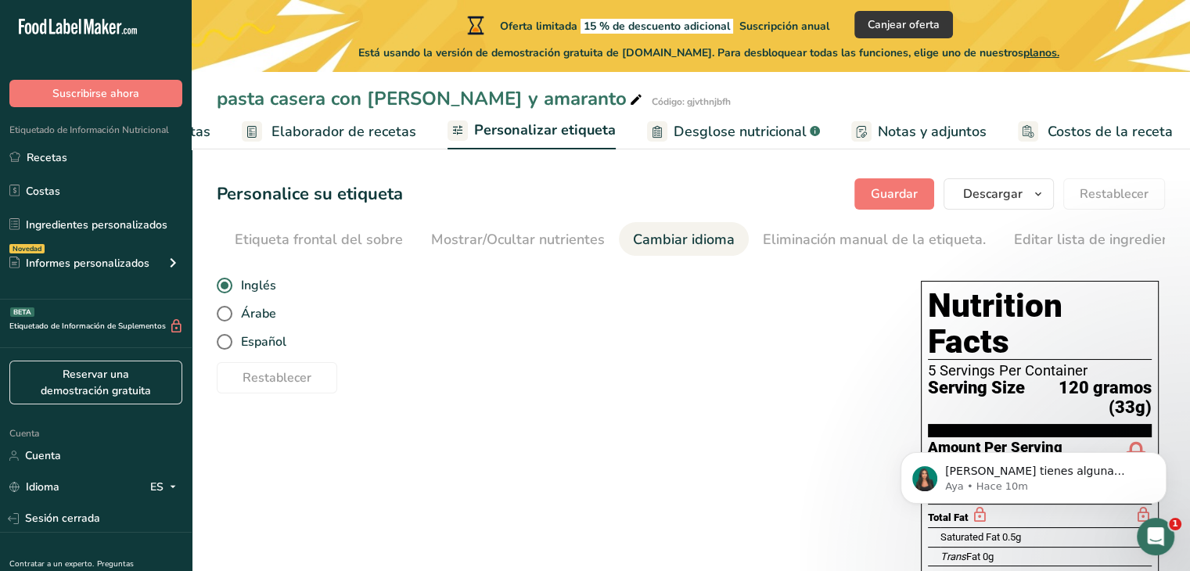
scroll to position [0, 527]
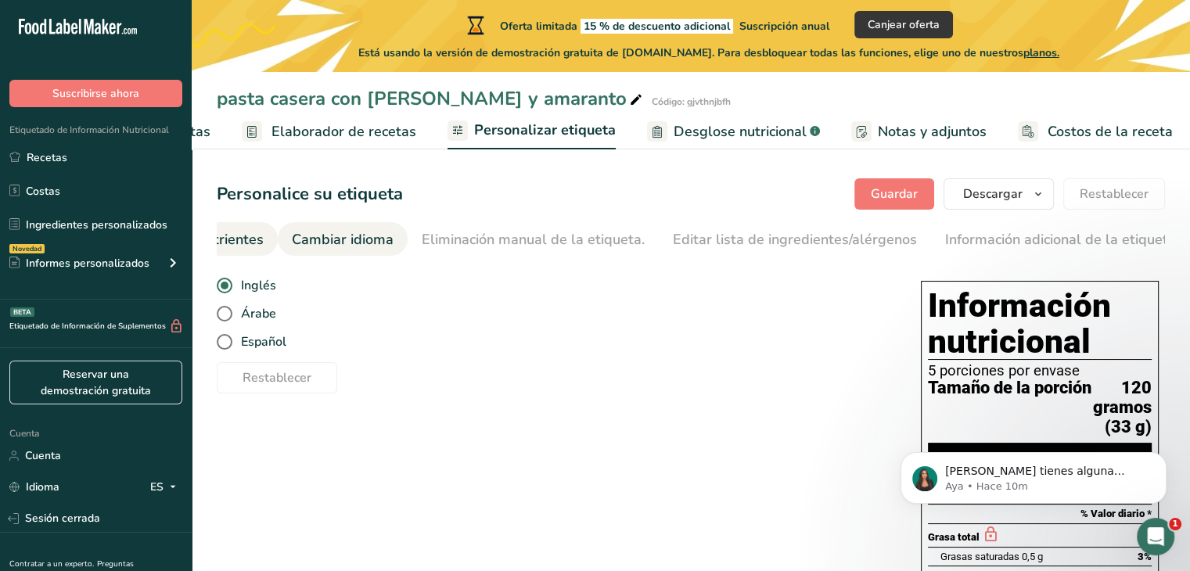
click at [245, 239] on font "Mostrar/Ocultar nutrientes" at bounding box center [177, 239] width 174 height 19
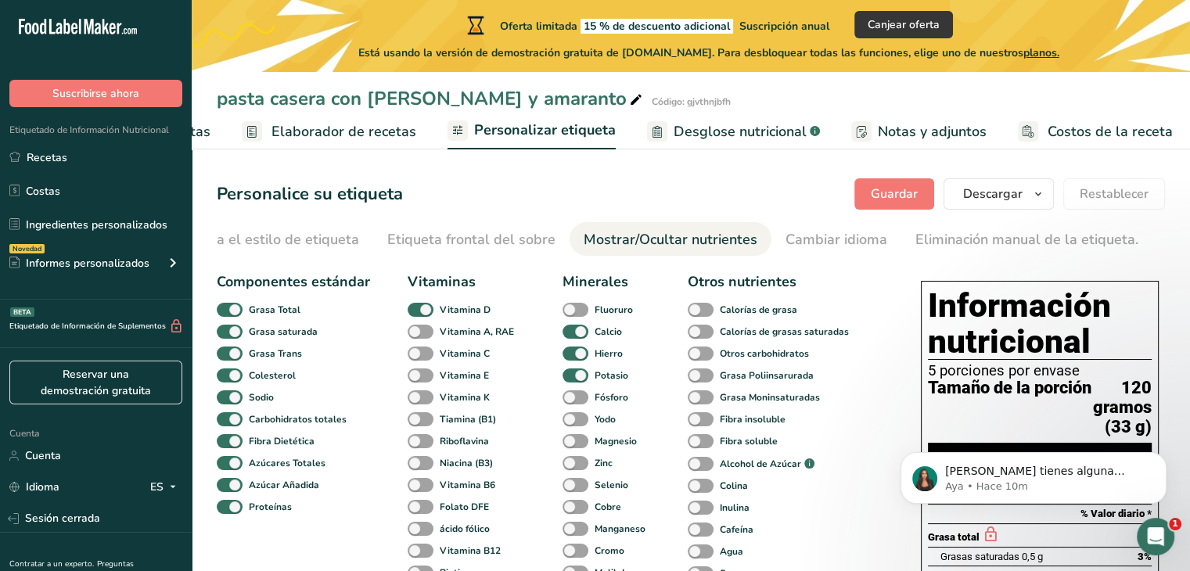
scroll to position [0, 21]
drag, startPoint x: 292, startPoint y: 255, endPoint x: 244, endPoint y: 254, distance: 47.7
click at [244, 254] on link "Elija el estilo de etiqueta" at bounding box center [291, 239] width 162 height 35
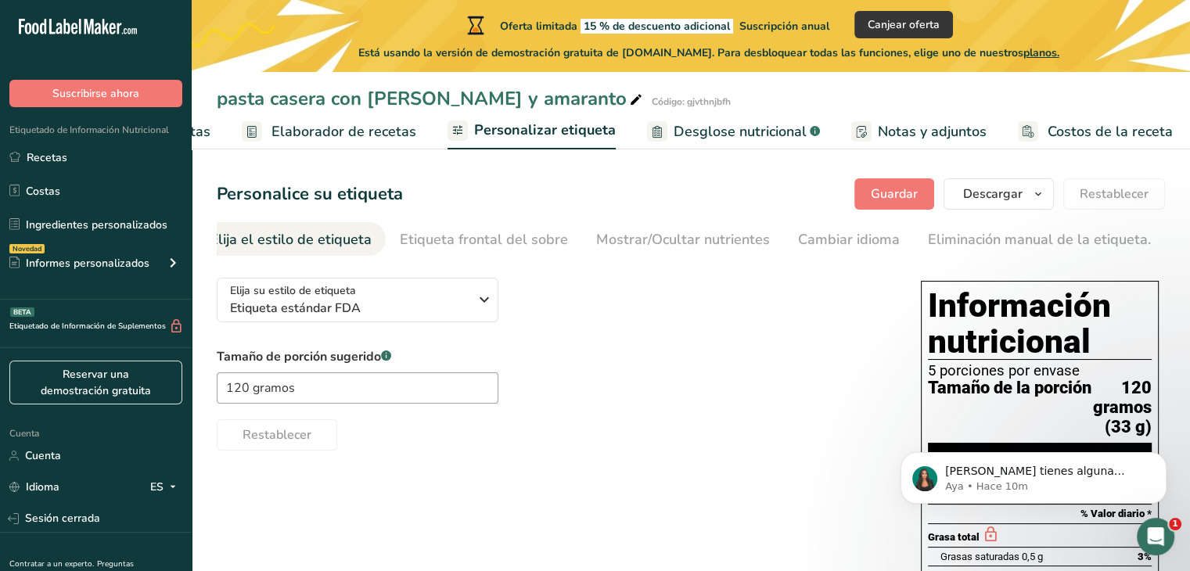
scroll to position [0, 0]
click at [312, 387] on input "120 gramos" at bounding box center [358, 387] width 282 height 31
type input "1"
click at [649, 404] on div "Tamaño de porción sugerido .a-a{fill:#347362;}.b-a{fill:#fff;} 500 Restablecer" at bounding box center [553, 398] width 673 height 103
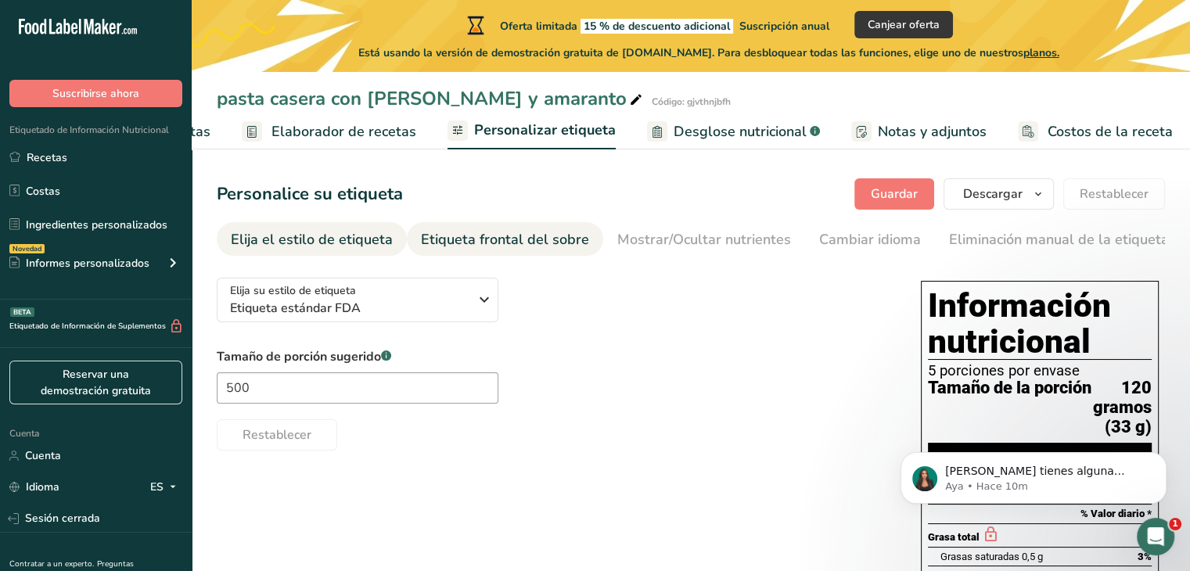
click at [486, 244] on font "Etiqueta frontal del sobre" at bounding box center [505, 239] width 168 height 19
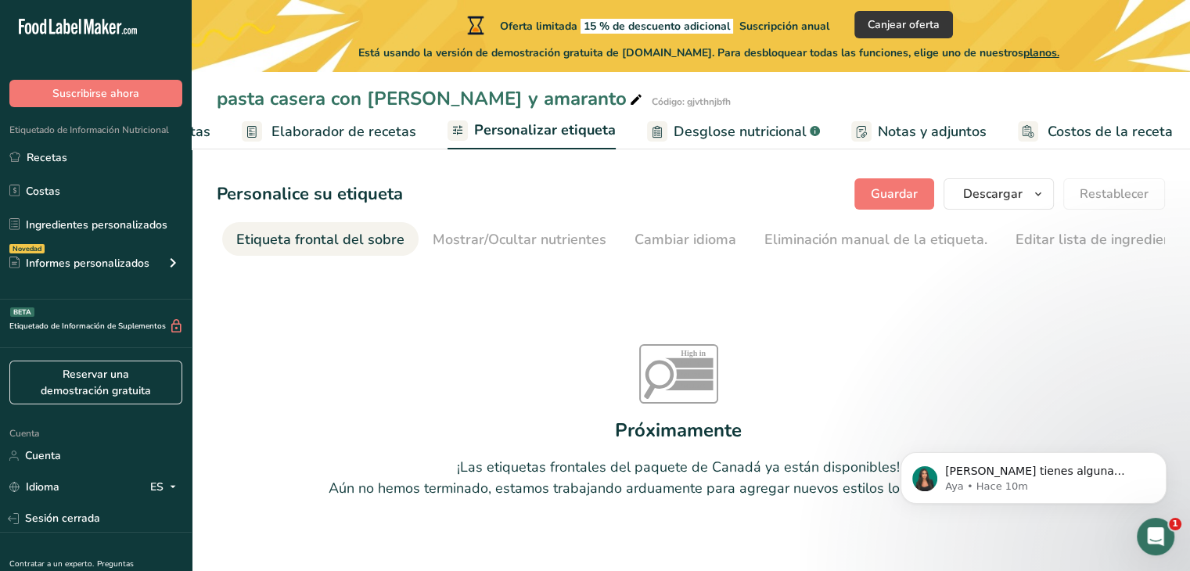
scroll to position [0, 186]
click at [321, 244] on font "Etiqueta frontal del sobre" at bounding box center [319, 239] width 168 height 19
drag, startPoint x: 391, startPoint y: 254, endPoint x: 328, endPoint y: 247, distance: 63.0
click at [338, 248] on ul "Elija el estilo de etiqueta Etiqueta [MEDICAL_DATA] del sobre Mostrar/Ocultar n…" at bounding box center [635, 239] width 948 height 34
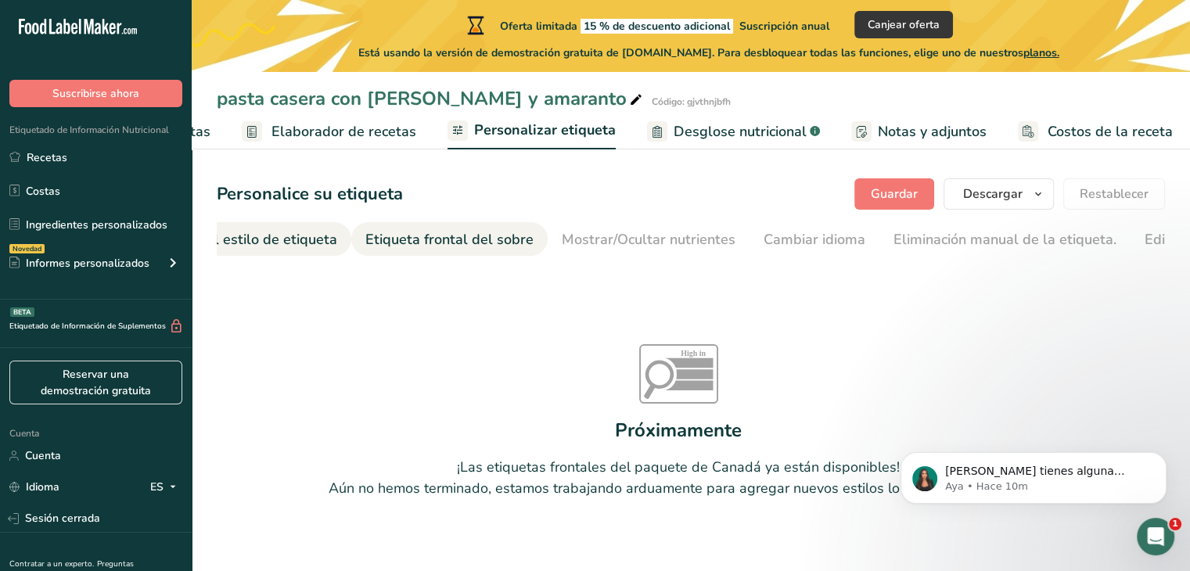
click at [318, 246] on font "Elija el estilo de etiqueta" at bounding box center [256, 239] width 162 height 19
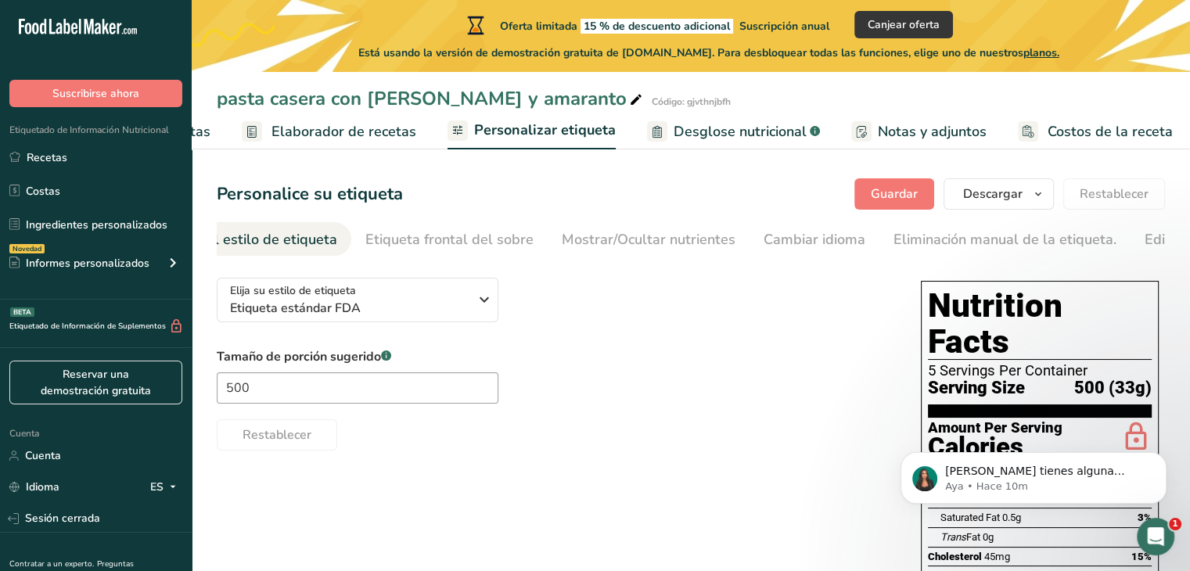
scroll to position [0, 0]
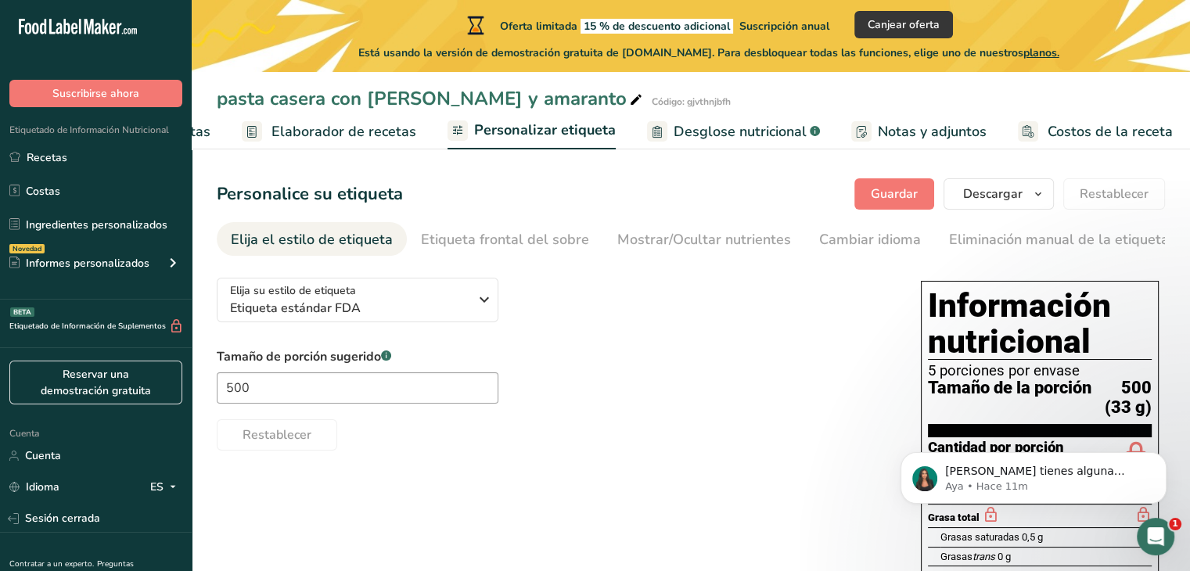
click at [814, 373] on div "Tamaño de porción sugerido .a-a{fill:#347362;}.b-a{fill:#fff;} 500 Restablecer" at bounding box center [553, 398] width 673 height 103
click at [360, 392] on input "500" at bounding box center [358, 387] width 282 height 31
type input "5"
type input "100"
click at [686, 235] on font "Mostrar/Ocultar nutrientes" at bounding box center [704, 239] width 174 height 19
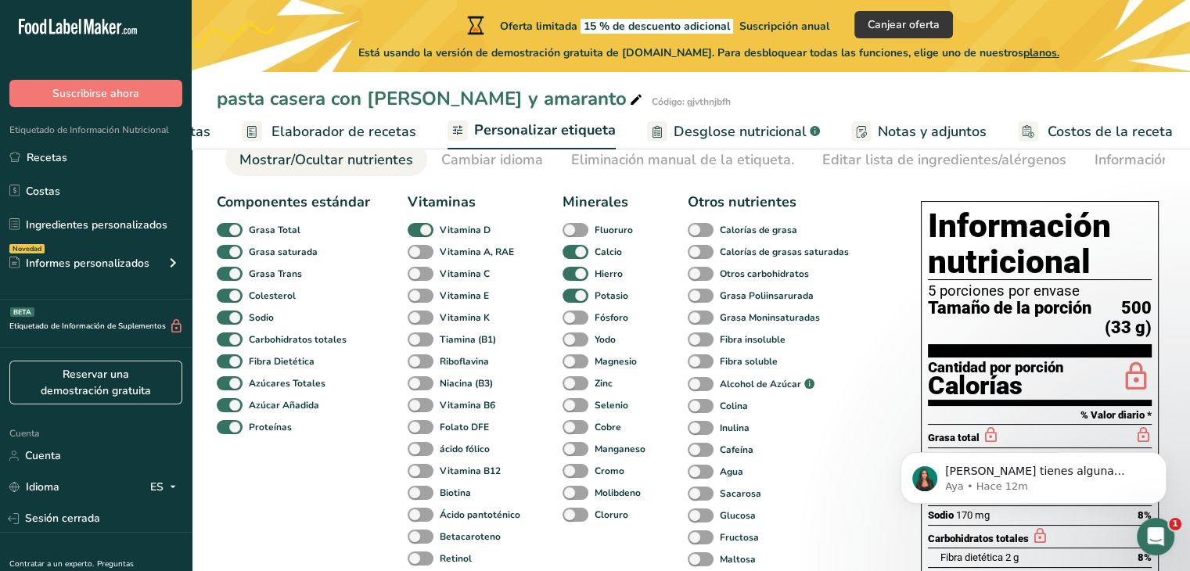
scroll to position [79, 0]
click at [698, 298] on span at bounding box center [700, 296] width 26 height 15
click at [698, 298] on input "Grasa Poliinsarurada" at bounding box center [692, 296] width 10 height 10
checkbox input "true"
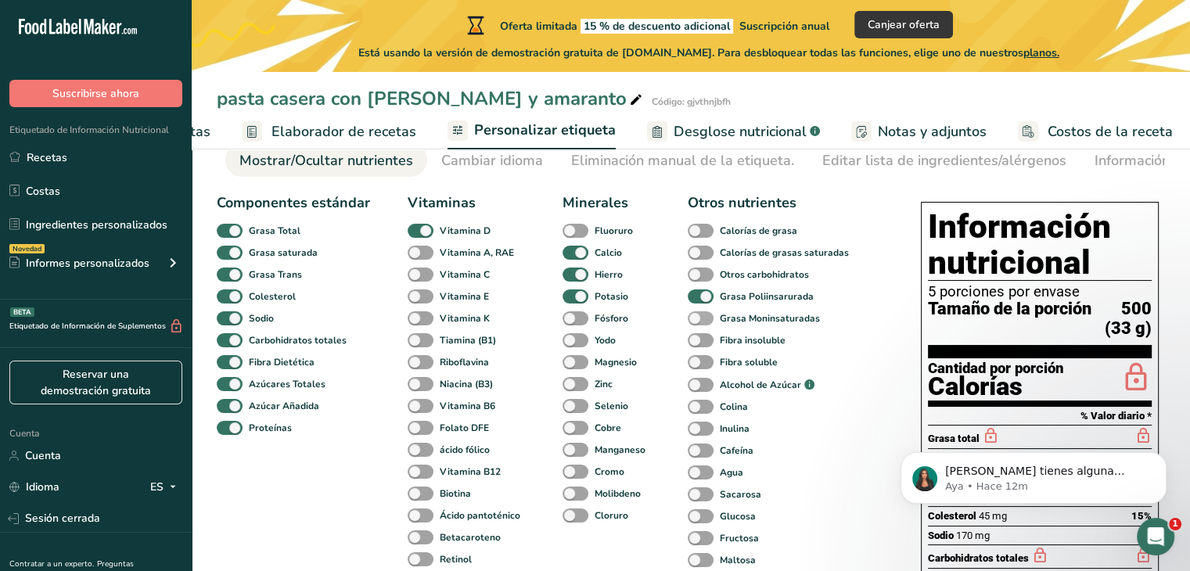
click at [697, 321] on span at bounding box center [700, 318] width 26 height 15
click at [697, 321] on input "Grasa Moninsaturadas" at bounding box center [692, 318] width 10 height 10
checkbox input "true"
drag, startPoint x: 1186, startPoint y: 222, endPoint x: 1195, endPoint y: 255, distance: 34.0
click at [1189, 255] on html ".a-20{fill:#fff;} Suscribirse ahora Etiquetado de Información Nutricional Recet…" at bounding box center [595, 426] width 1190 height 1010
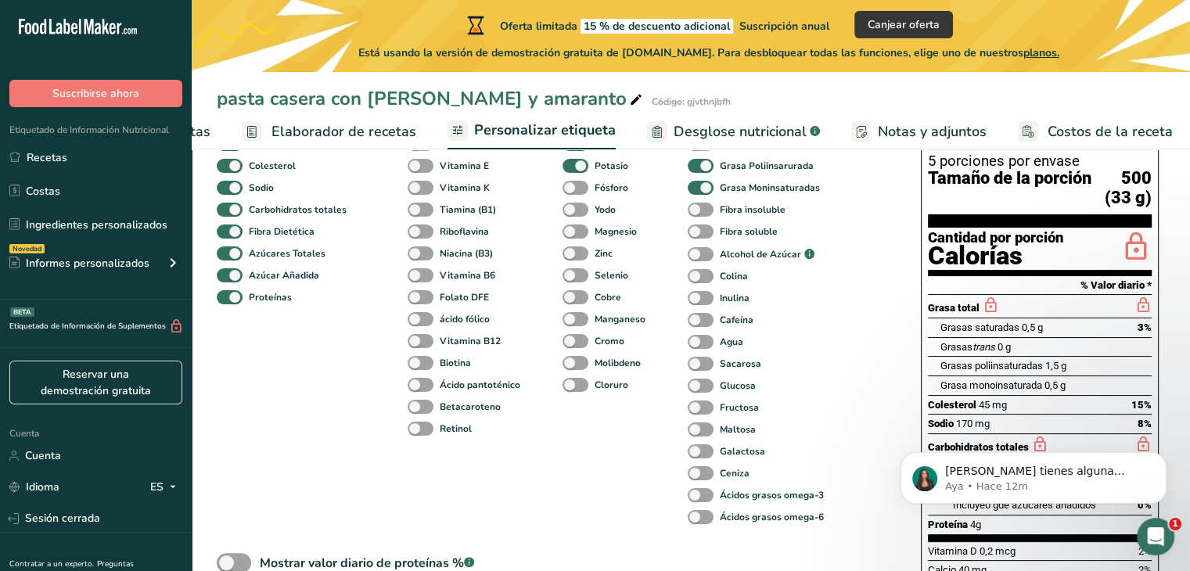
scroll to position [210, 0]
click at [702, 499] on span at bounding box center [700, 494] width 26 height 15
click at [698, 499] on input "Ácidos grasos omega-3" at bounding box center [692, 494] width 10 height 10
checkbox input "true"
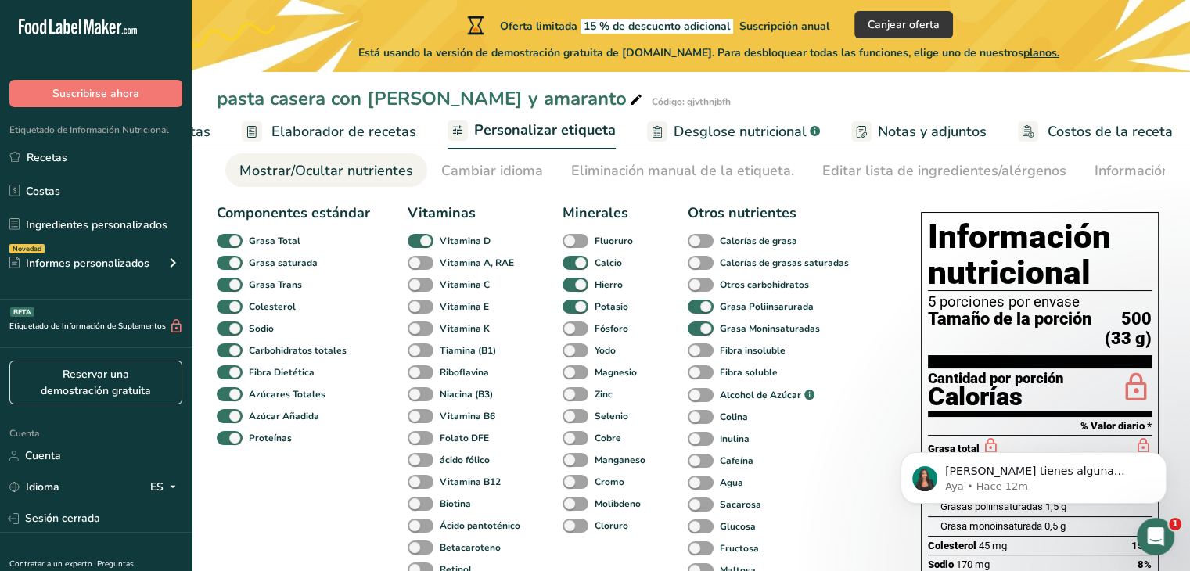
scroll to position [57, 0]
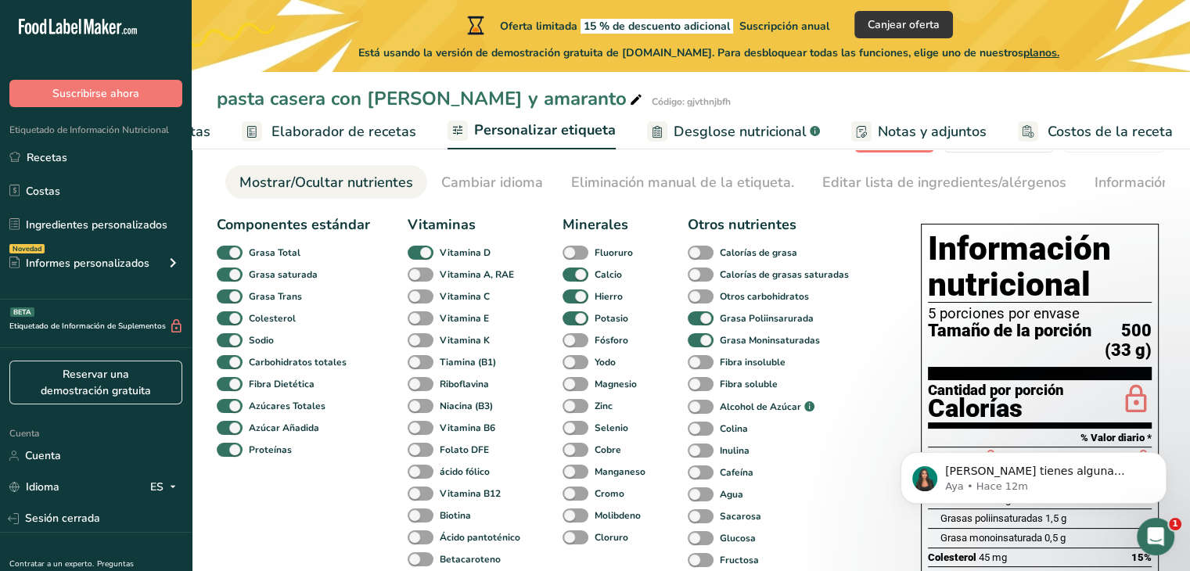
click at [858, 253] on div "Componentes estándar Grasa Total Grasa saturada Grasa Trans Colesterol Sodio Ca…" at bounding box center [553, 536] width 673 height 656
click at [471, 170] on link "Cambiar idioma" at bounding box center [492, 182] width 102 height 35
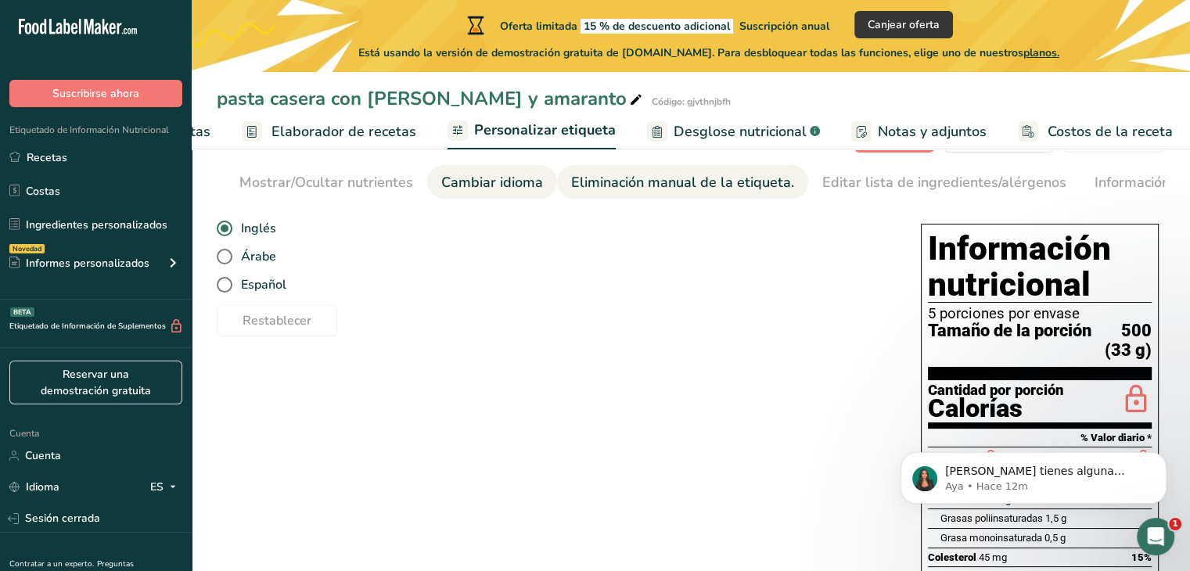
scroll to position [0, 527]
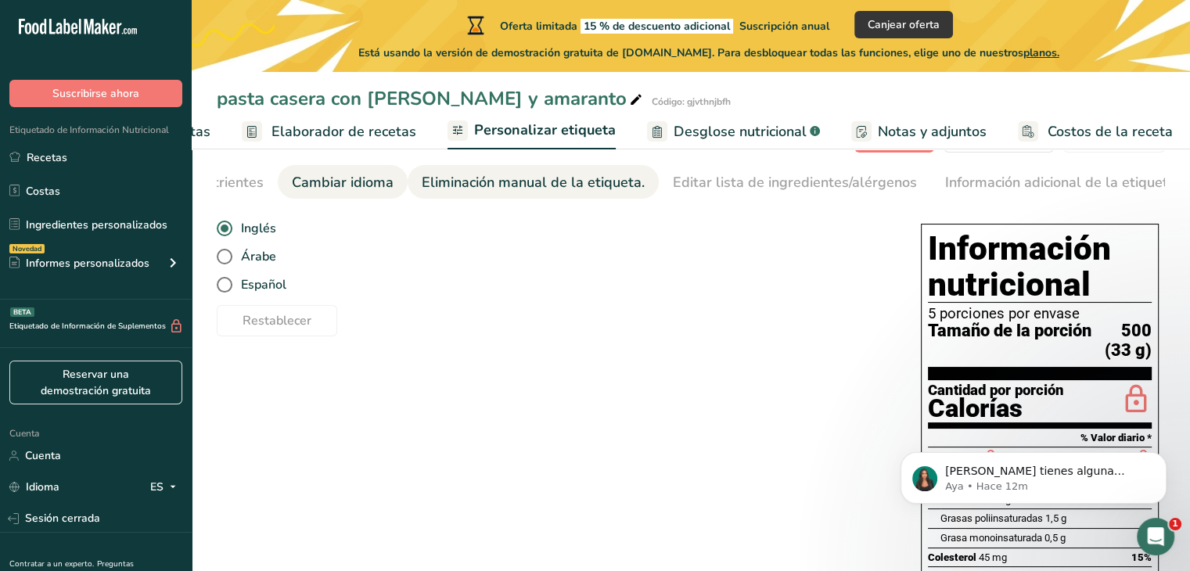
click at [580, 182] on font "Eliminación manual de la etiqueta." at bounding box center [533, 182] width 223 height 19
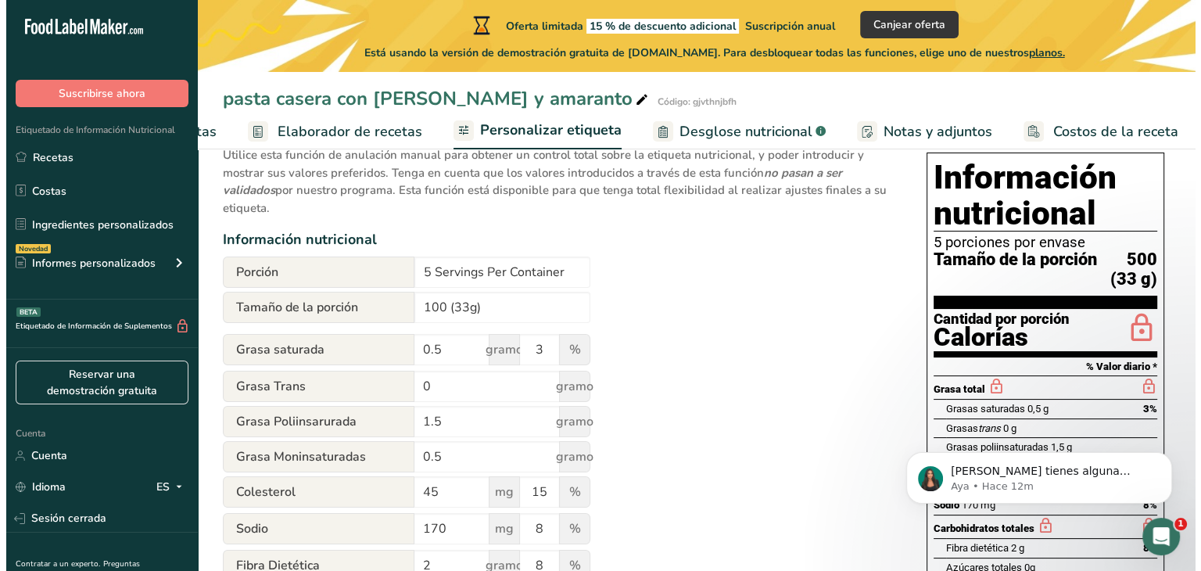
scroll to position [130, 0]
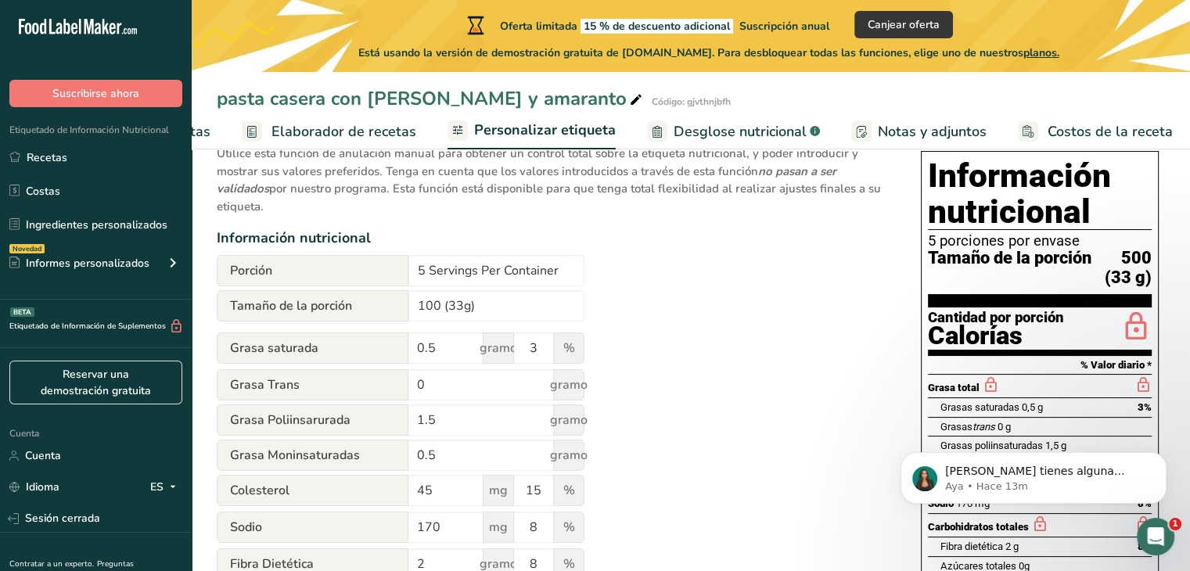
click at [782, 351] on div "Utilice esta función de anulación manual para obtener un control total sobre la…" at bounding box center [553, 525] width 673 height 780
drag, startPoint x: 487, startPoint y: 304, endPoint x: 443, endPoint y: 310, distance: 44.9
click at [443, 310] on input "100 (33g)" at bounding box center [496, 305] width 176 height 31
type input "100"
click at [705, 332] on div "Utilice esta función de anulación manual para obtener un control total sobre la…" at bounding box center [553, 525] width 673 height 780
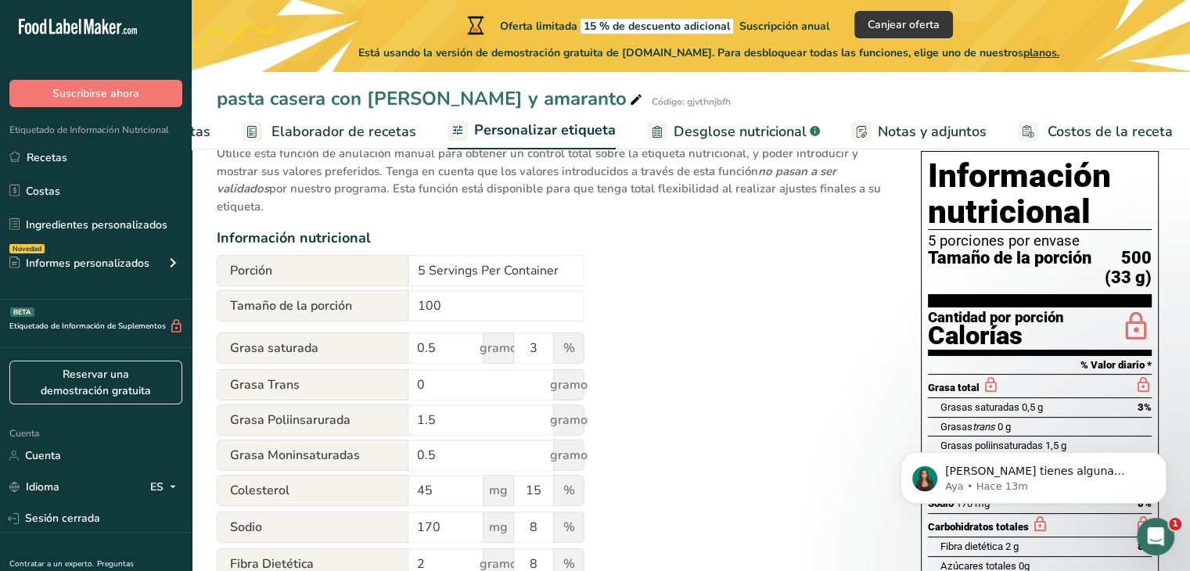
click at [698, 131] on font "Desglose nutricional" at bounding box center [739, 131] width 133 height 19
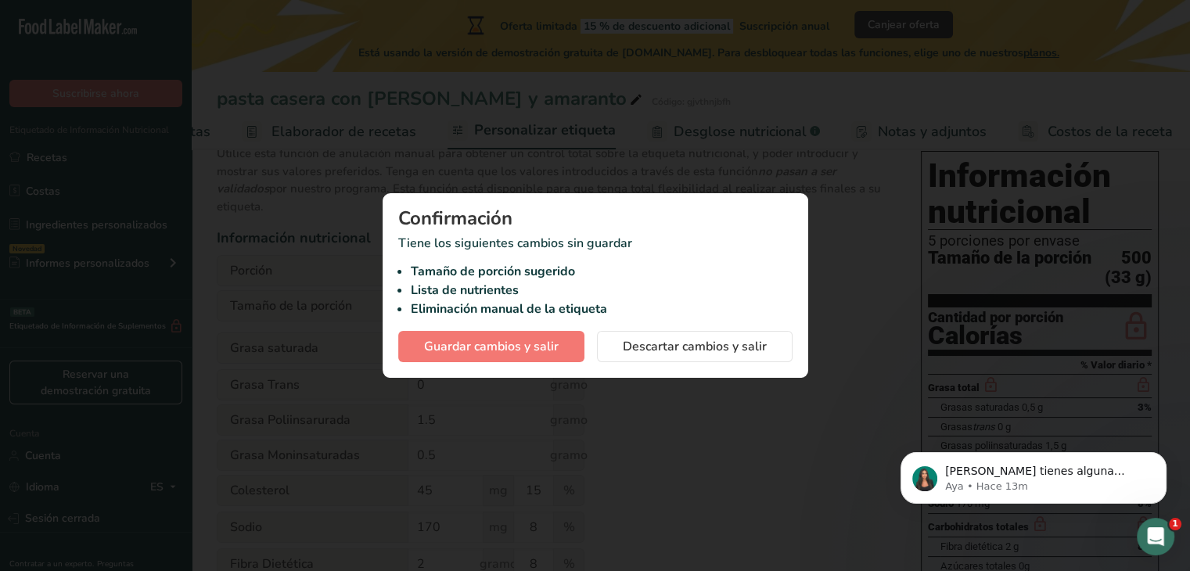
scroll to position [0, 183]
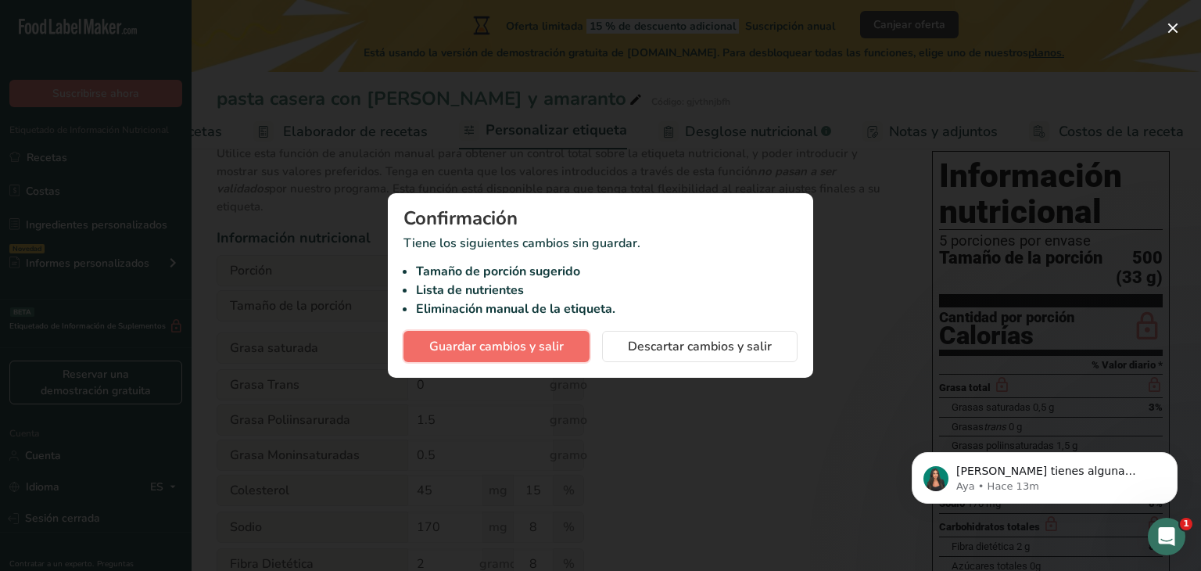
click at [516, 349] on font "Guardar cambios y salir" at bounding box center [496, 346] width 135 height 17
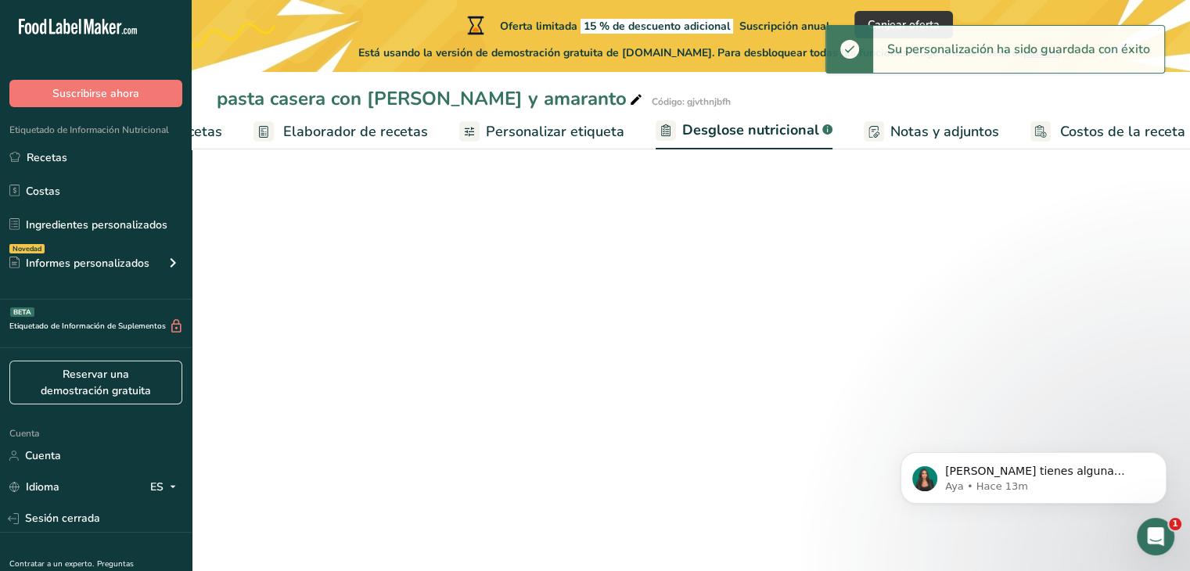
select select "Calories"
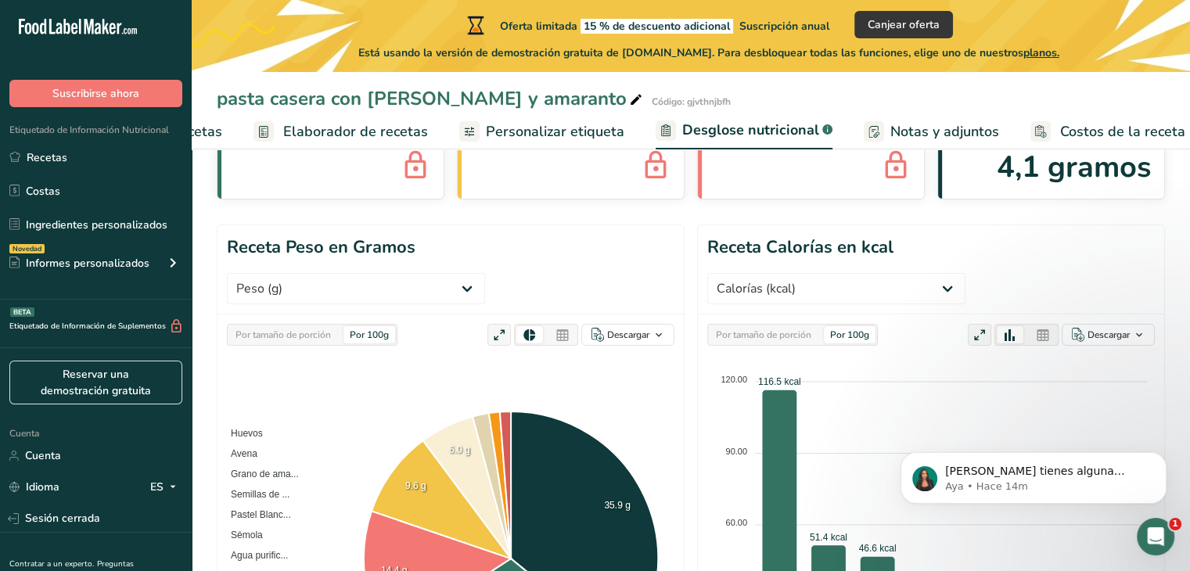
scroll to position [95, 0]
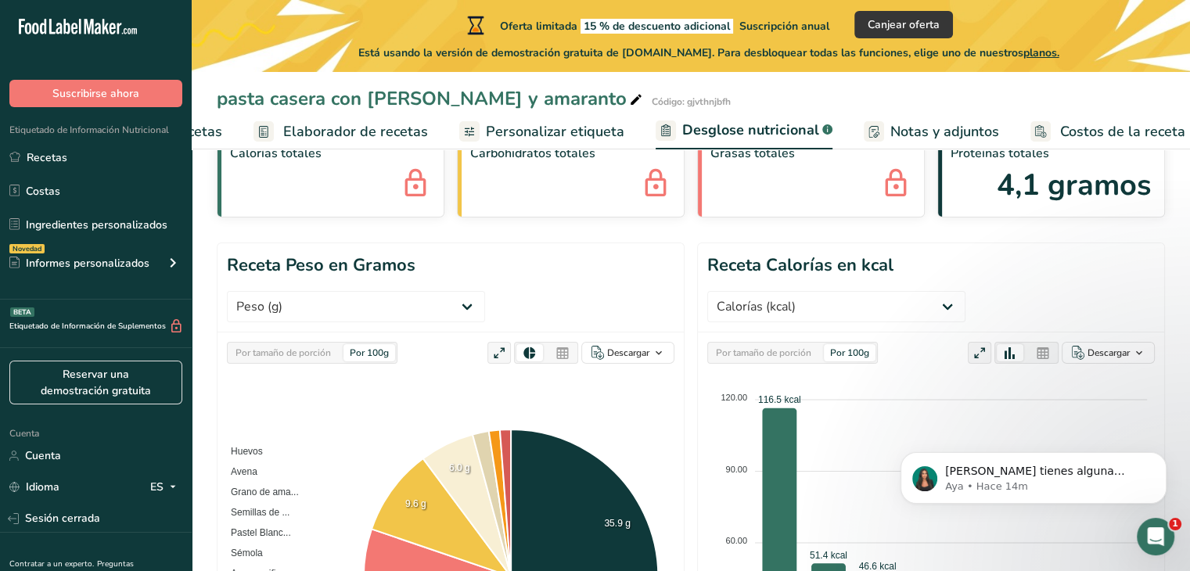
click at [928, 132] on font "Notas y adjuntos" at bounding box center [944, 131] width 109 height 19
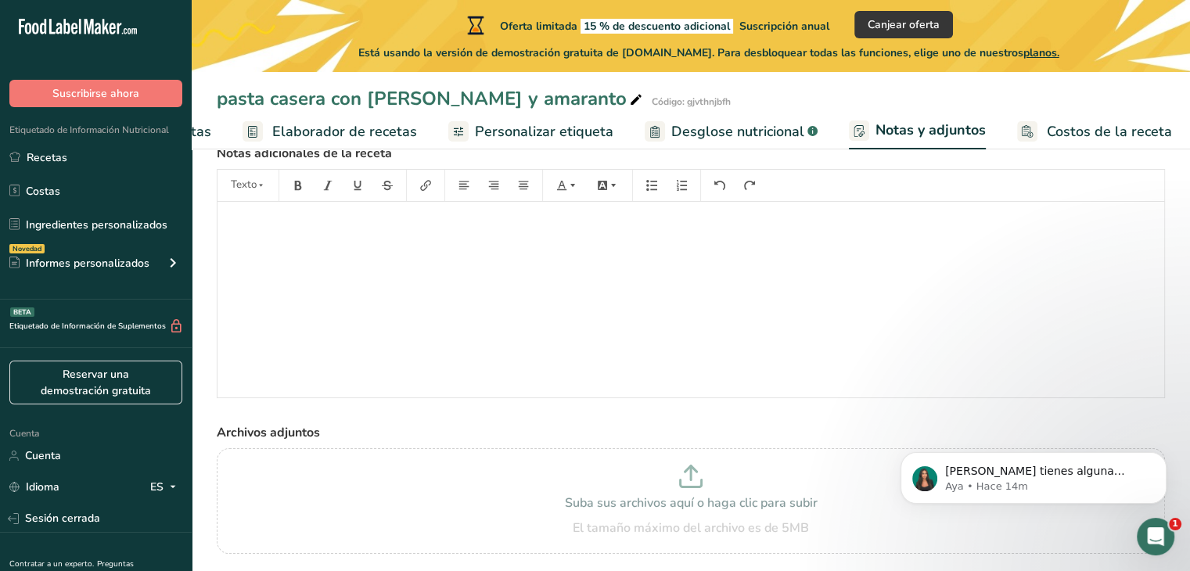
scroll to position [66, 0]
click at [1076, 123] on font "Costos de la receta" at bounding box center [1108, 131] width 125 height 19
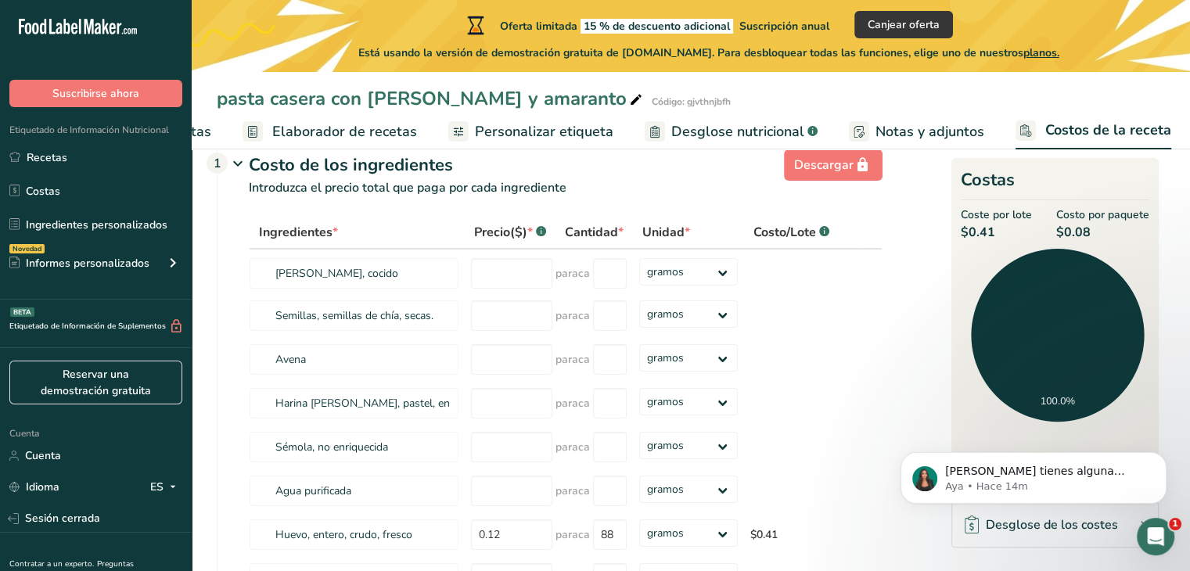
scroll to position [31, 0]
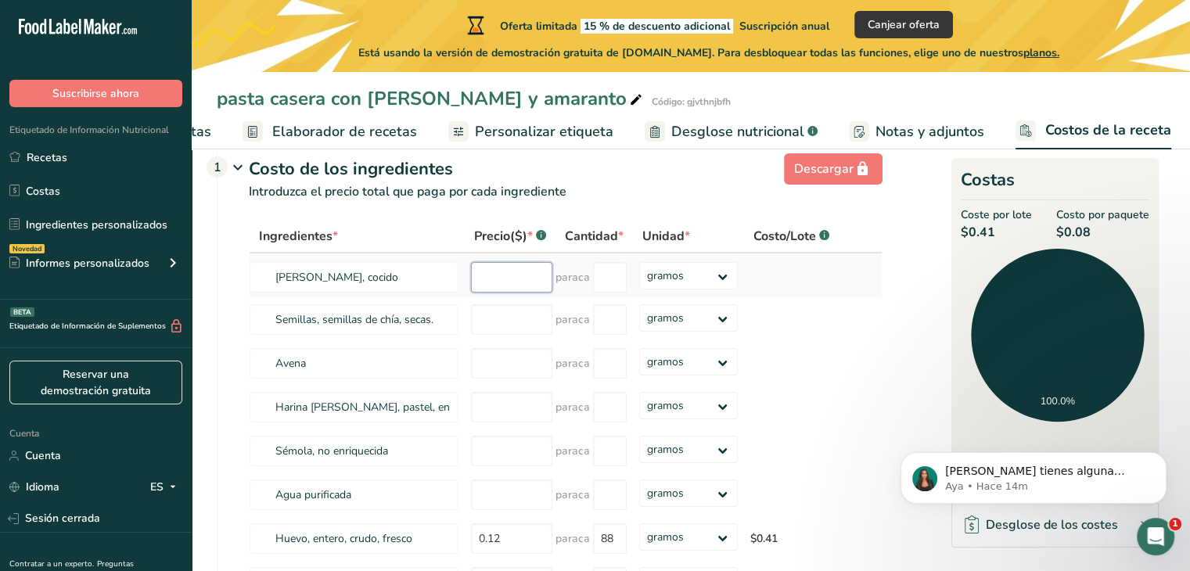
click at [513, 293] on input "number" at bounding box center [511, 277] width 81 height 31
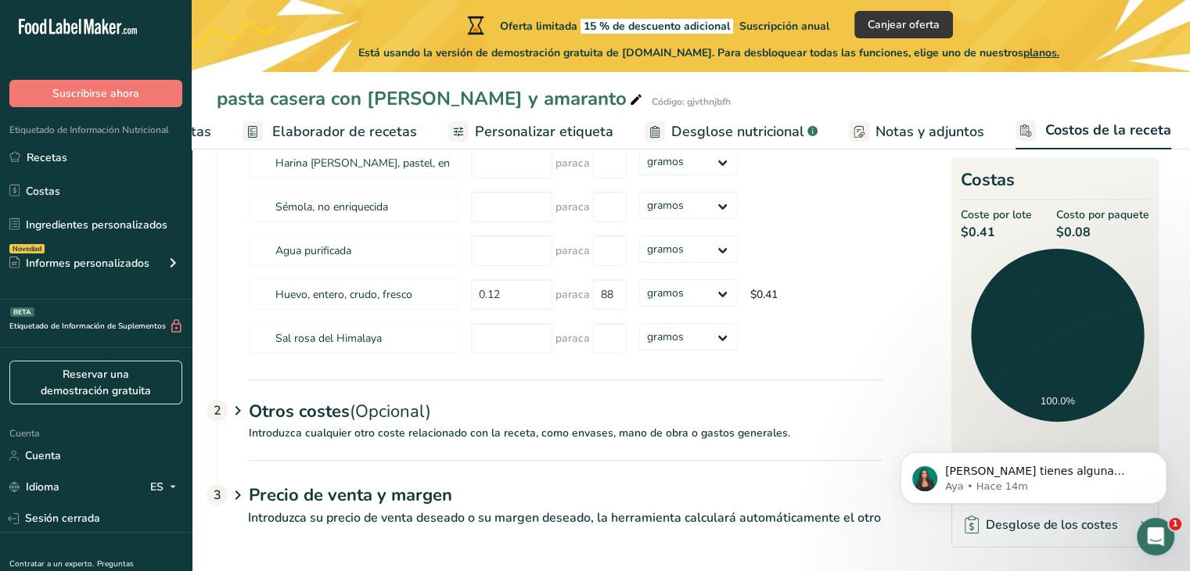
scroll to position [293, 0]
click at [347, 433] on font "Introduzca cualquier otro coste relacionado con la receta, como envases, mano d…" at bounding box center [519, 432] width 541 height 15
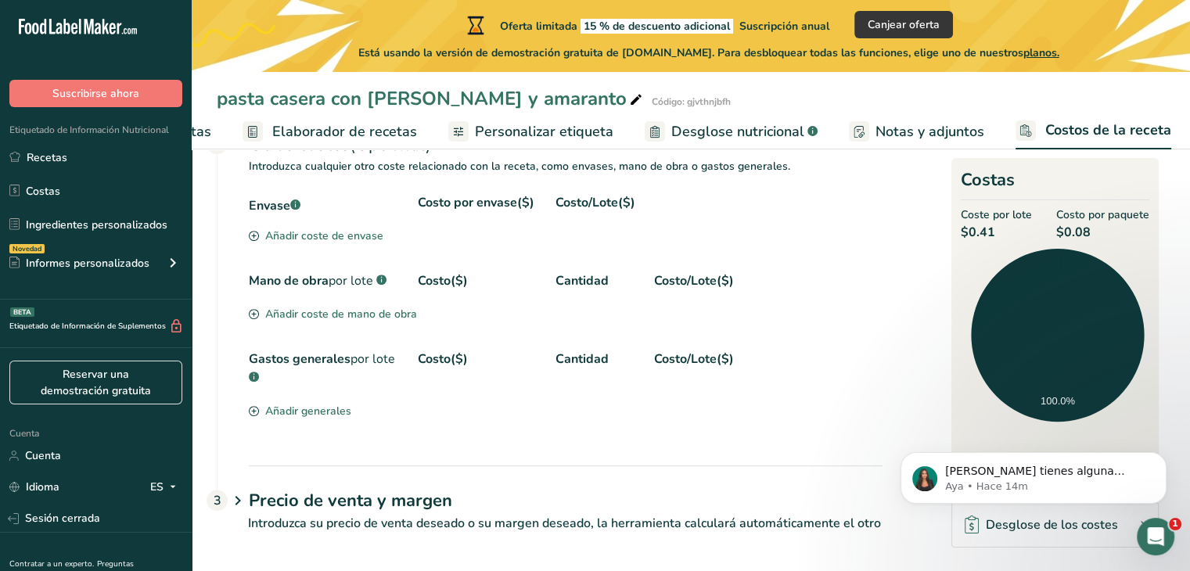
scroll to position [544, 0]
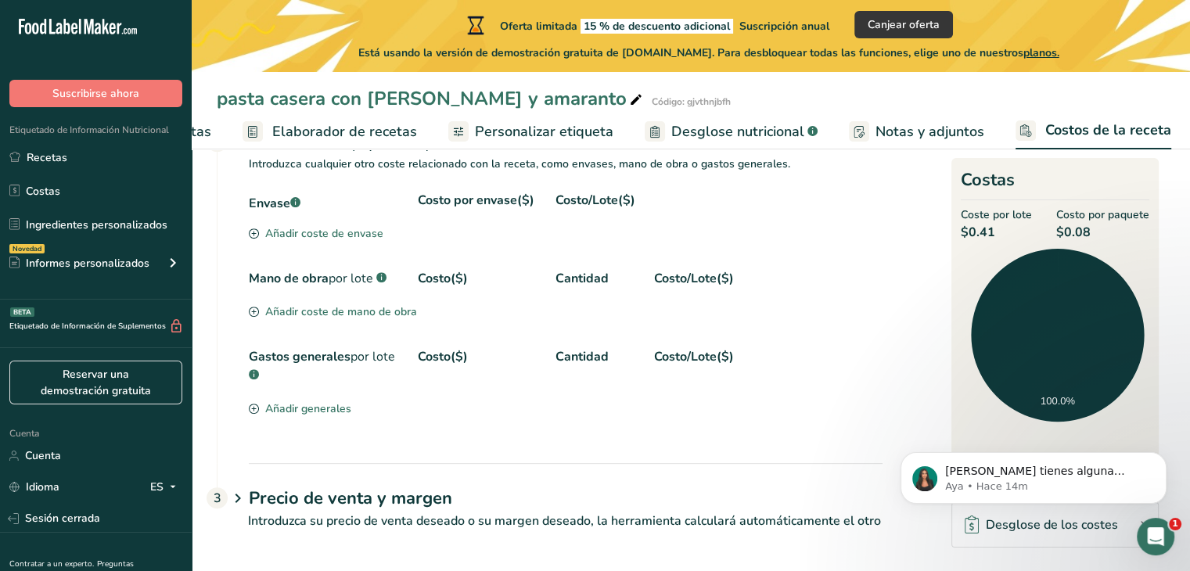
drag, startPoint x: 1186, startPoint y: 320, endPoint x: 1201, endPoint y: 320, distance: 14.9
click at [1189, 320] on html ".a-20{fill:#fff;} Suscribirse ahora Etiquetado de Información Nutricional Recet…" at bounding box center [595, 15] width 1190 height 1118
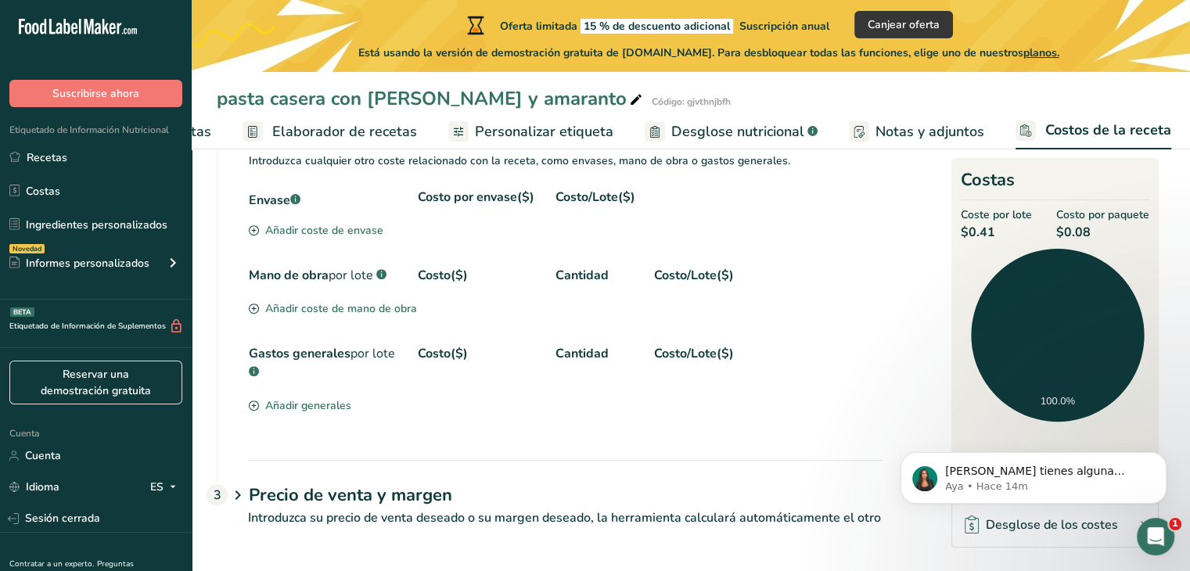
click at [379, 501] on font "Precio de venta y margen" at bounding box center [350, 494] width 203 height 23
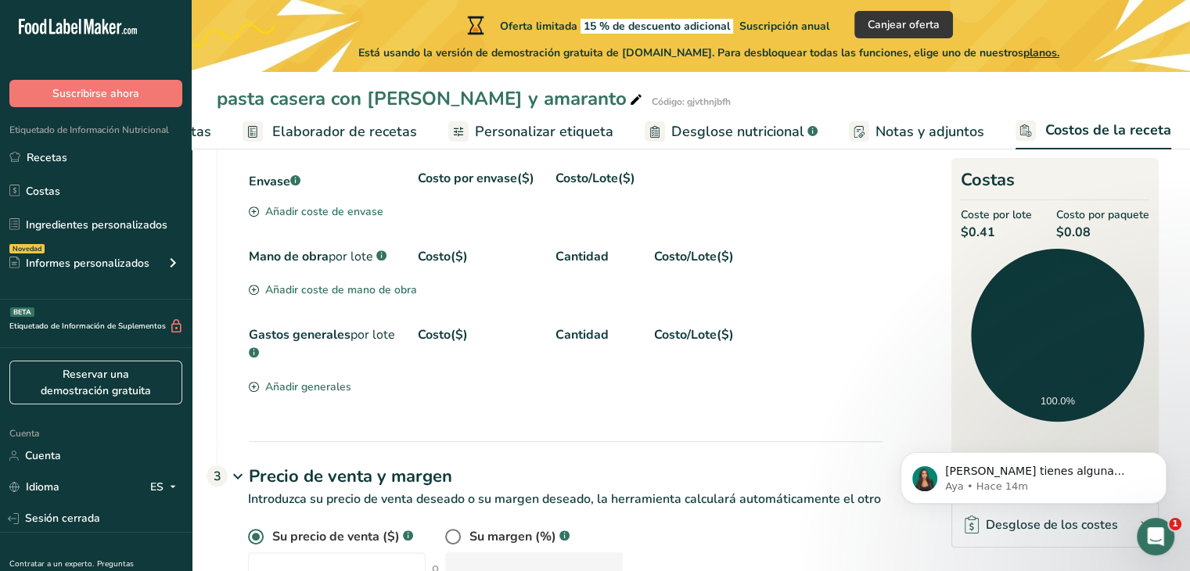
scroll to position [641, 0]
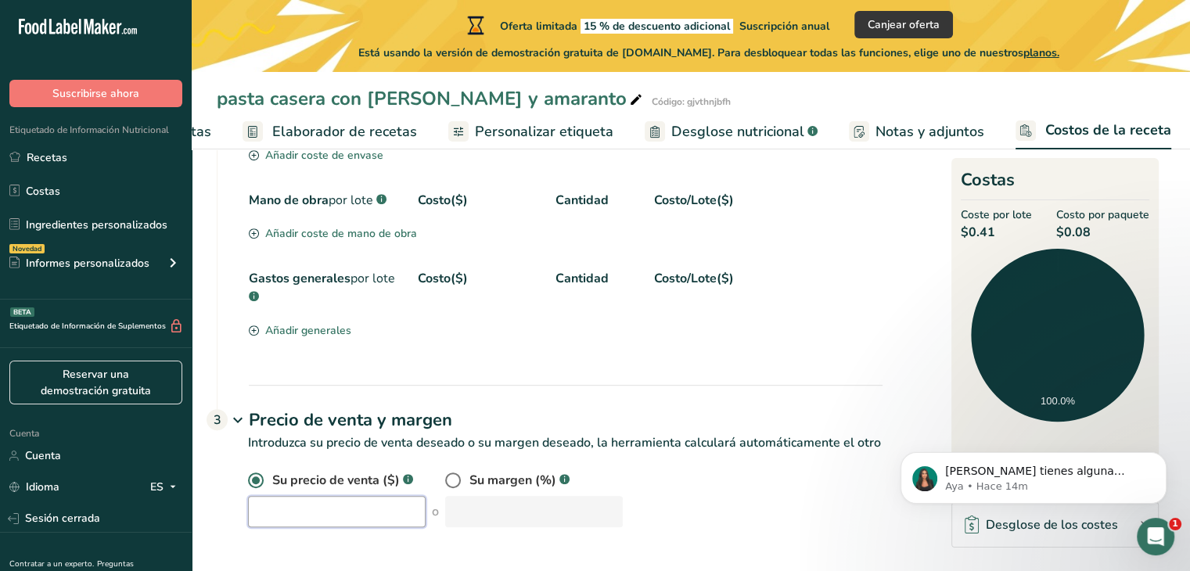
click at [304, 517] on input "number" at bounding box center [337, 511] width 178 height 31
type input "90"
click at [482, 521] on div "Su precio de venta ($) .a-a{fill:#347362;}.b-a{fill:#fff;} 90 o Su margen (%) .…" at bounding box center [565, 499] width 634 height 56
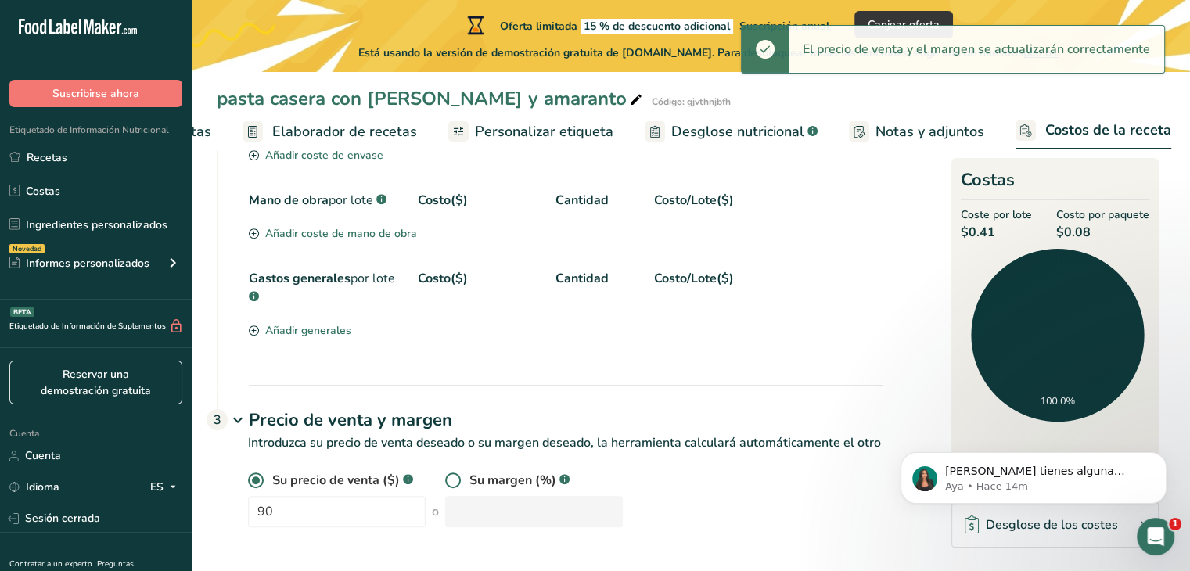
click at [445, 478] on span at bounding box center [453, 480] width 16 height 16
click at [445, 478] on input "radio" at bounding box center [450, 481] width 10 height 10
radio input "true"
radio input "false"
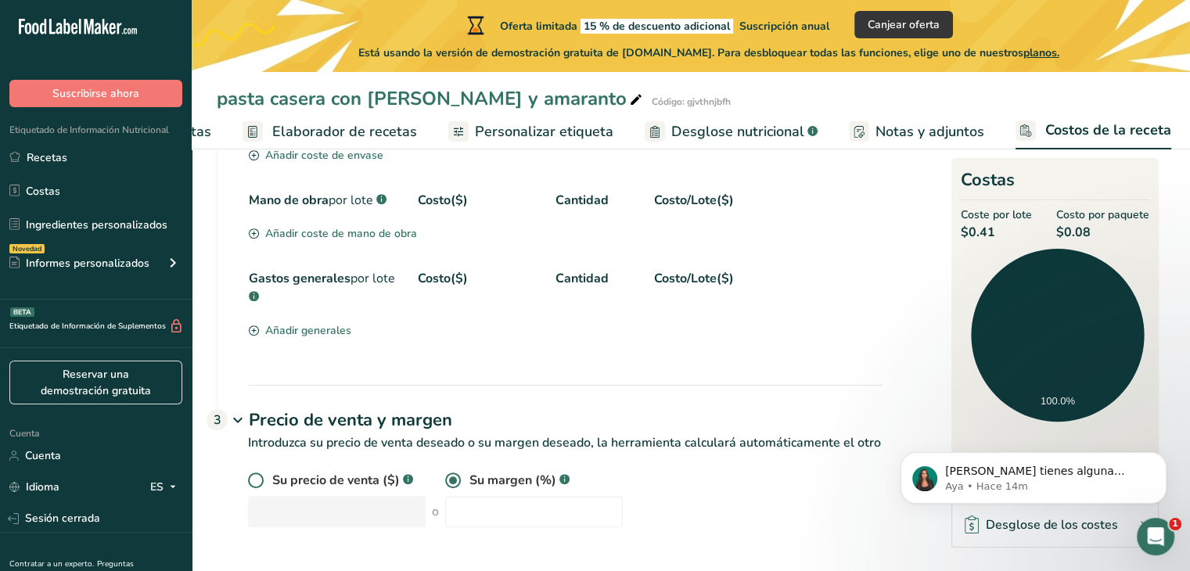
click at [257, 473] on span at bounding box center [256, 480] width 16 height 16
click at [257, 476] on input "radio" at bounding box center [253, 481] width 10 height 10
radio input "true"
radio input "false"
click at [297, 515] on input "number" at bounding box center [337, 511] width 178 height 31
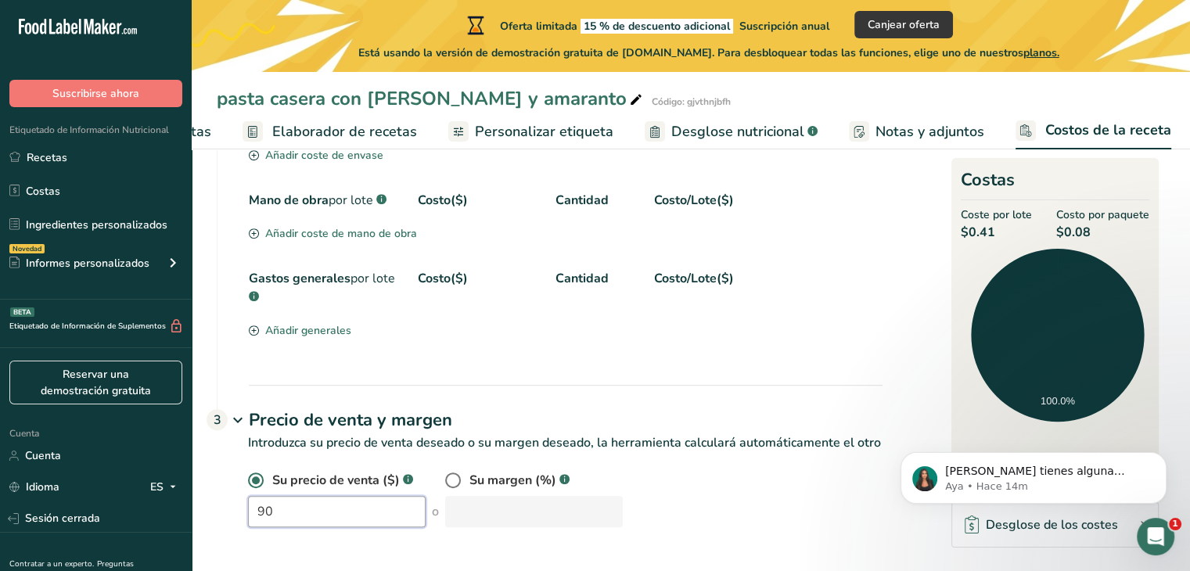
type input "90"
click at [749, 483] on div "Su precio de venta ($) .a-a{fill:#347362;}.b-a{fill:#fff;} 90 o Su margen (%) .…" at bounding box center [565, 499] width 634 height 56
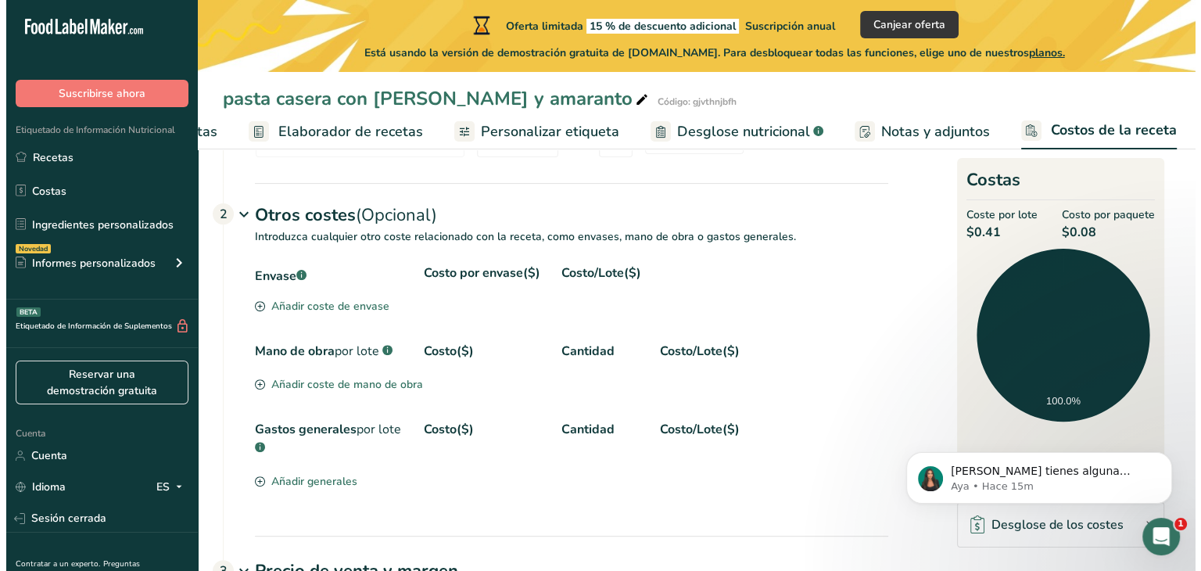
scroll to position [469, 0]
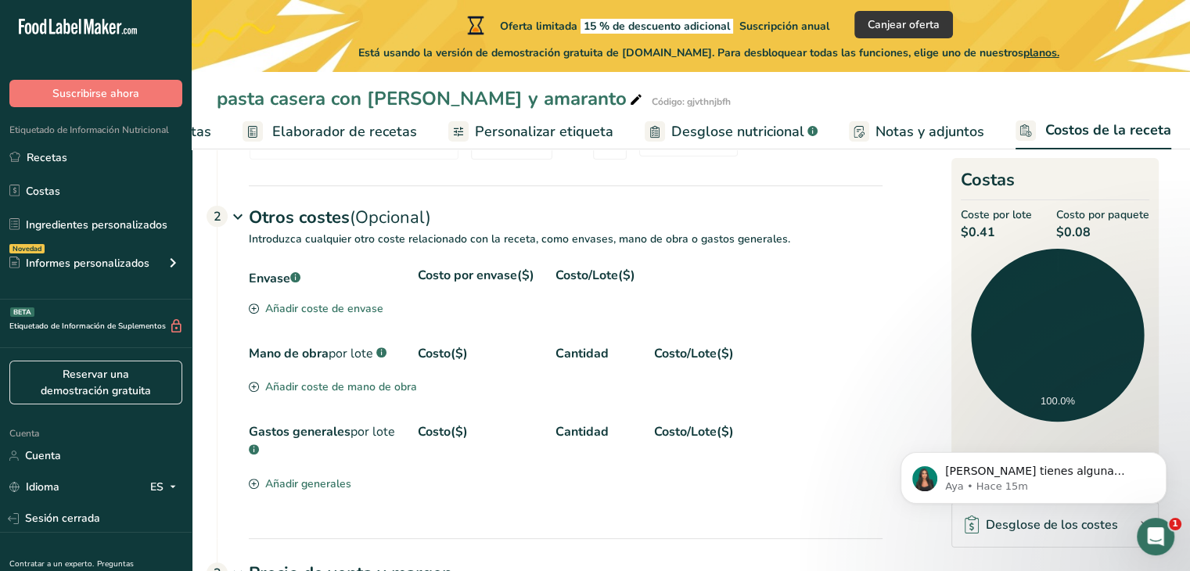
click at [644, 470] on div "Envase .a-a{fill:#347362;}.b-a{fill:#fff;} Costo por envase($) Costo/Lote($) Añ…" at bounding box center [566, 380] width 634 height 228
click at [346, 316] on font "Añadir coste de envase" at bounding box center [324, 308] width 118 height 15
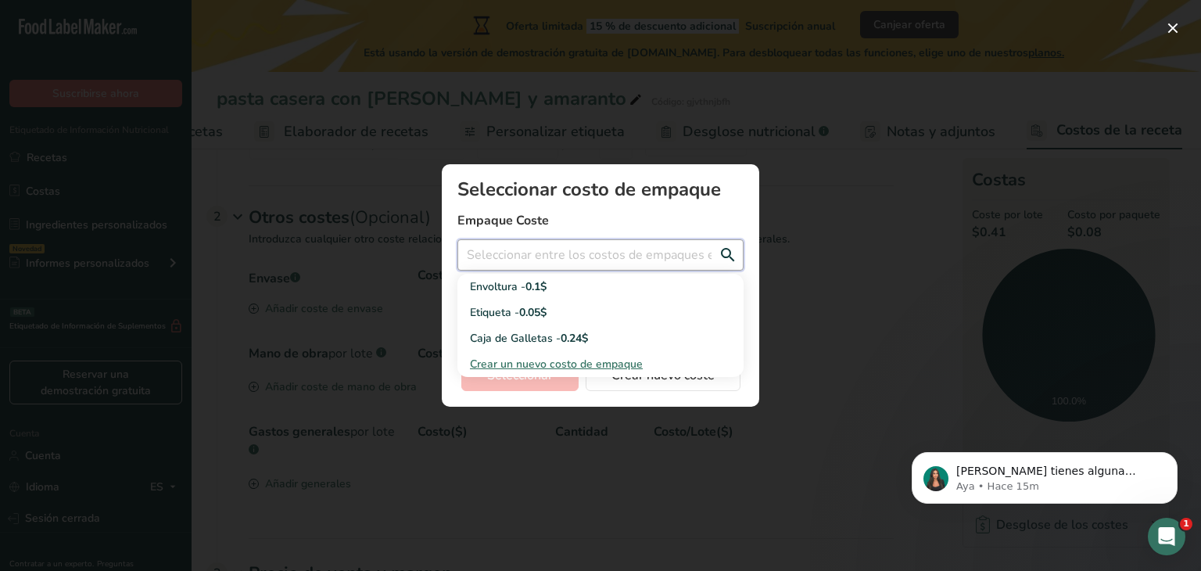
click at [554, 264] on input "Agregar nuevo modal de costo de receta" at bounding box center [601, 254] width 286 height 31
click at [573, 316] on div "Etiqueta - 0.05$" at bounding box center [588, 312] width 236 height 16
type input "Etiqueta - 0.05$"
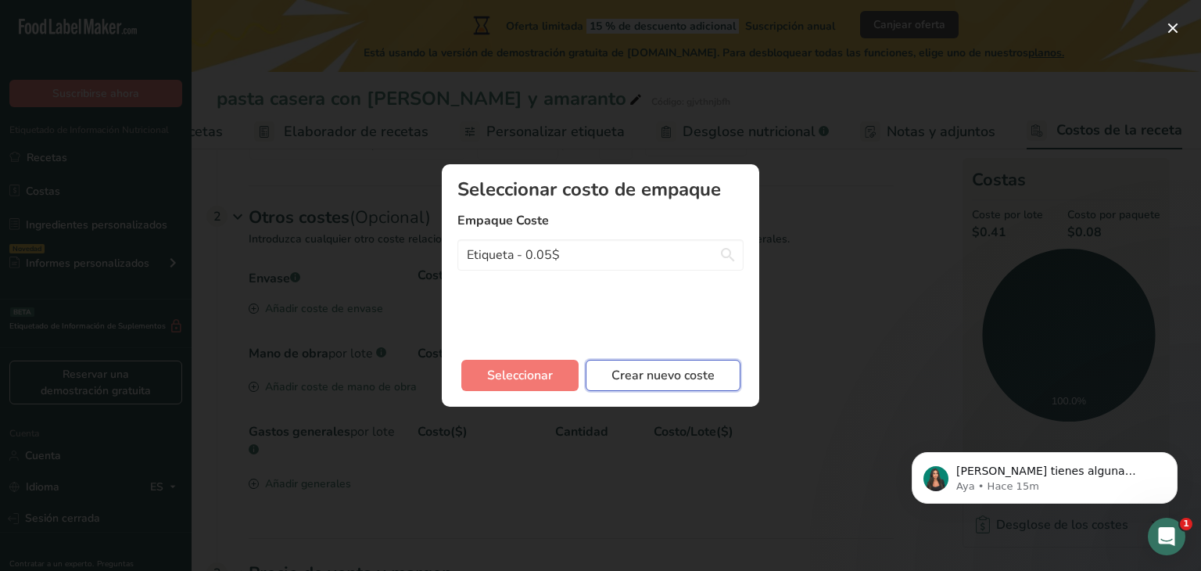
click at [635, 382] on font "Crear nuevo coste" at bounding box center [663, 375] width 103 height 17
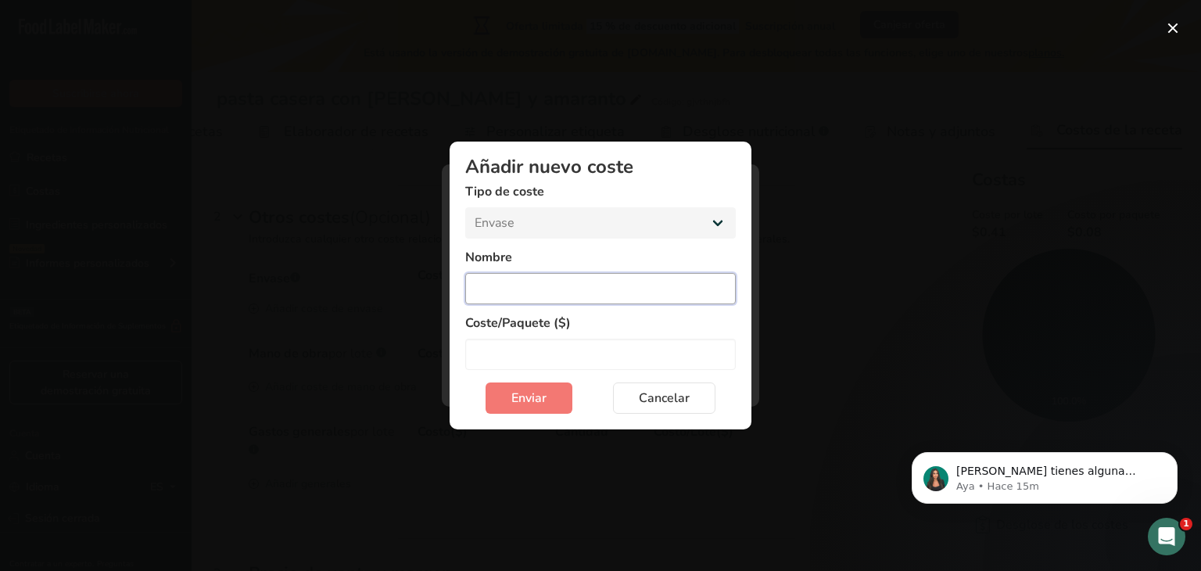
click at [516, 281] on input "Add New Cost Modal" at bounding box center [600, 288] width 271 height 31
type input "w"
type input "empaque"
click at [512, 354] on input "Add New Cost Modal" at bounding box center [600, 354] width 271 height 31
type input "0.6"
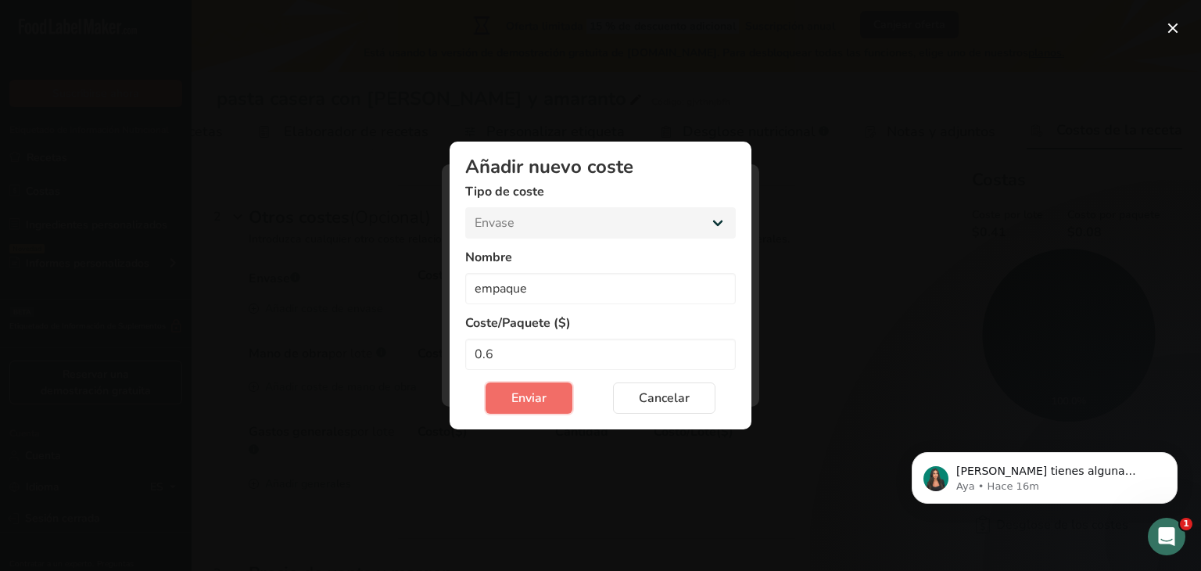
click at [535, 390] on span "Enviar" at bounding box center [529, 398] width 35 height 19
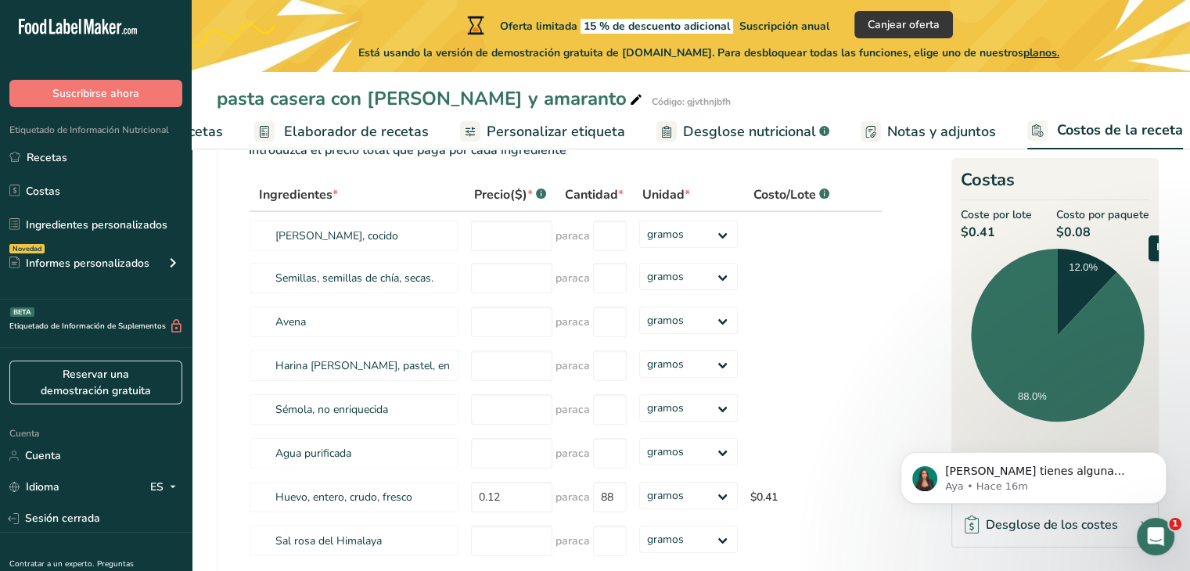
scroll to position [67, 0]
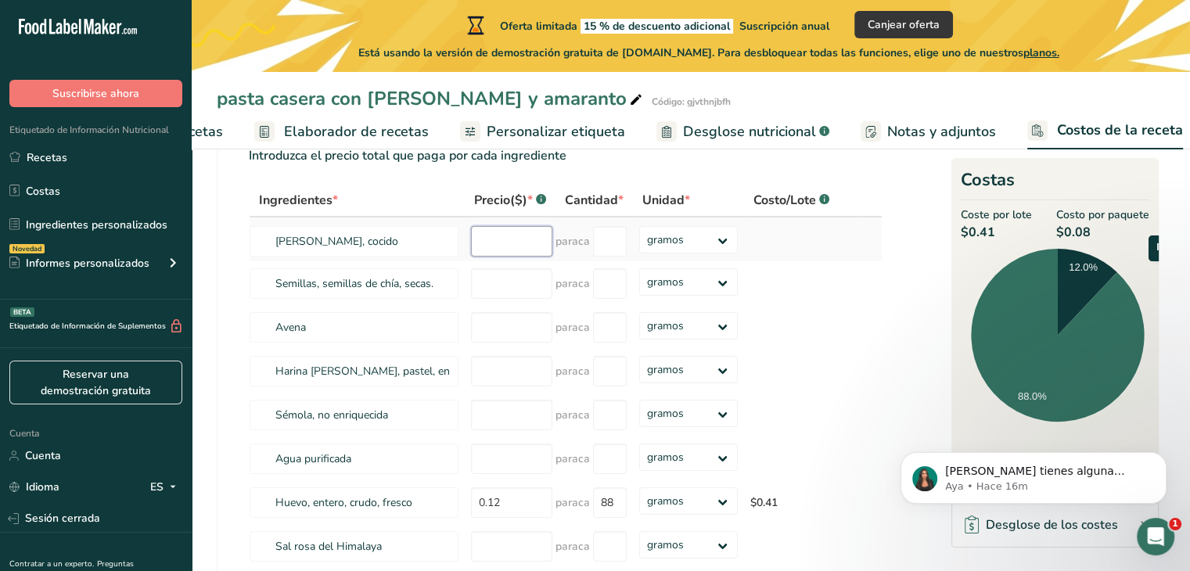
click at [528, 255] on input "number" at bounding box center [511, 241] width 81 height 31
type input "1040"
click at [610, 257] on input "number" at bounding box center [610, 241] width 34 height 31
type input "120"
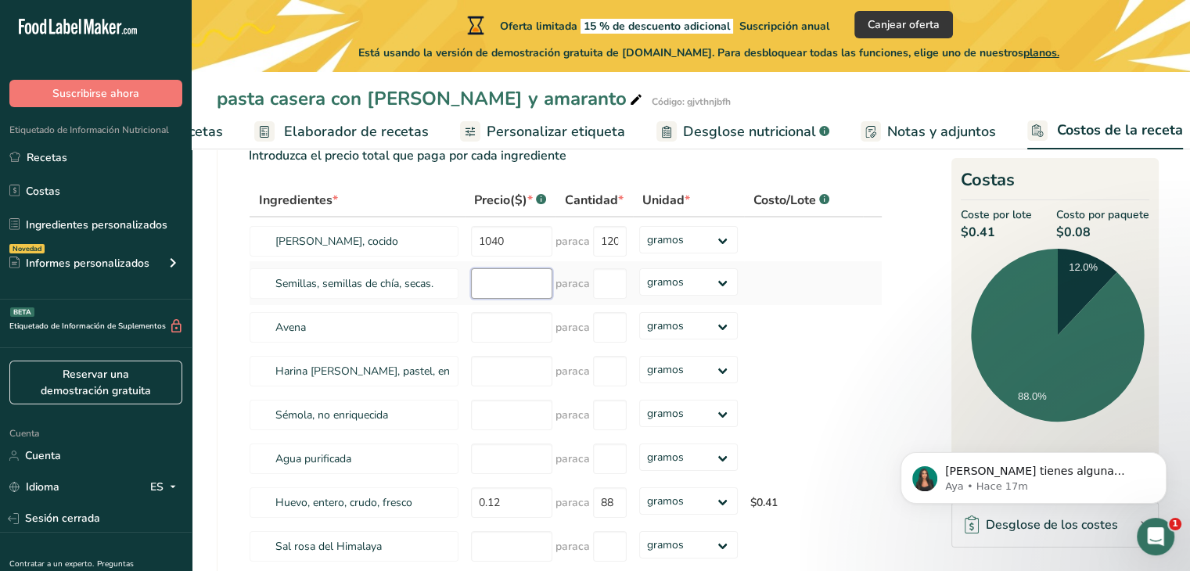
click at [511, 311] on div "Ingredientes * Precio($) * .a-a{fill:#347362;}.b-a{fill:#fff;} Cantidad * Unida…" at bounding box center [566, 376] width 634 height 385
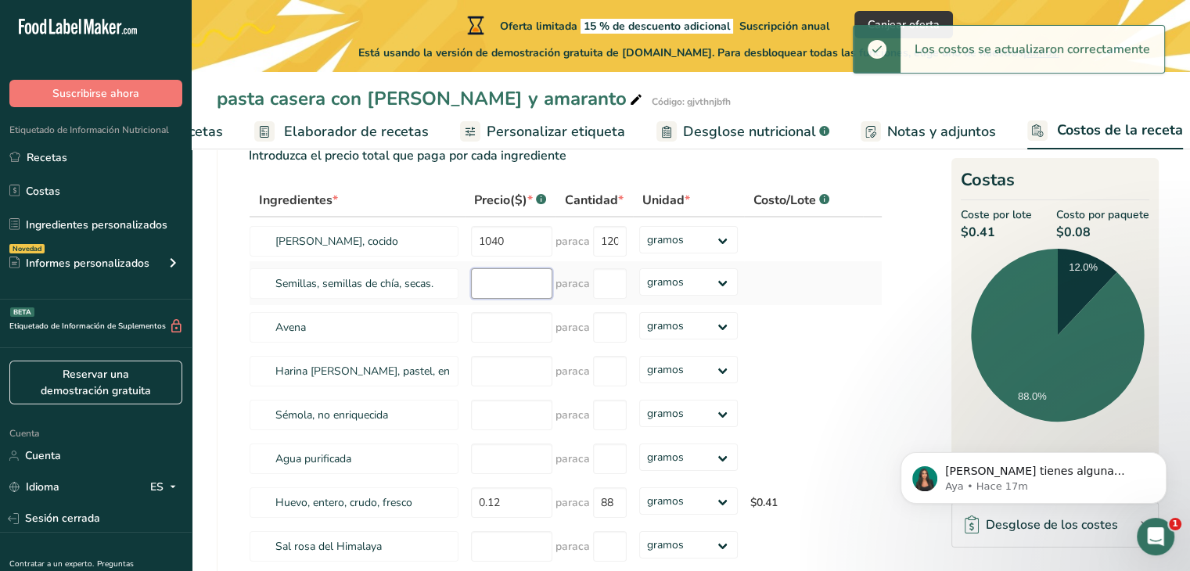
click at [504, 299] on input "number" at bounding box center [511, 283] width 81 height 31
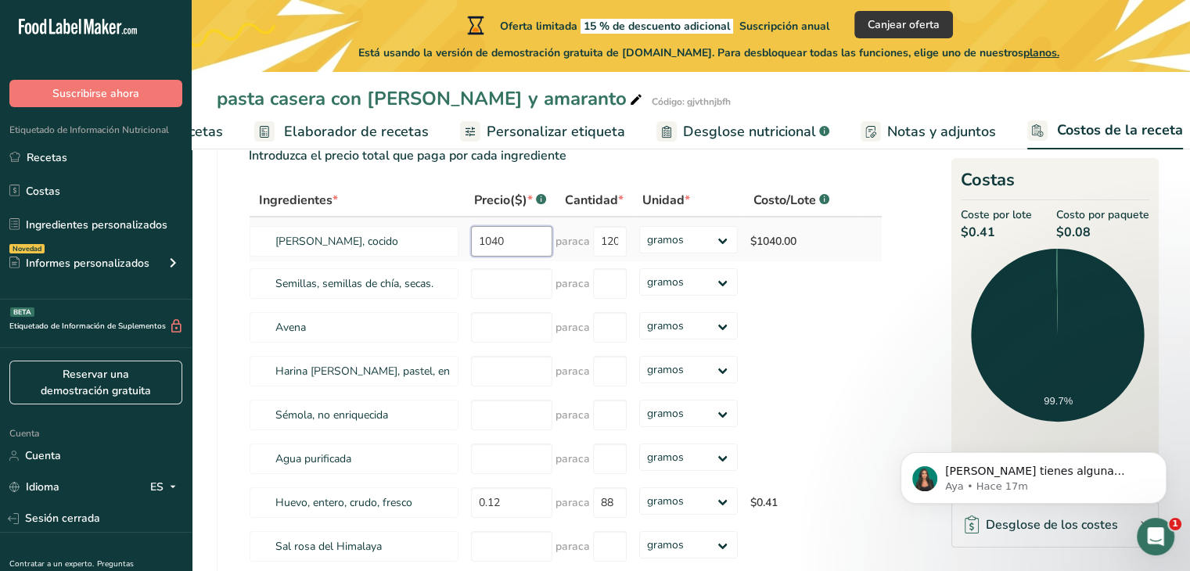
click at [524, 255] on input "1040" at bounding box center [511, 241] width 81 height 31
type input "1"
